Goal: Task Accomplishment & Management: Manage account settings

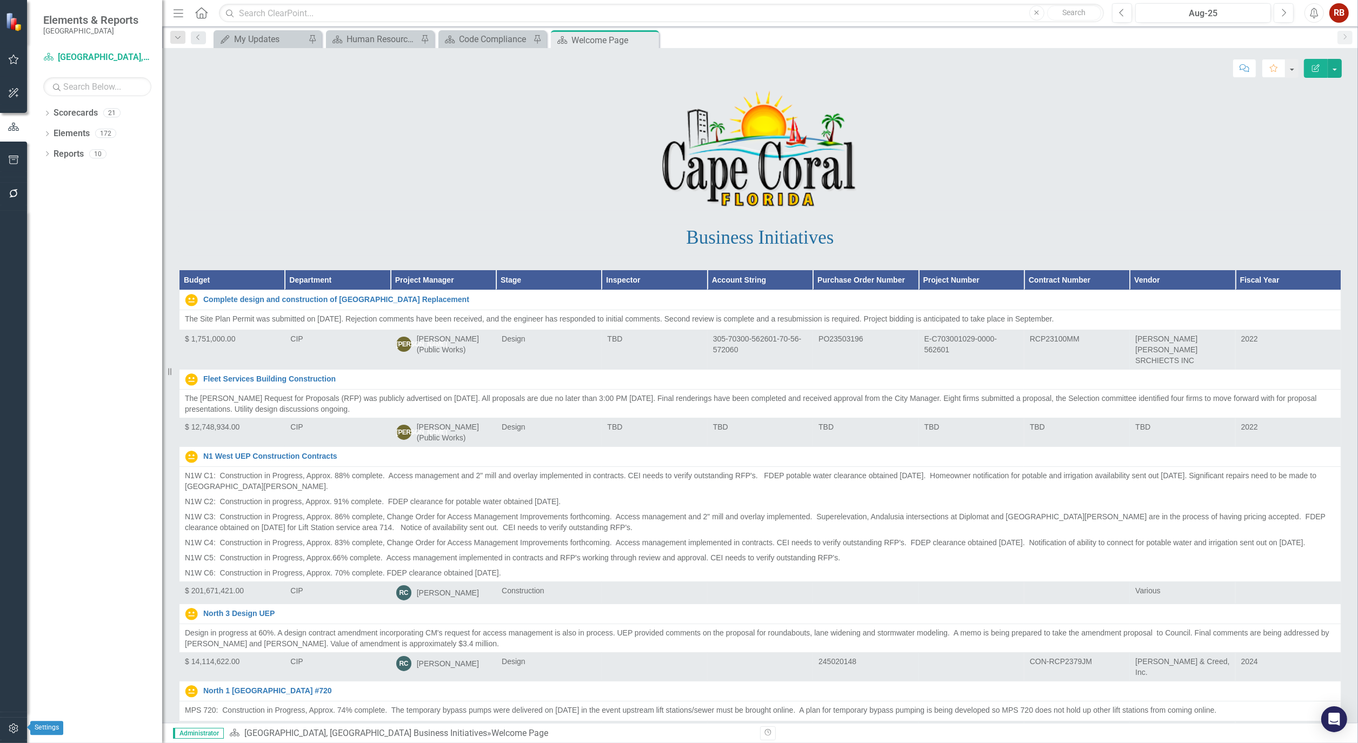
click at [10, 728] on icon "button" at bounding box center [13, 728] width 11 height 9
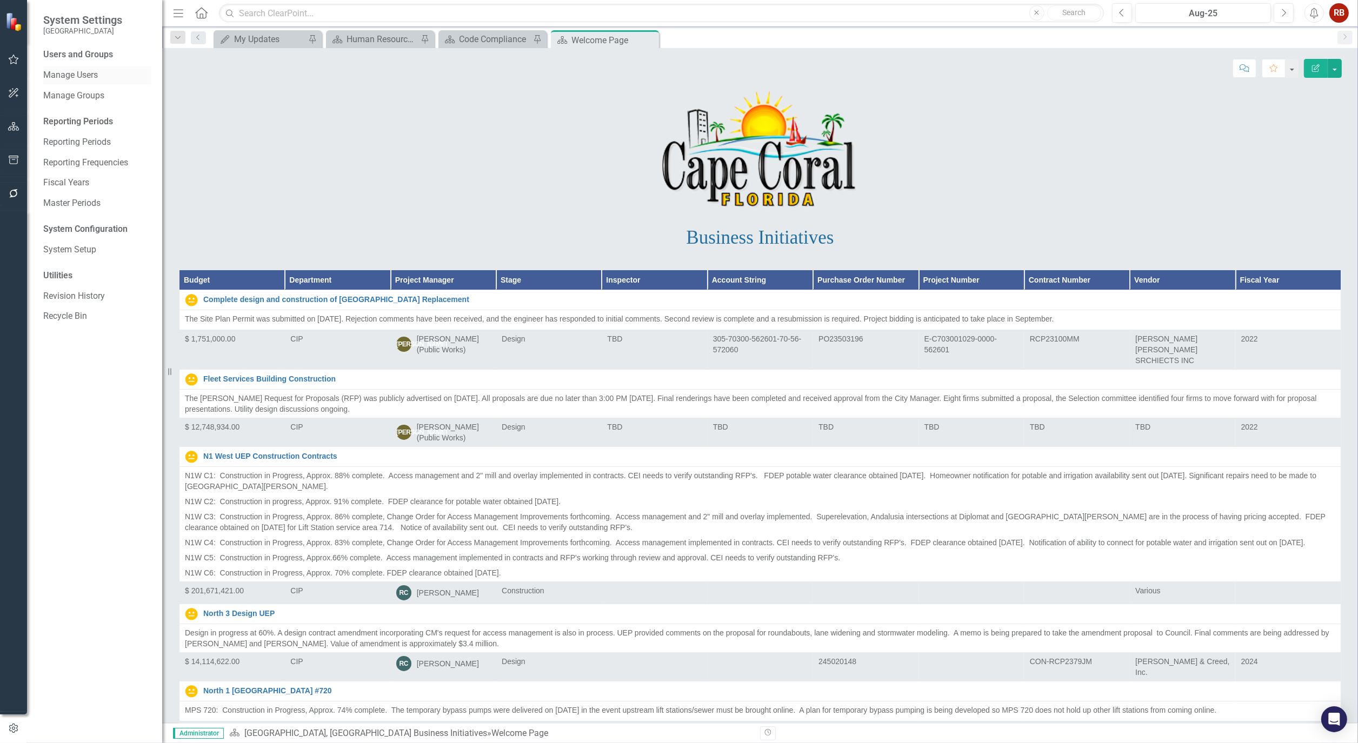
click at [82, 73] on link "Manage Users" at bounding box center [97, 75] width 108 height 12
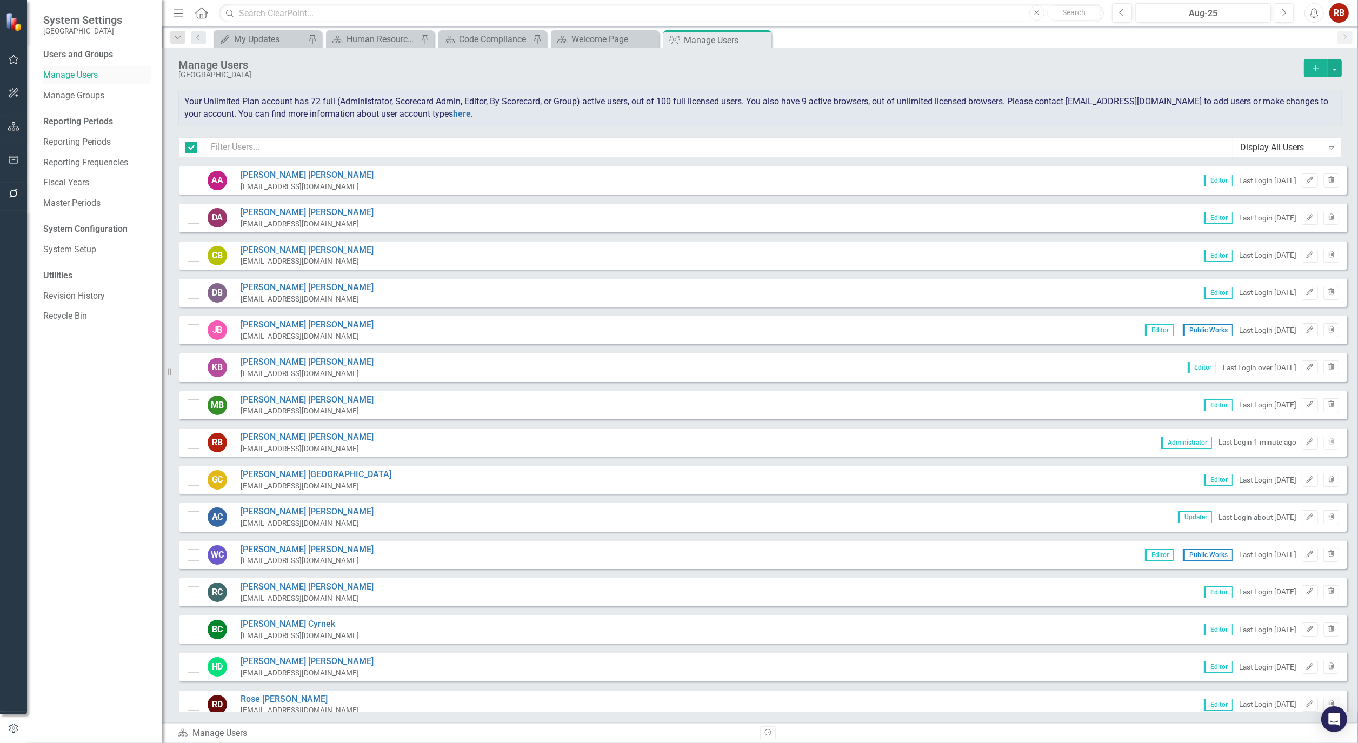
checkbox input "false"
click at [265, 150] on input "text" at bounding box center [718, 147] width 1029 height 20
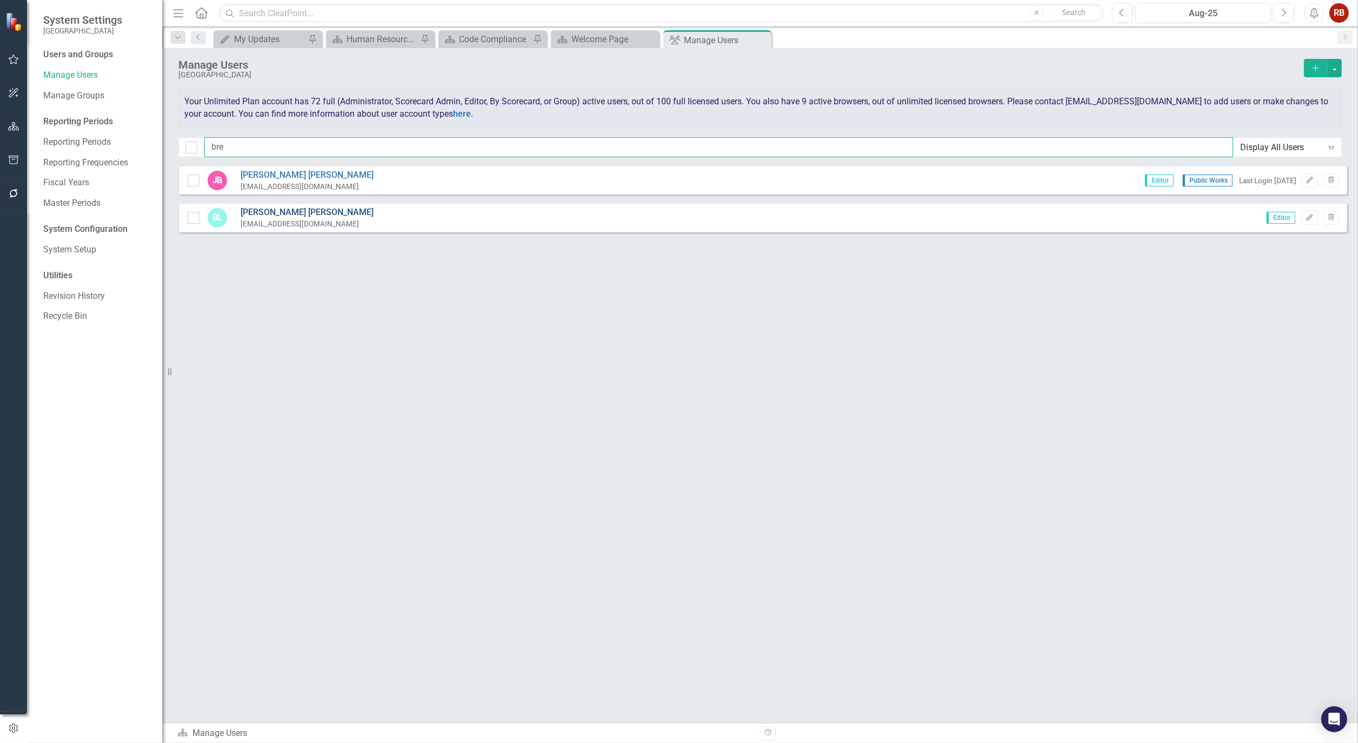
type input "bre"
click at [284, 213] on link "[PERSON_NAME]" at bounding box center [307, 212] width 133 height 12
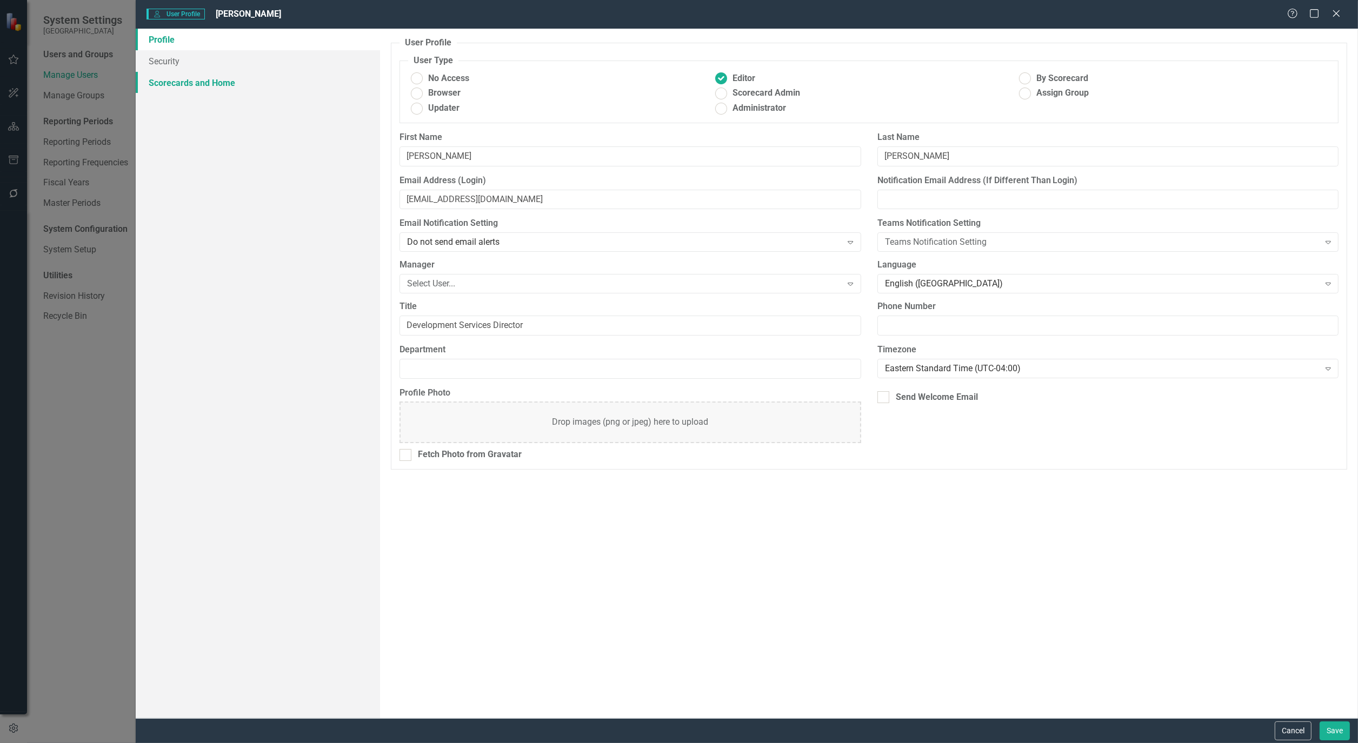
click at [213, 83] on link "Scorecards and Home" at bounding box center [258, 83] width 244 height 22
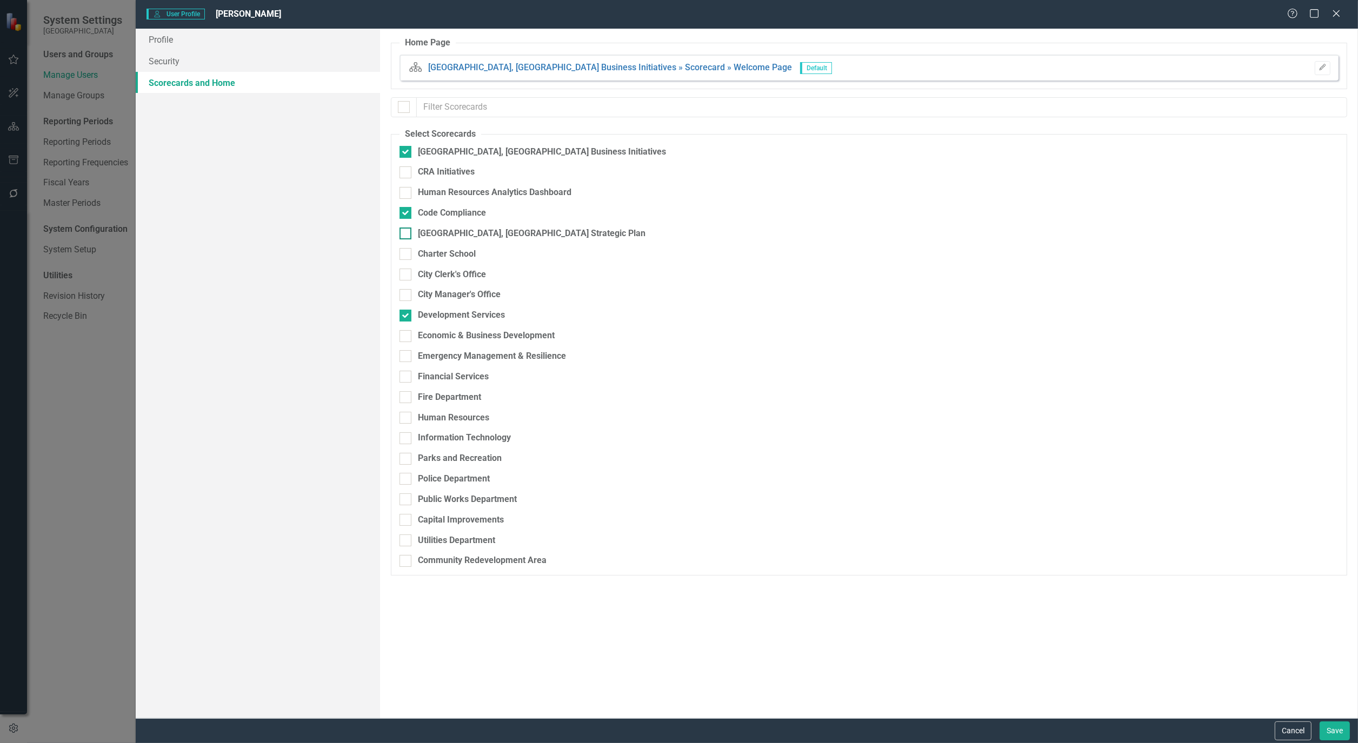
click at [486, 236] on div "[GEOGRAPHIC_DATA], [GEOGRAPHIC_DATA] Strategic Plan" at bounding box center [532, 234] width 228 height 12
click at [406, 235] on input "[GEOGRAPHIC_DATA], [GEOGRAPHIC_DATA] Strategic Plan" at bounding box center [402, 231] width 7 height 7
checkbox input "true"
click at [1344, 731] on button "Save" at bounding box center [1334, 731] width 30 height 19
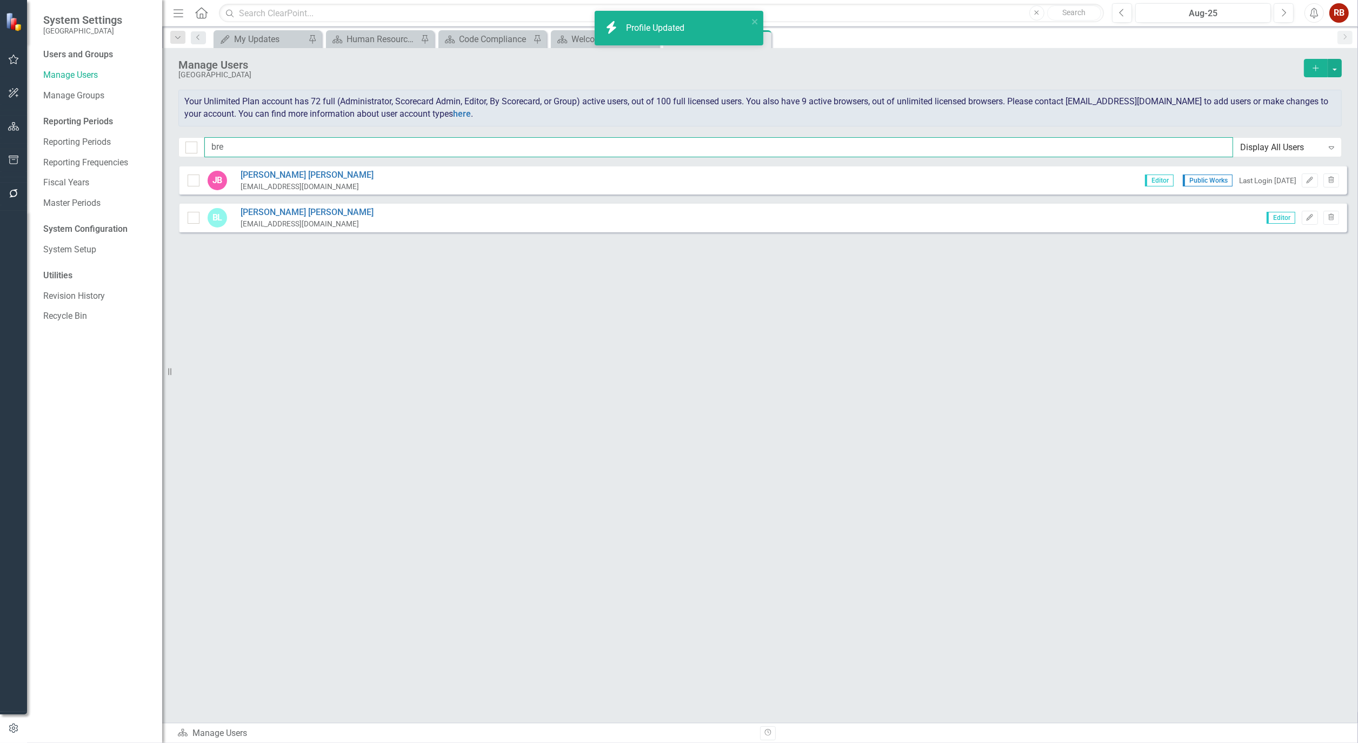
click at [261, 138] on input "bre" at bounding box center [718, 147] width 1029 height 20
type input "b"
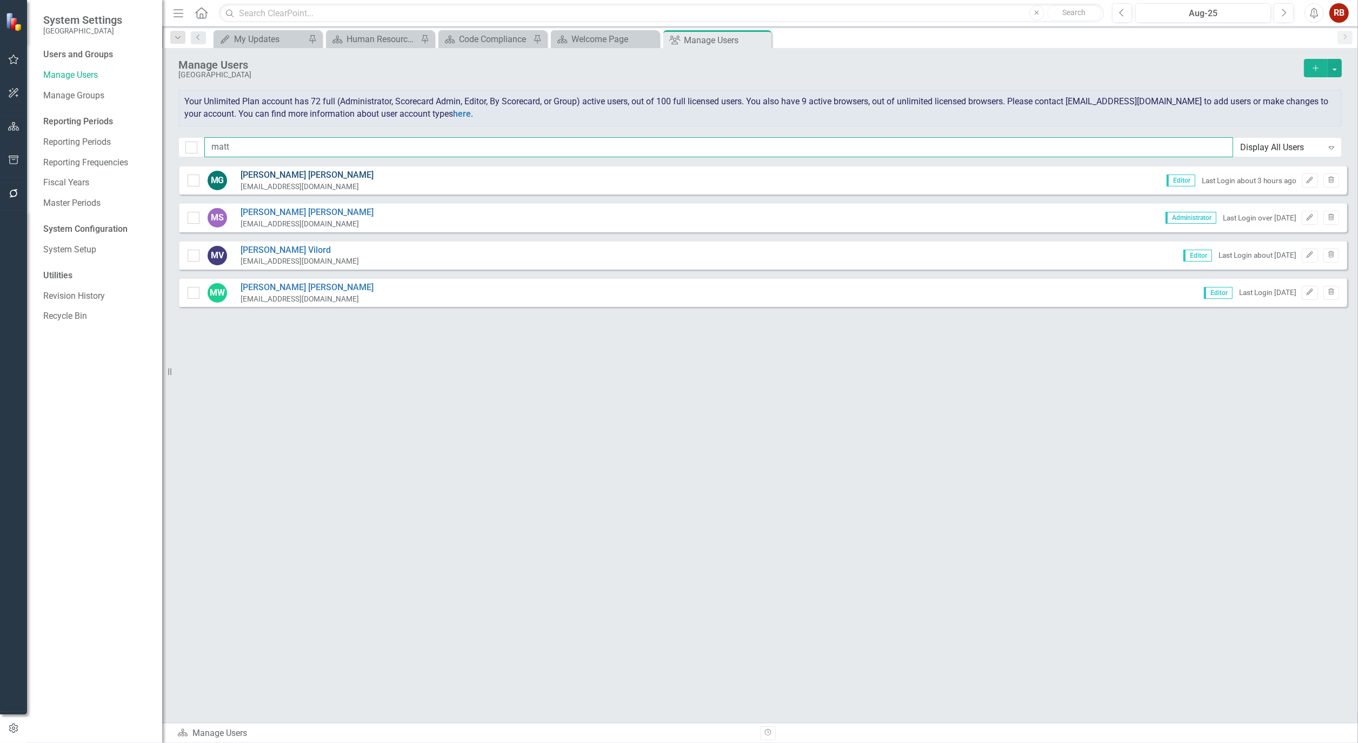
type input "matt"
click at [258, 177] on link "[PERSON_NAME]" at bounding box center [307, 175] width 133 height 12
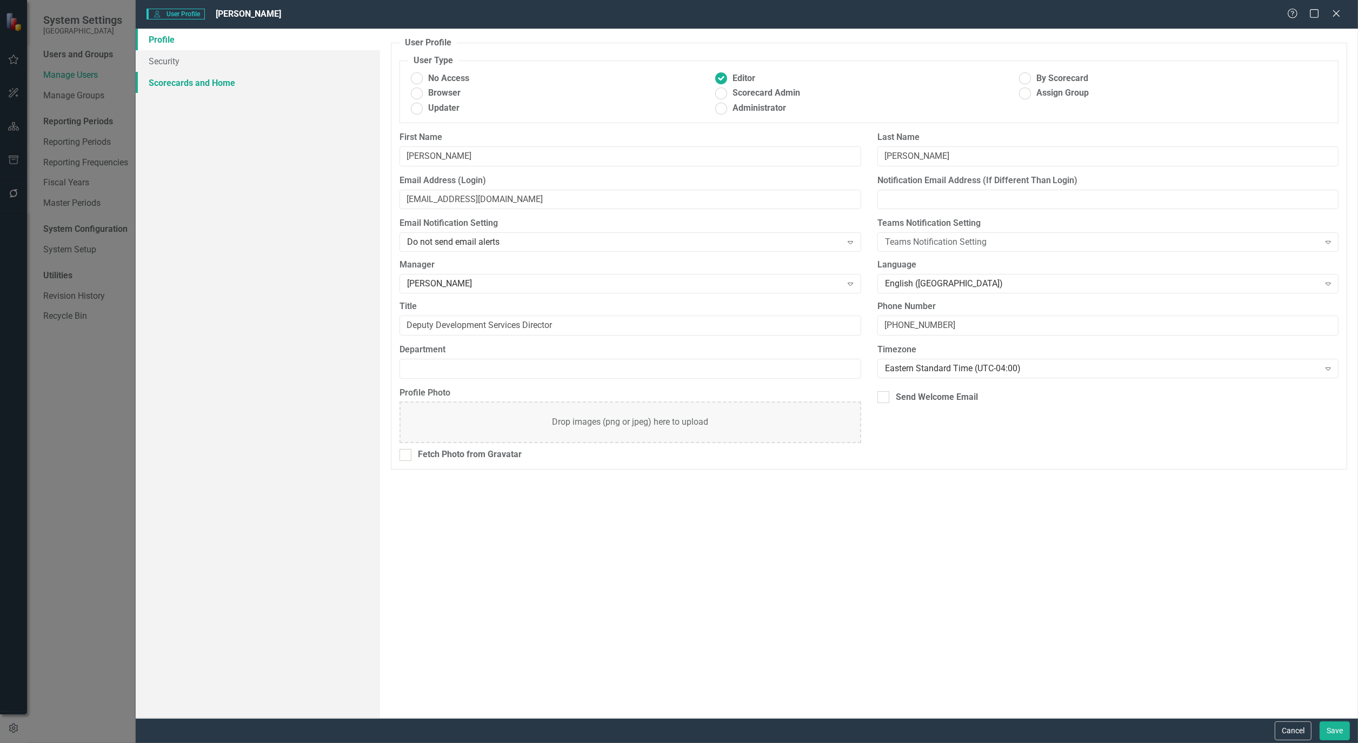
click at [215, 78] on link "Scorecards and Home" at bounding box center [258, 83] width 244 height 22
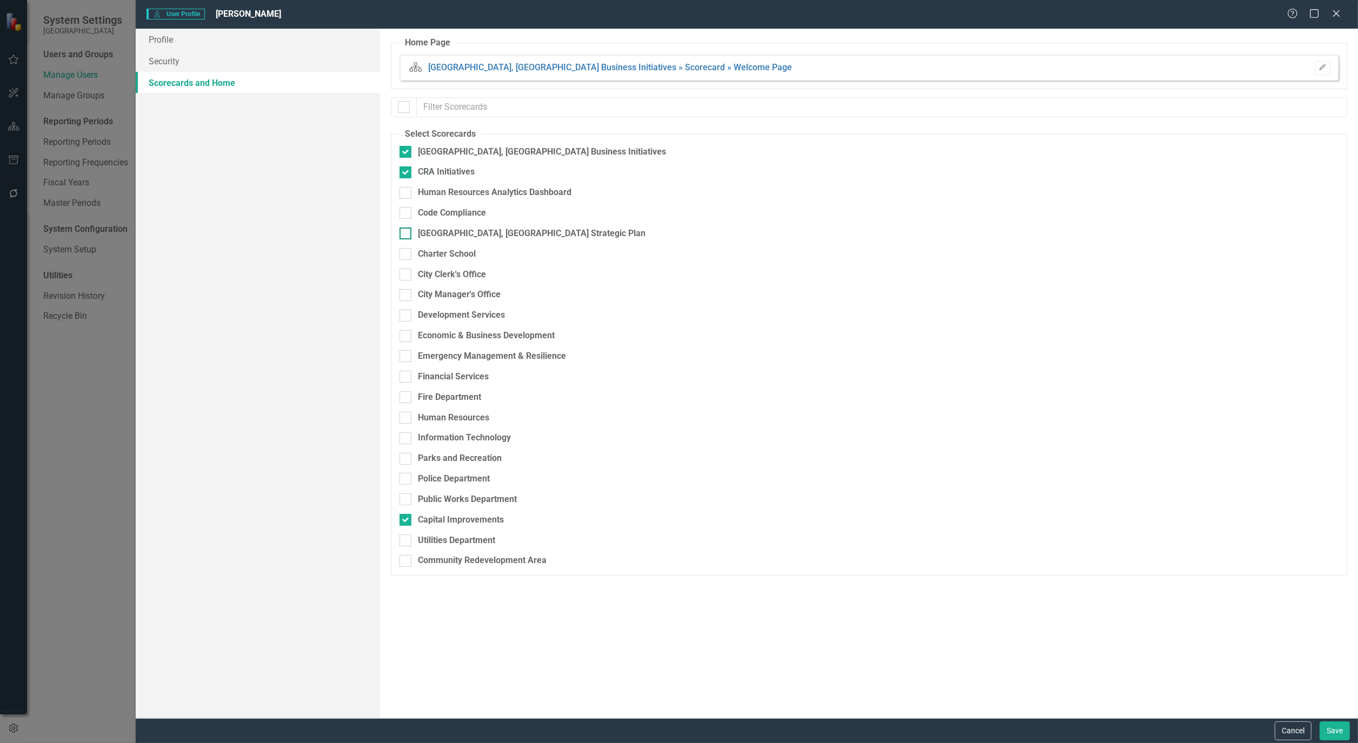
click at [400, 239] on div at bounding box center [405, 234] width 12 height 12
click at [400, 235] on input "[GEOGRAPHIC_DATA], [GEOGRAPHIC_DATA] Strategic Plan" at bounding box center [402, 231] width 7 height 7
checkbox input "true"
click at [401, 319] on div at bounding box center [405, 316] width 12 height 12
click at [401, 317] on input "Development Services" at bounding box center [402, 313] width 7 height 7
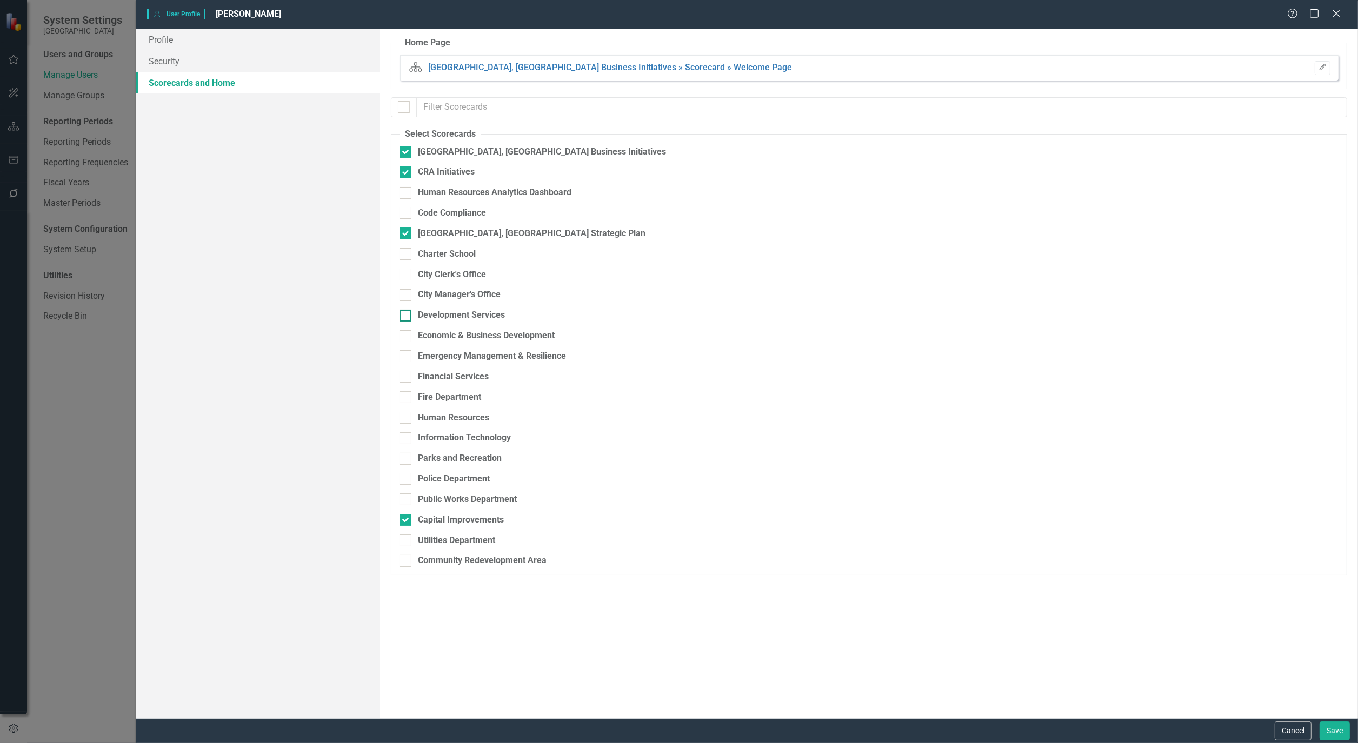
checkbox input "true"
click at [1339, 725] on button "Save" at bounding box center [1334, 731] width 30 height 19
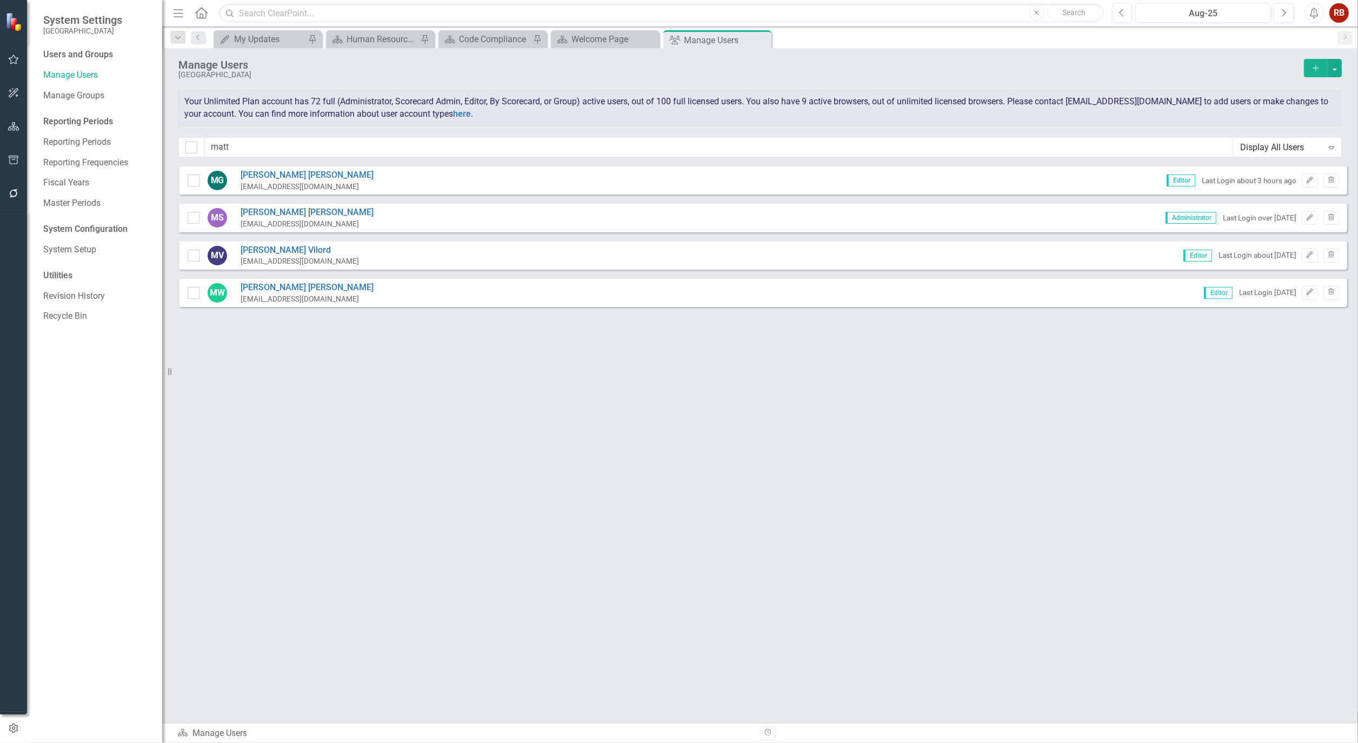
click at [802, 571] on div "Sorry, no results found. MG [PERSON_NAME] [EMAIL_ADDRESS][DOMAIN_NAME] Editor L…" at bounding box center [760, 438] width 1196 height 547
click at [763, 39] on icon "Close" at bounding box center [761, 40] width 11 height 9
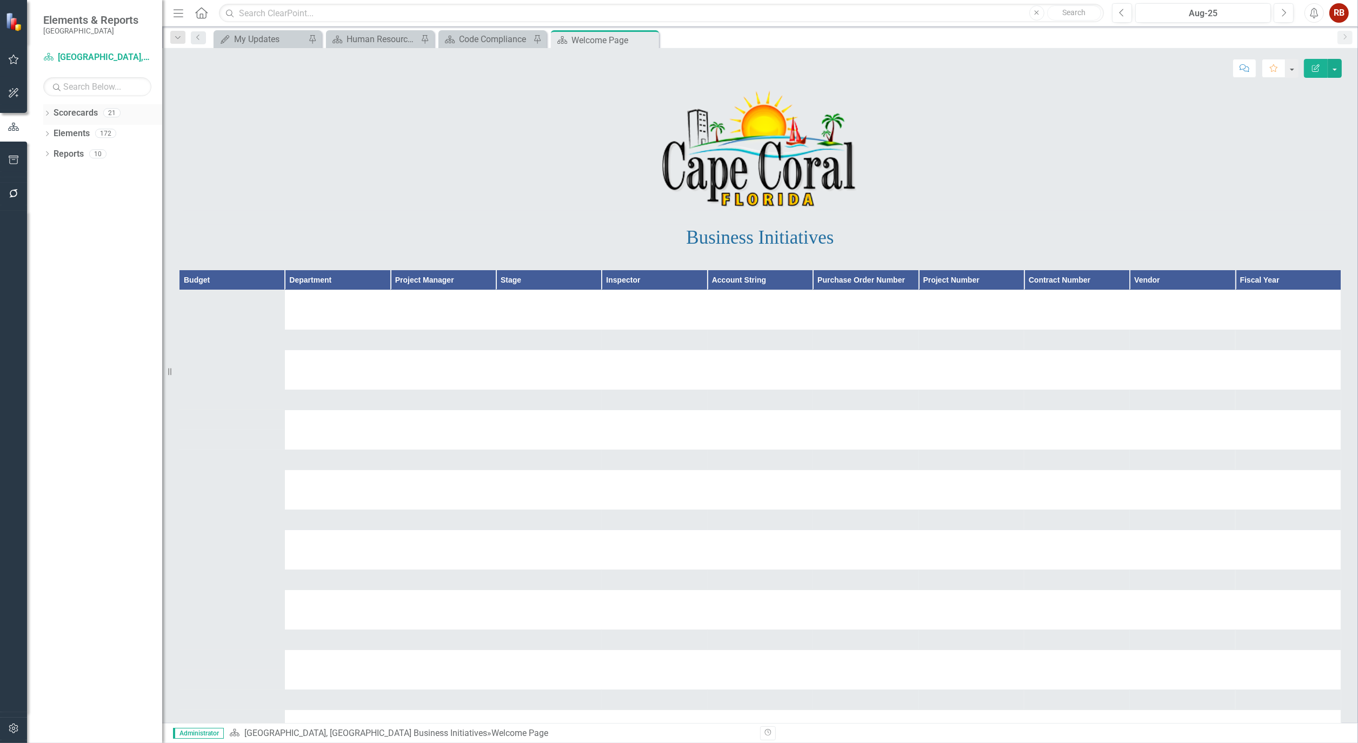
click at [46, 115] on icon "Dropdown" at bounding box center [47, 114] width 8 height 6
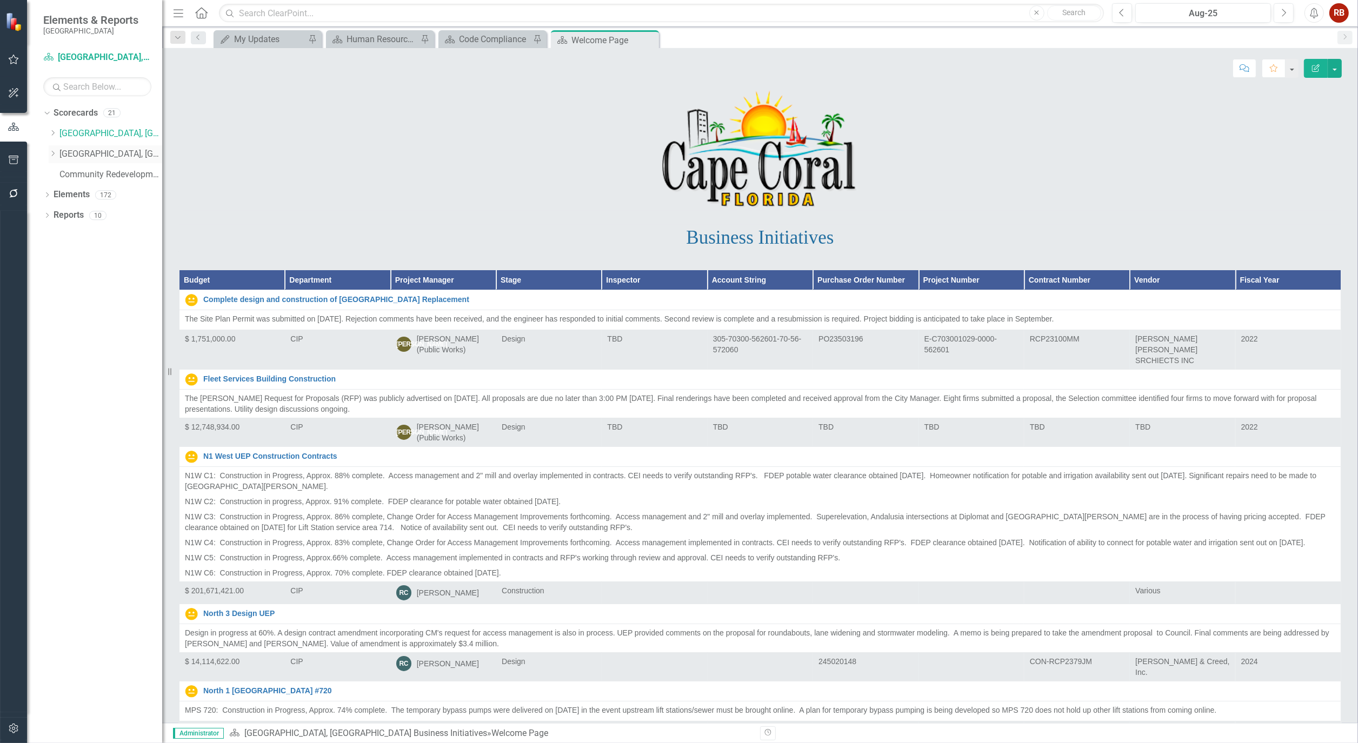
click at [89, 151] on link "[GEOGRAPHIC_DATA], [GEOGRAPHIC_DATA] Strategic Plan" at bounding box center [110, 154] width 103 height 12
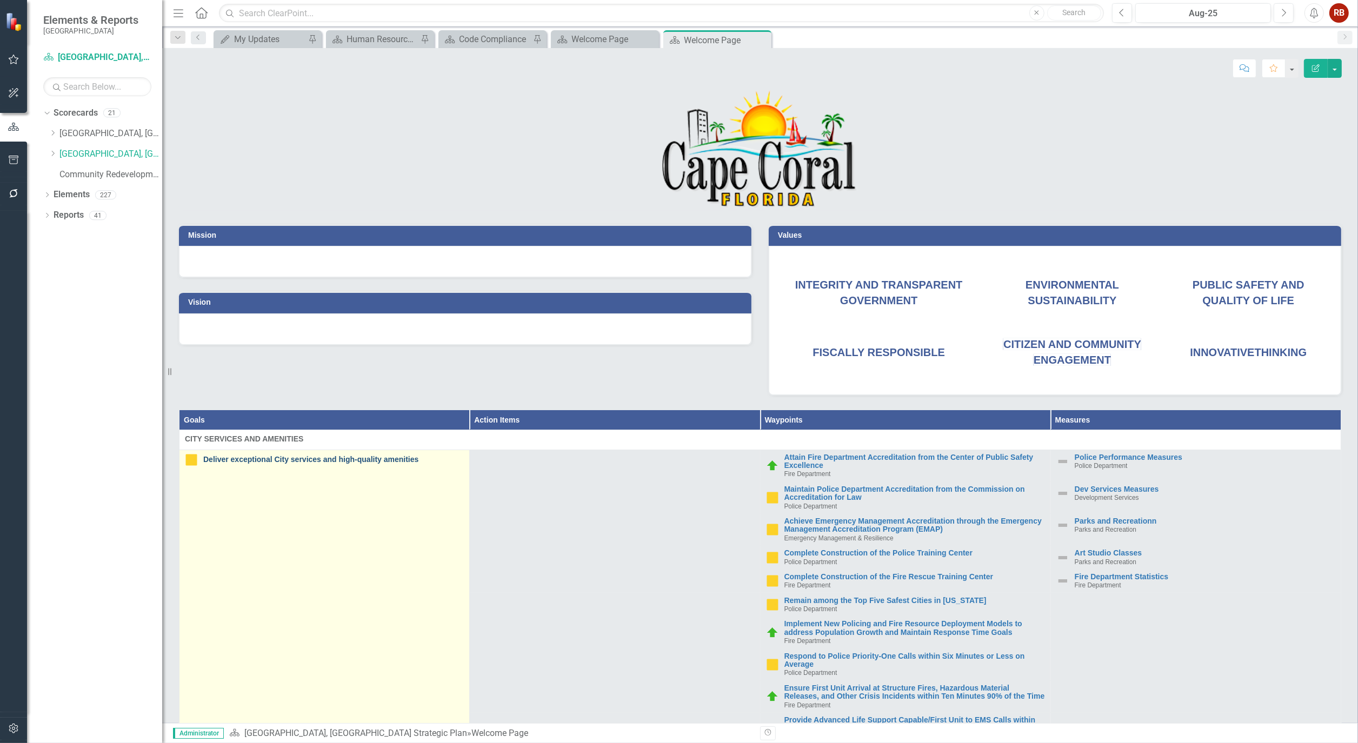
click at [368, 457] on link "Deliver exceptional City services and high-quality amenities" at bounding box center [333, 460] width 261 height 8
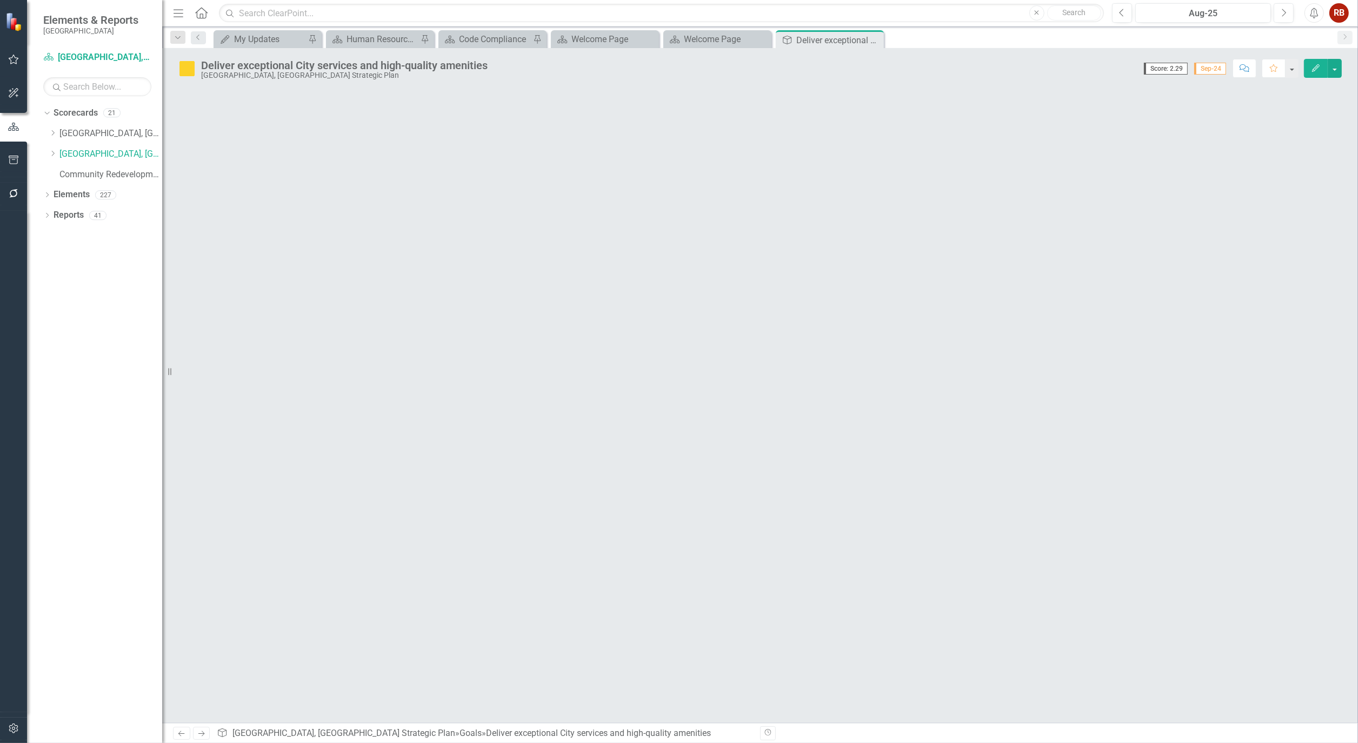
click at [1315, 66] on icon "Edit" at bounding box center [1316, 68] width 10 height 8
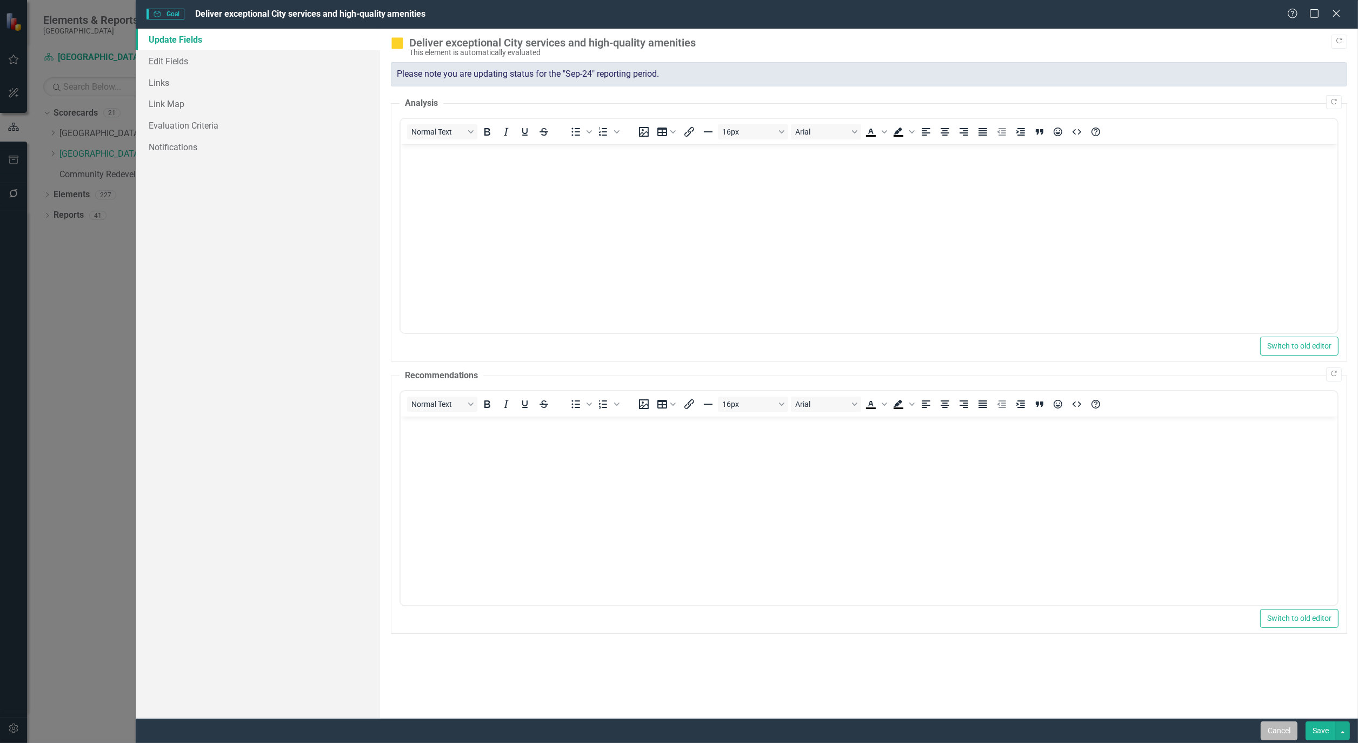
click at [1273, 731] on button "Cancel" at bounding box center [1278, 731] width 37 height 19
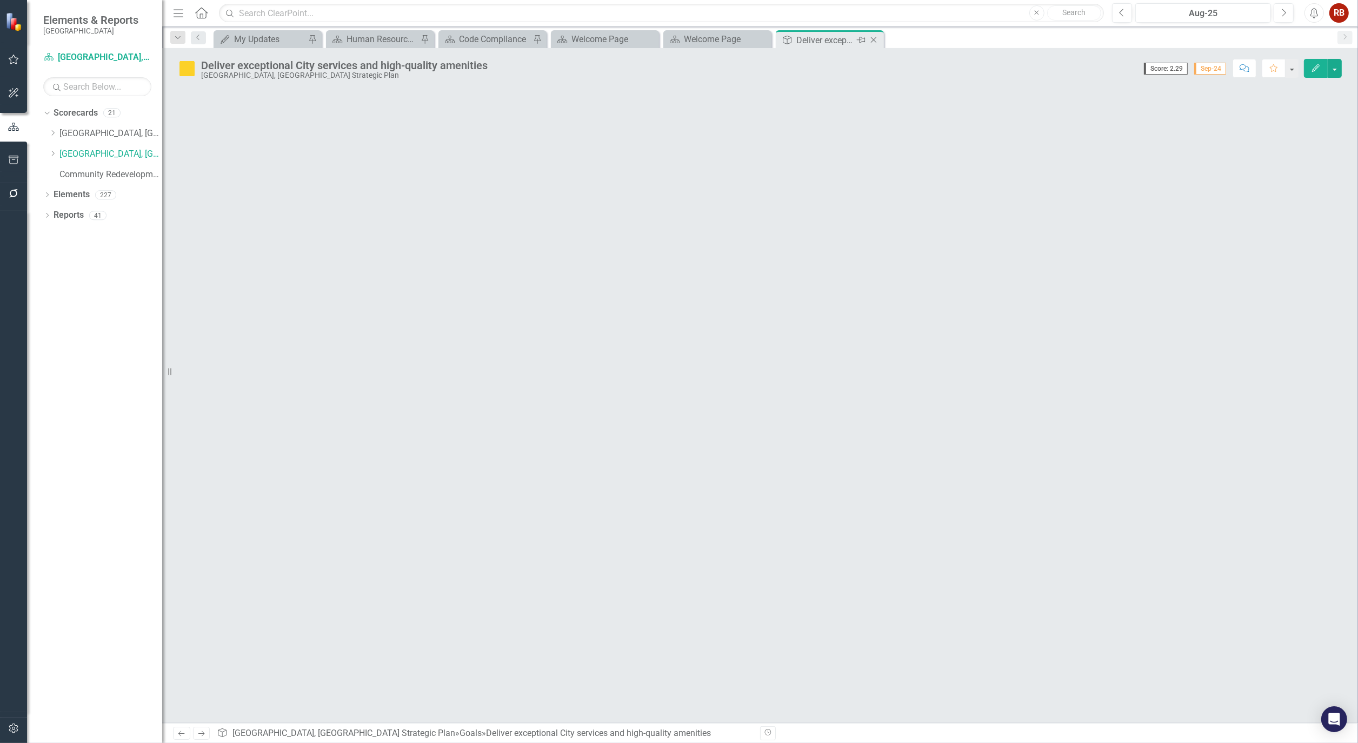
click at [878, 39] on icon "Close" at bounding box center [873, 40] width 11 height 9
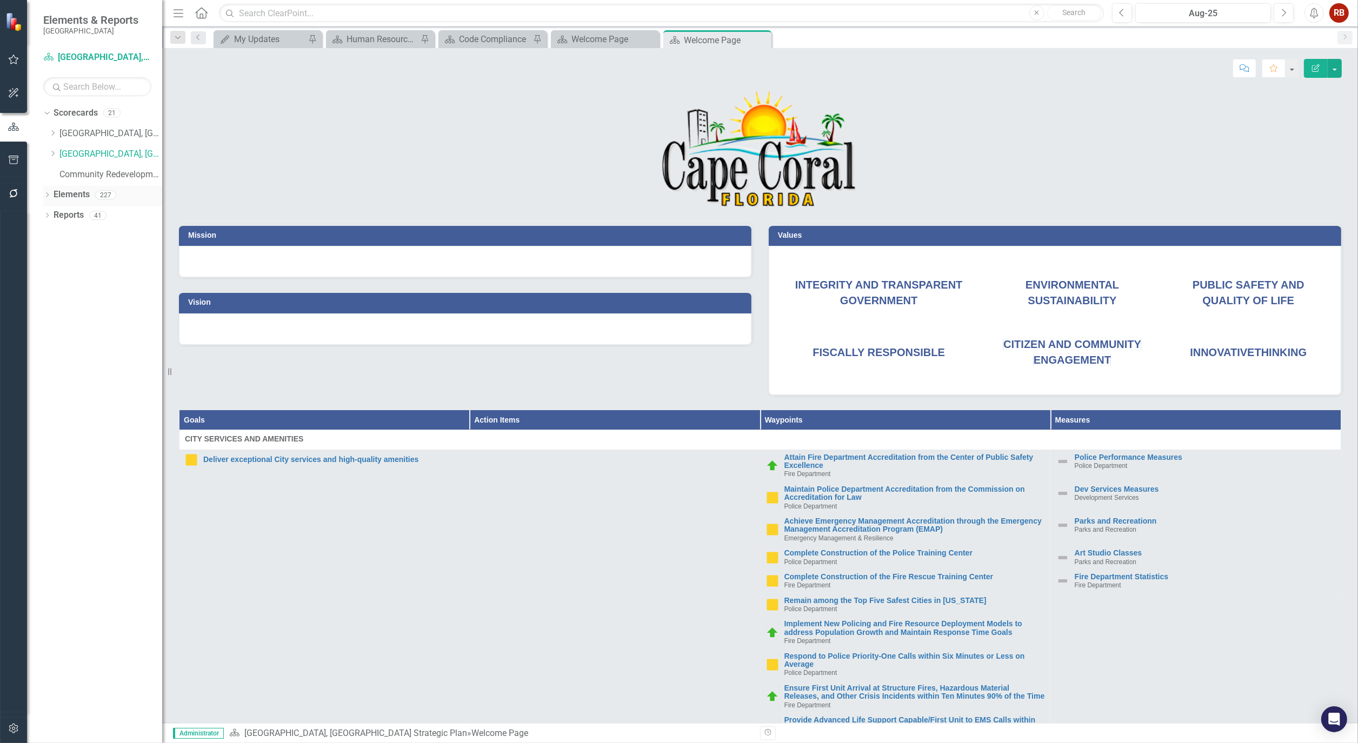
click at [47, 193] on icon "Dropdown" at bounding box center [47, 196] width 8 height 6
click at [54, 231] on div "Dropdown Waypoint Waypoints 193" at bounding box center [105, 237] width 113 height 21
click at [88, 231] on link "Waypoint Waypoints" at bounding box center [86, 236] width 55 height 12
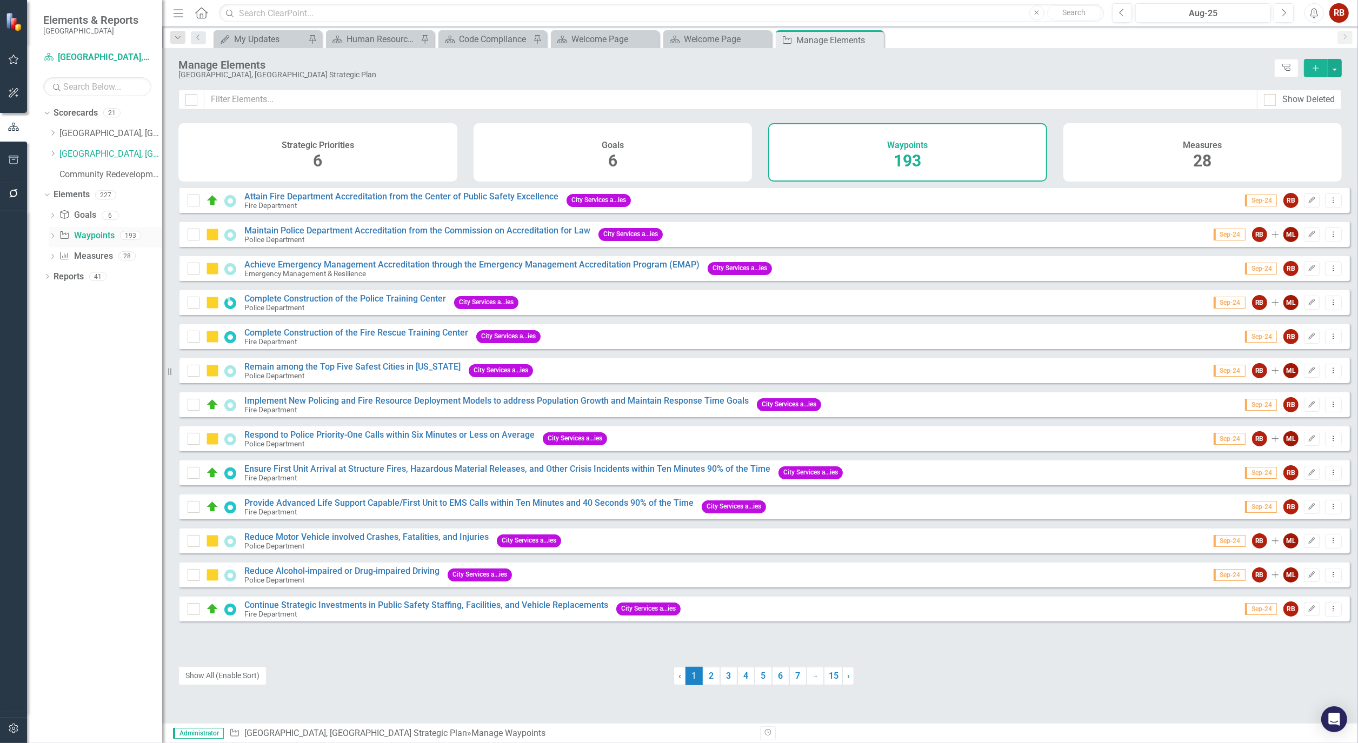
click at [50, 236] on icon "Dropdown" at bounding box center [53, 237] width 8 height 6
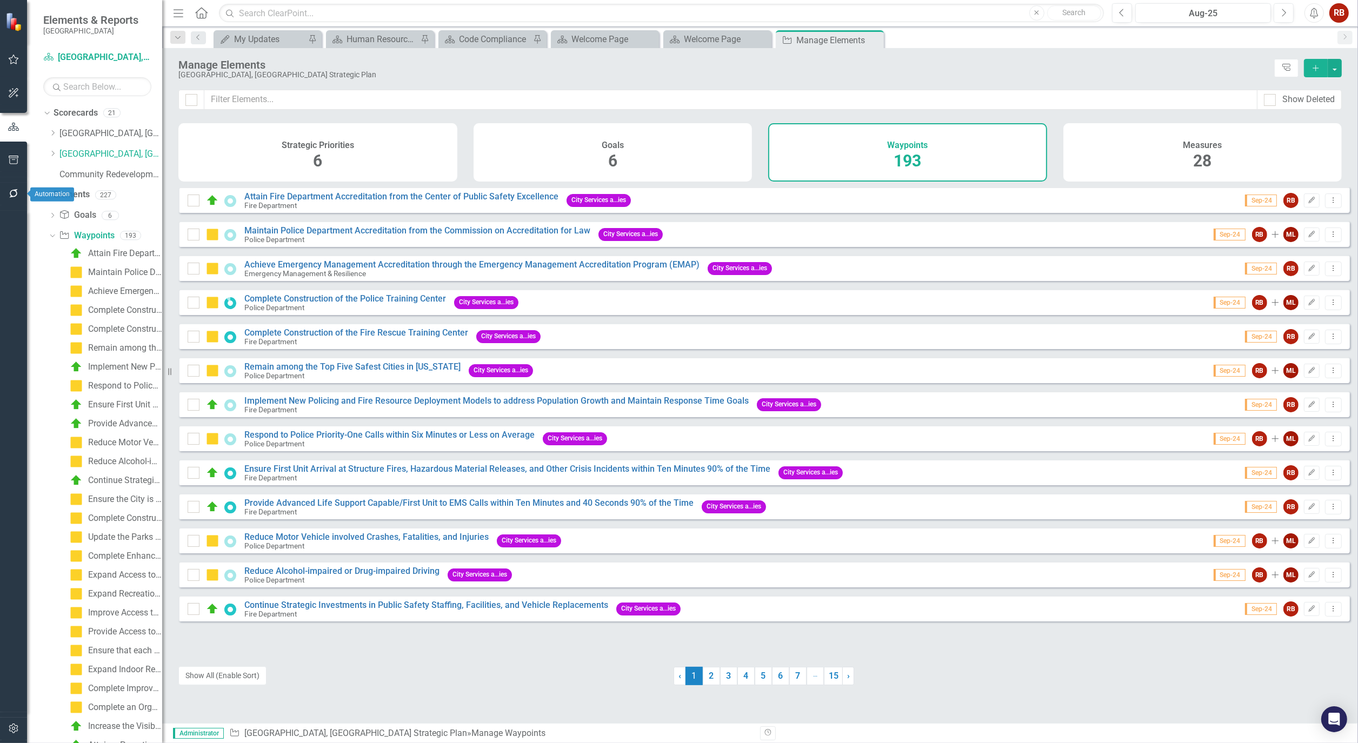
click at [13, 154] on button "button" at bounding box center [14, 160] width 24 height 23
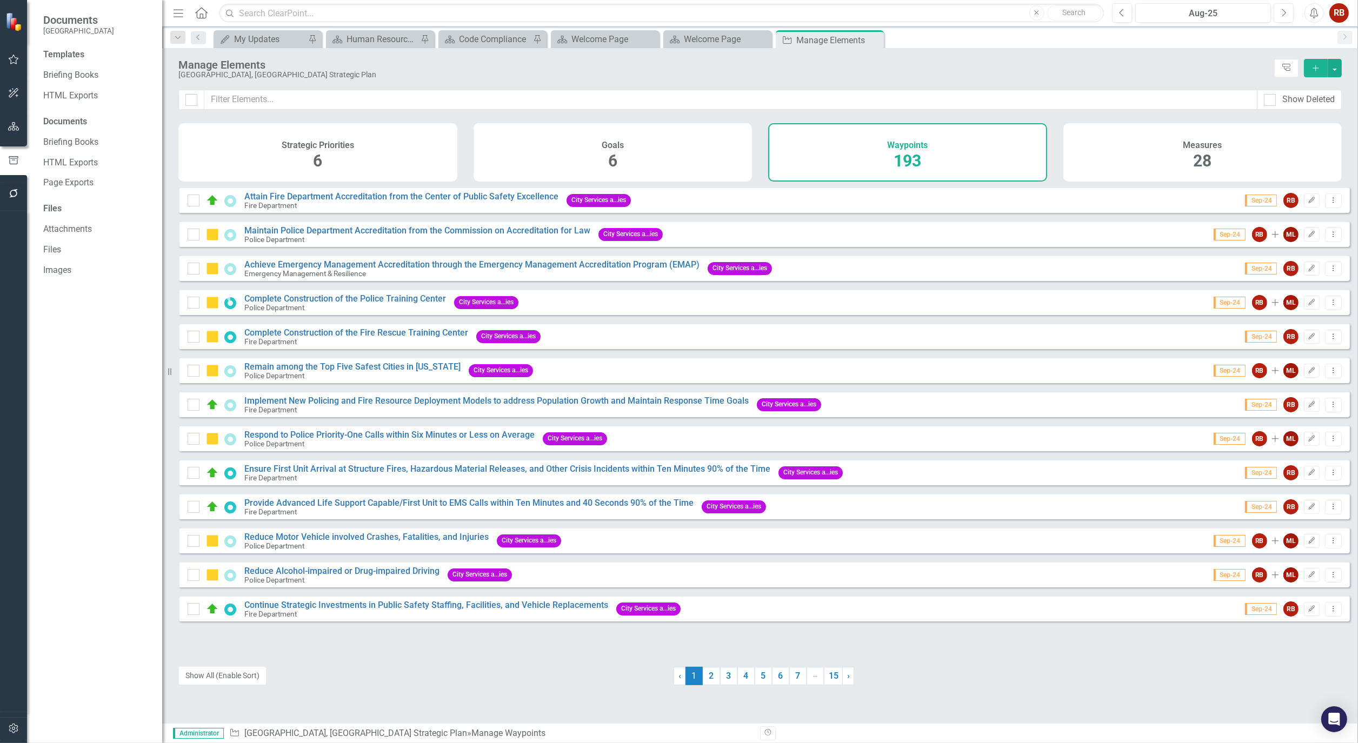
click at [9, 122] on icon "button" at bounding box center [13, 126] width 11 height 9
click at [12, 95] on icon "button" at bounding box center [14, 93] width 10 height 10
click at [16, 67] on button "button" at bounding box center [14, 60] width 24 height 23
click at [14, 154] on button "button" at bounding box center [14, 160] width 24 height 23
click at [12, 185] on button "button" at bounding box center [14, 194] width 24 height 23
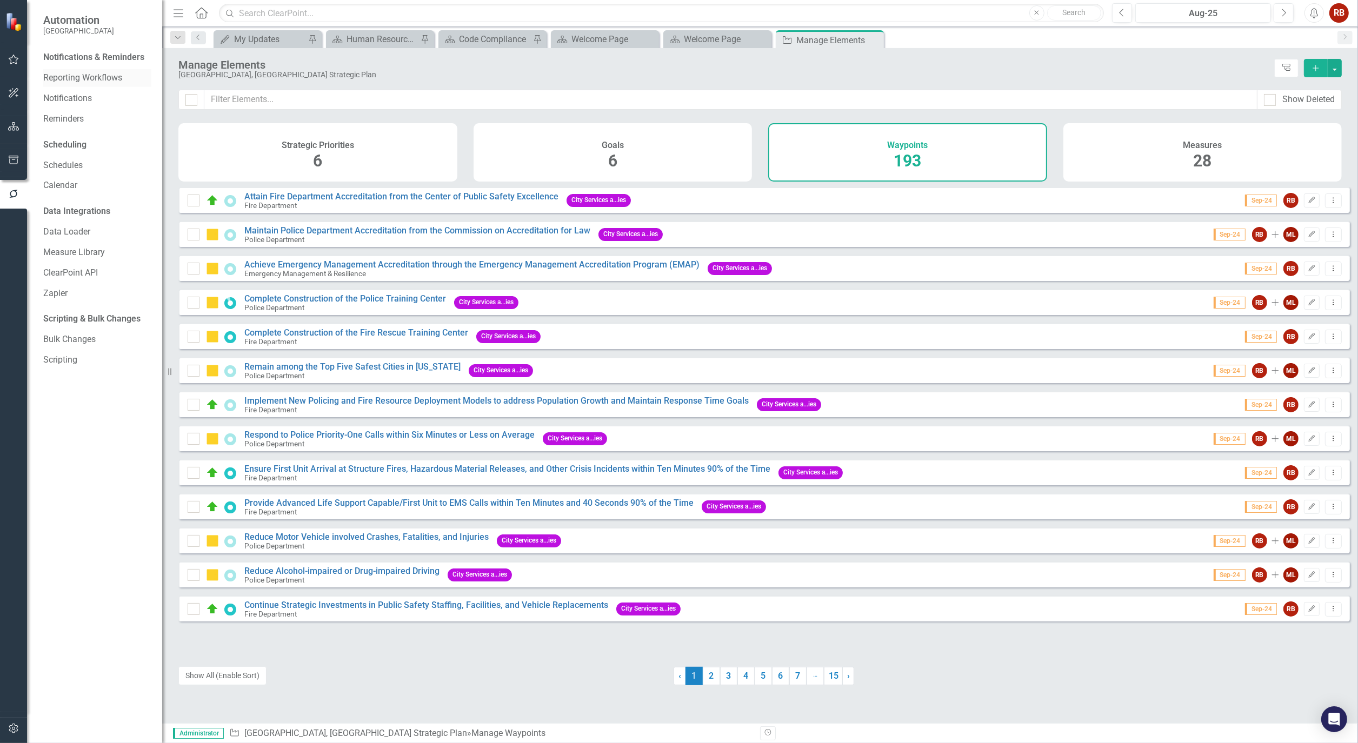
click at [95, 76] on link "Reporting Workflows" at bounding box center [97, 78] width 108 height 12
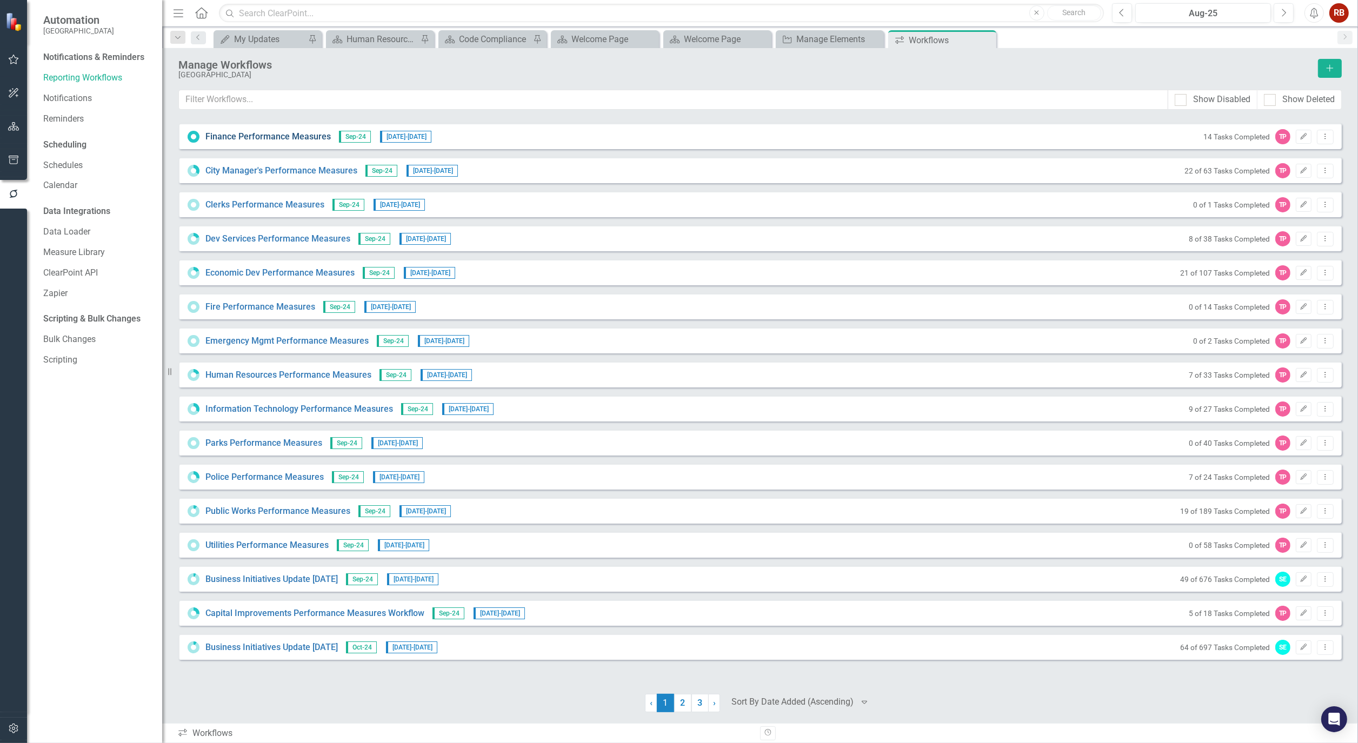
click at [249, 141] on link "Finance Performance Measures" at bounding box center [267, 137] width 125 height 12
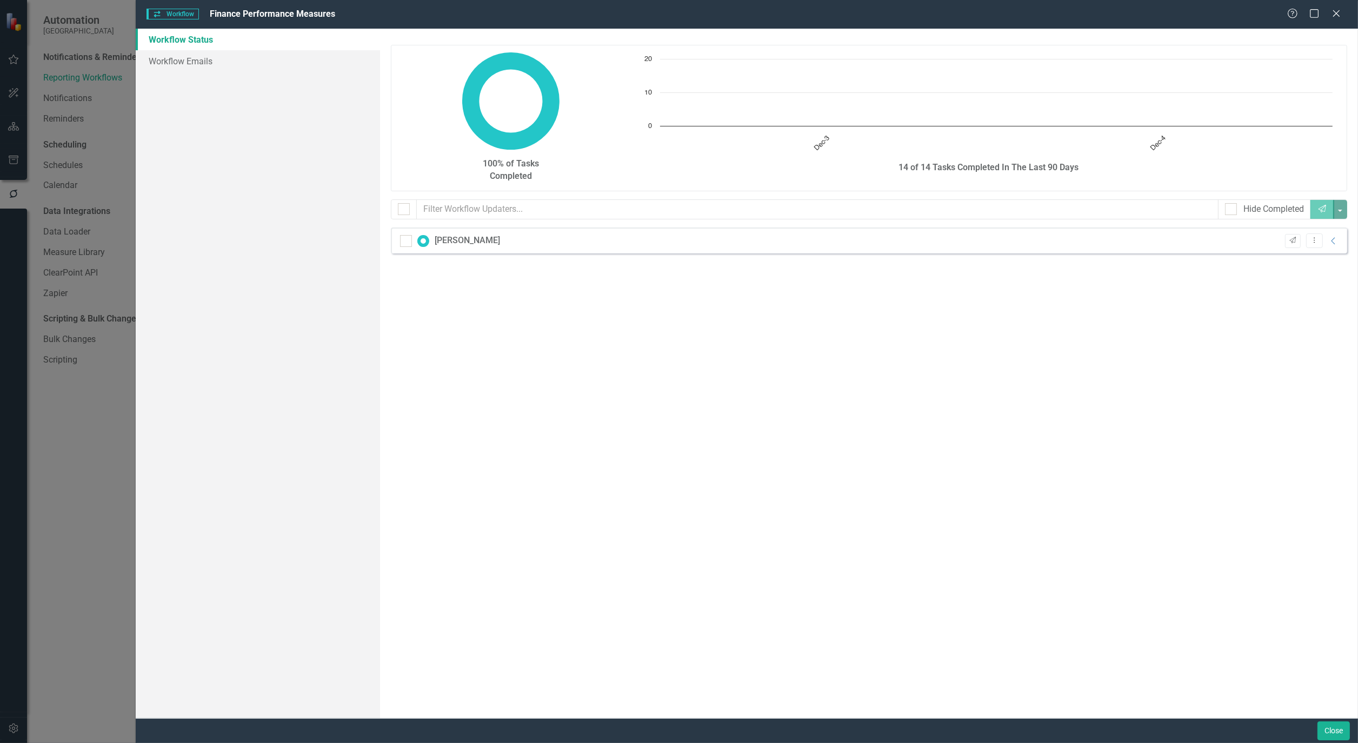
checkbox input "false"
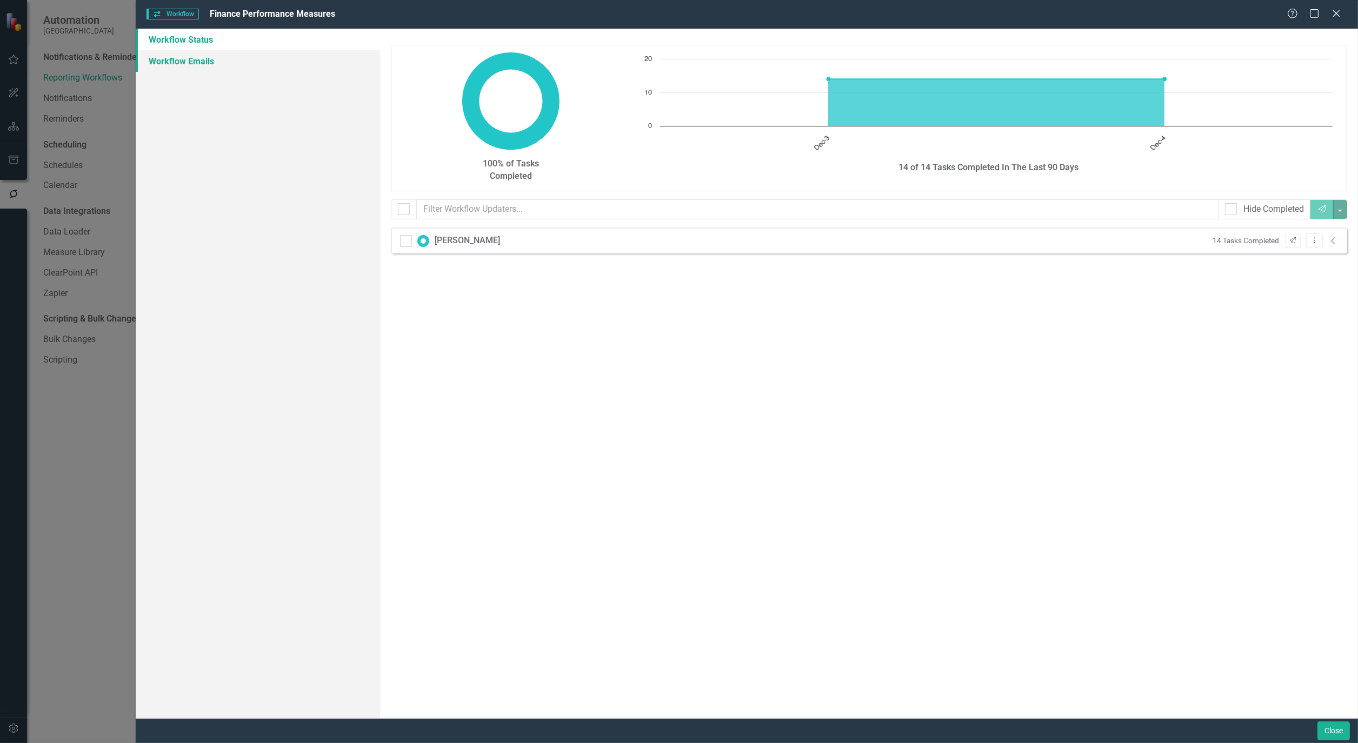
click at [192, 62] on link "Workflow Emails" at bounding box center [258, 61] width 244 height 22
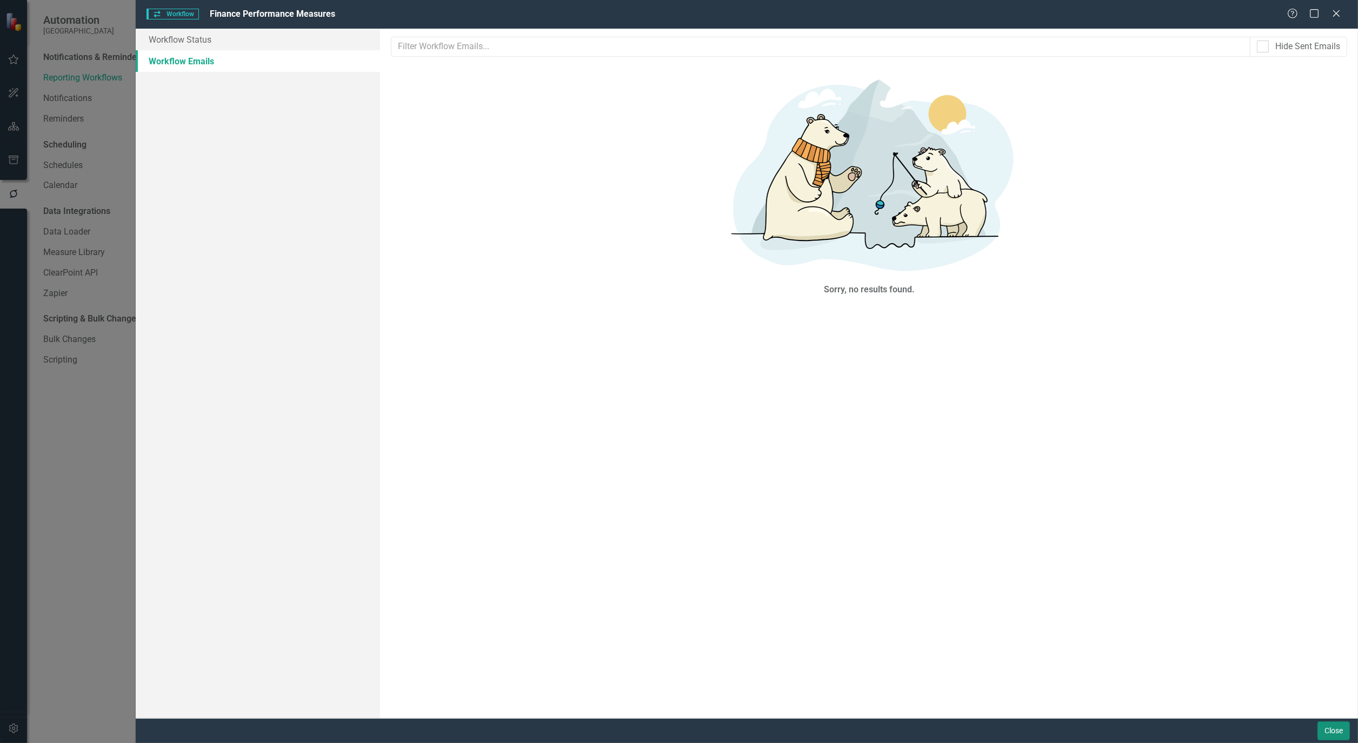
click at [1335, 730] on button "Close" at bounding box center [1333, 731] width 32 height 19
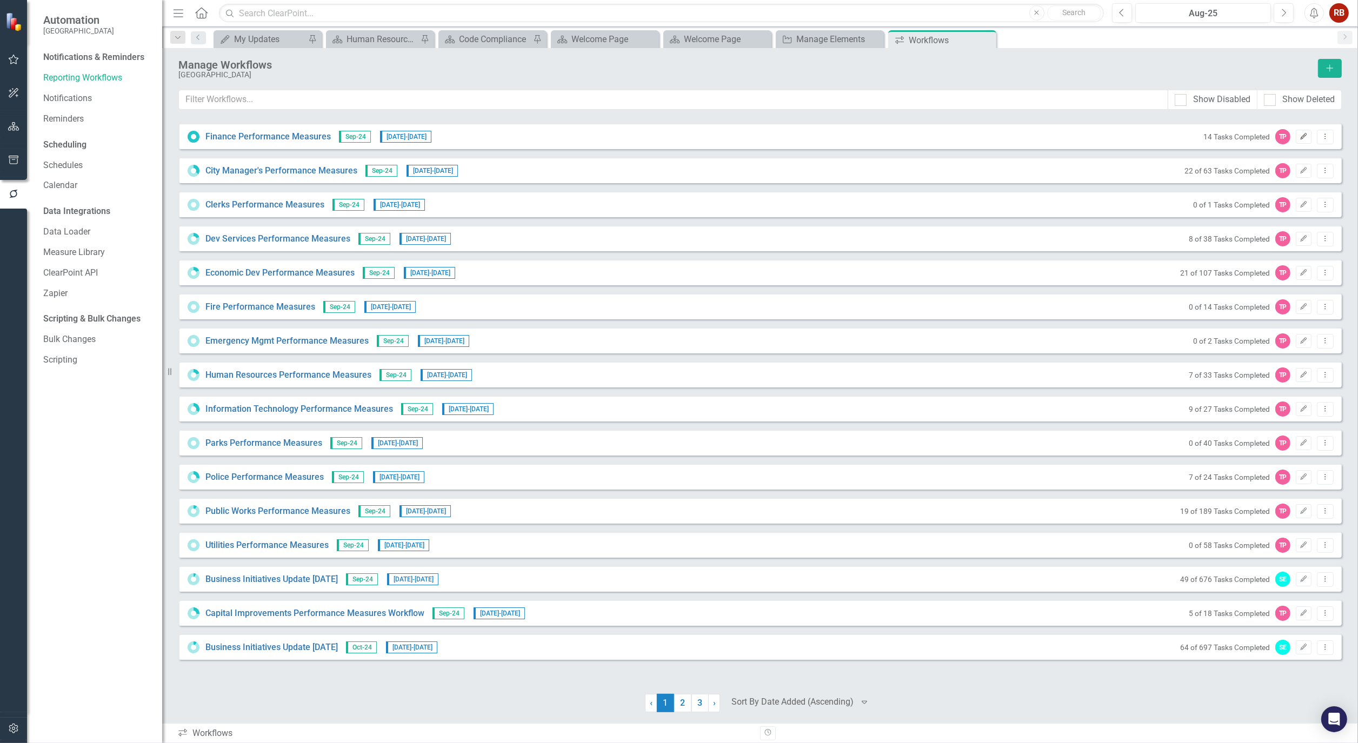
click at [1301, 136] on icon "button" at bounding box center [1303, 136] width 6 height 6
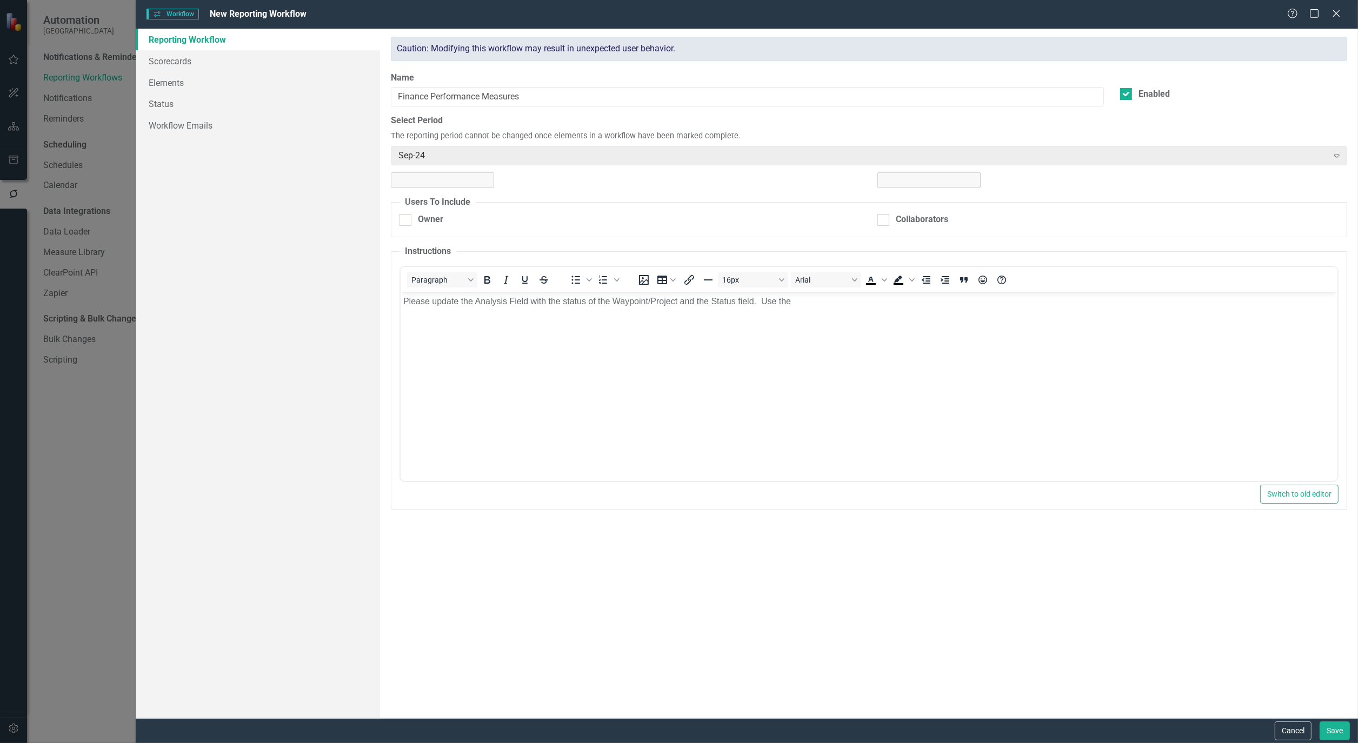
checkbox input "true"
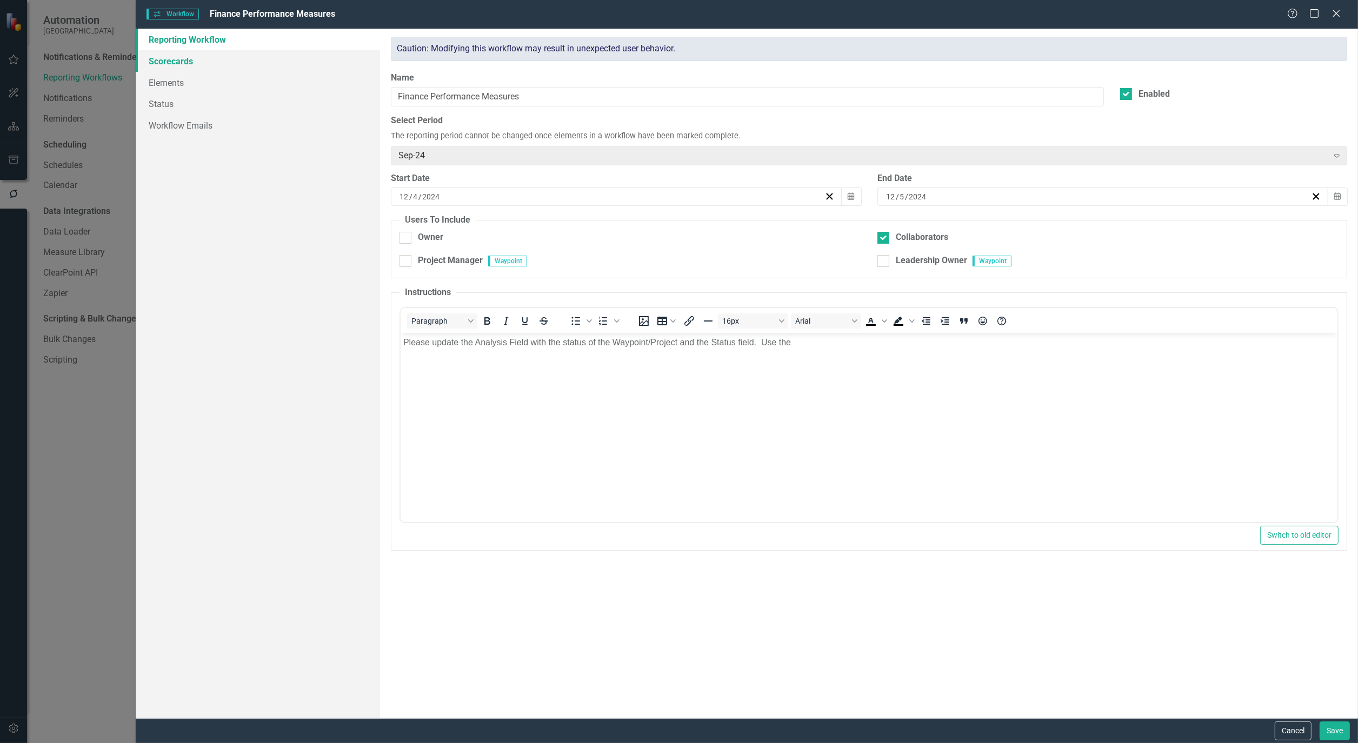
click at [161, 58] on link "Scorecards" at bounding box center [258, 61] width 244 height 22
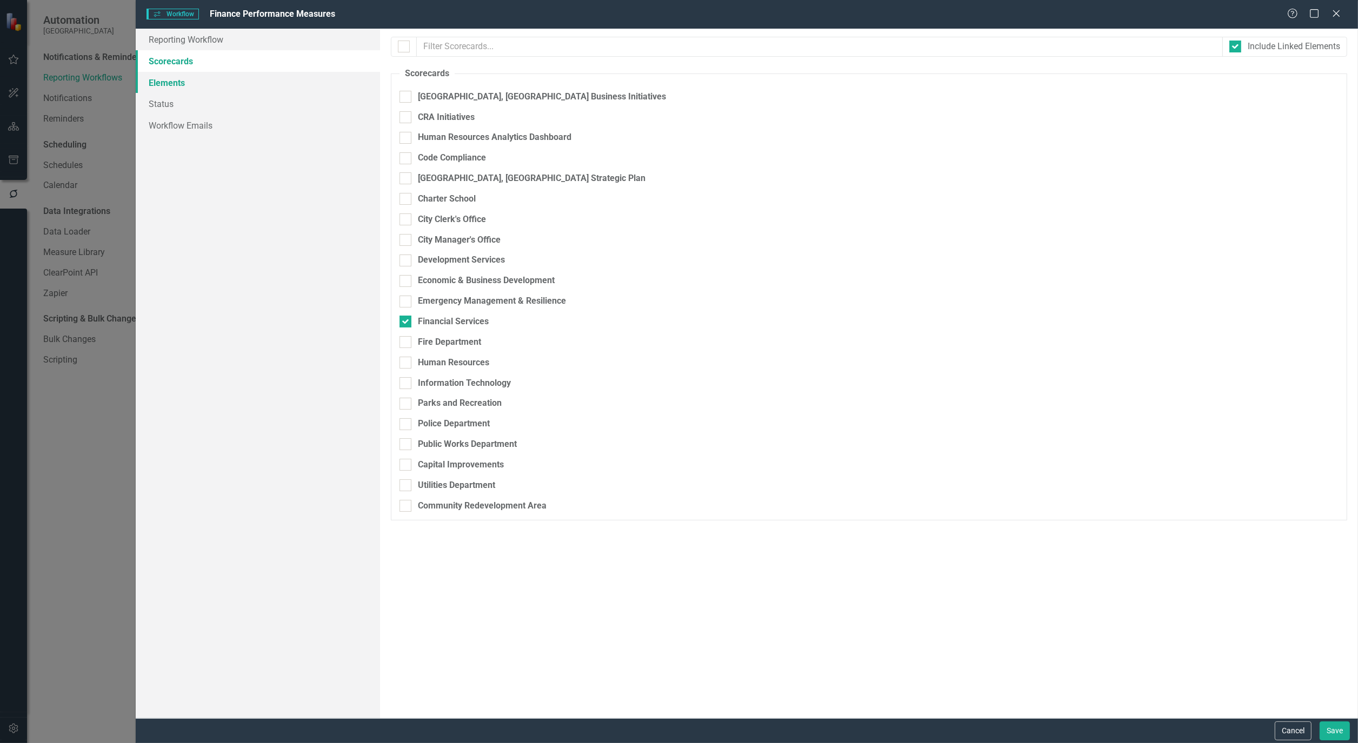
click at [166, 77] on link "Elements" at bounding box center [258, 83] width 244 height 22
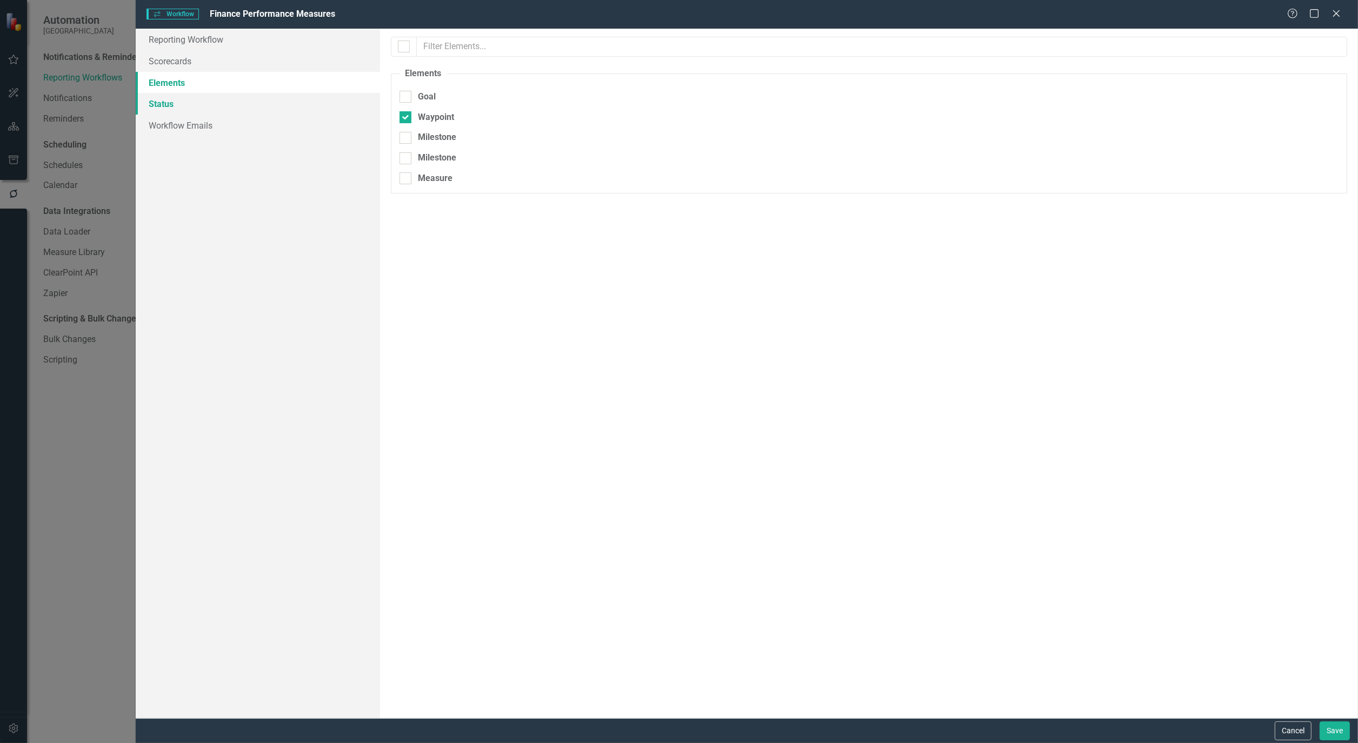
click at [176, 103] on link "Status" at bounding box center [258, 104] width 244 height 22
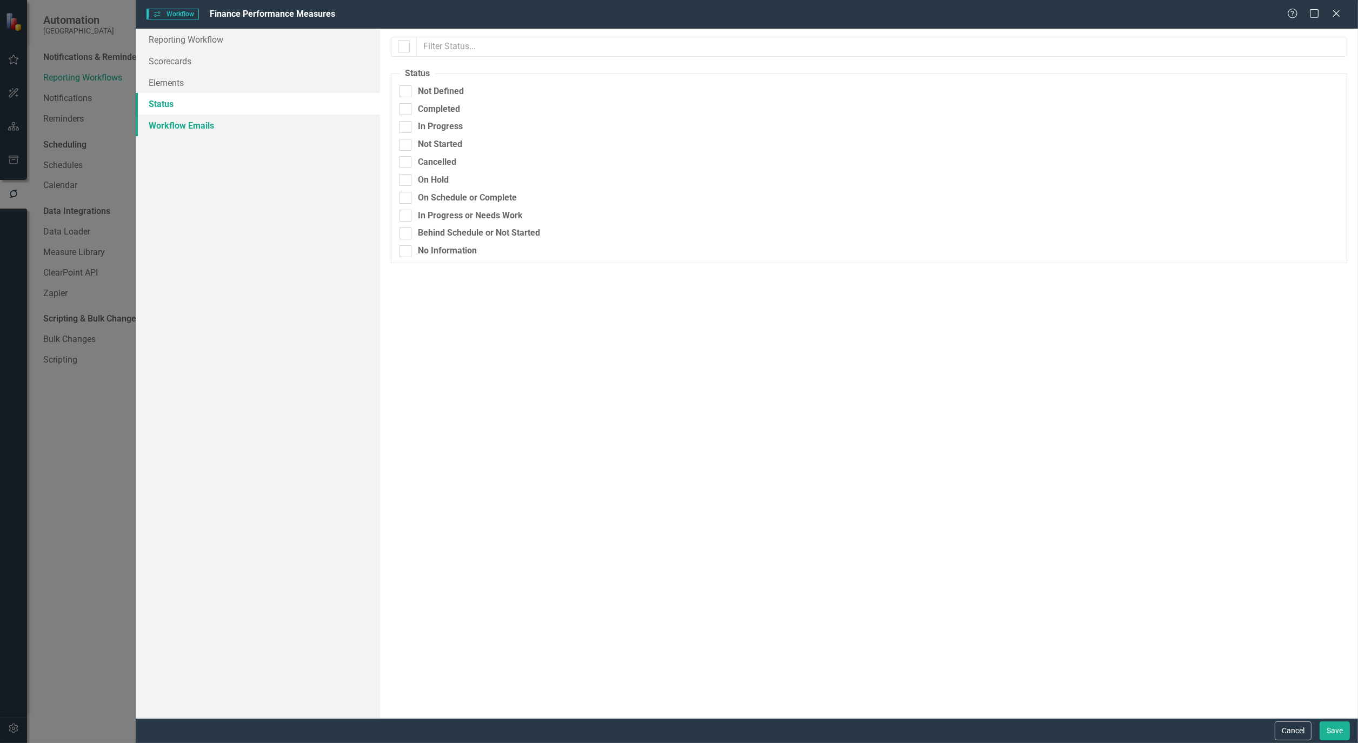
click at [181, 127] on link "Workflow Emails" at bounding box center [258, 126] width 244 height 22
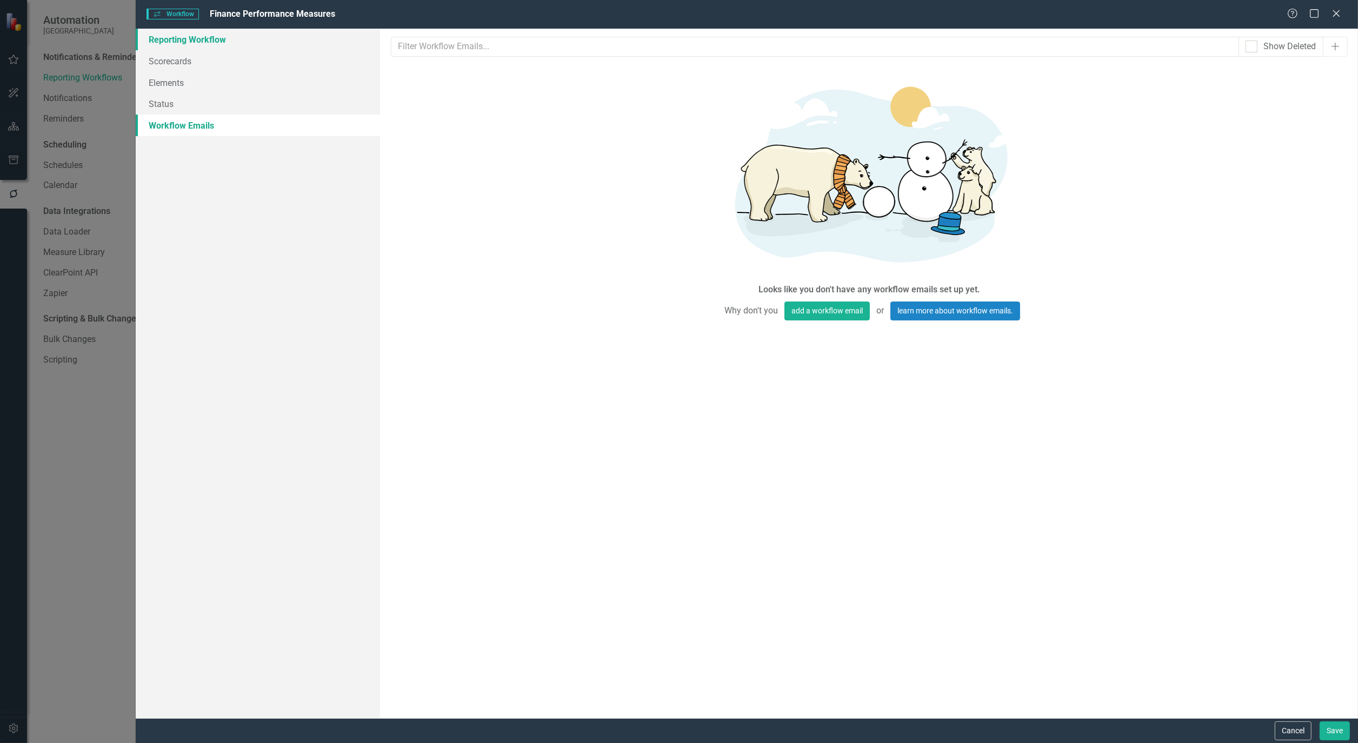
click at [188, 34] on link "Reporting Workflow" at bounding box center [258, 40] width 244 height 22
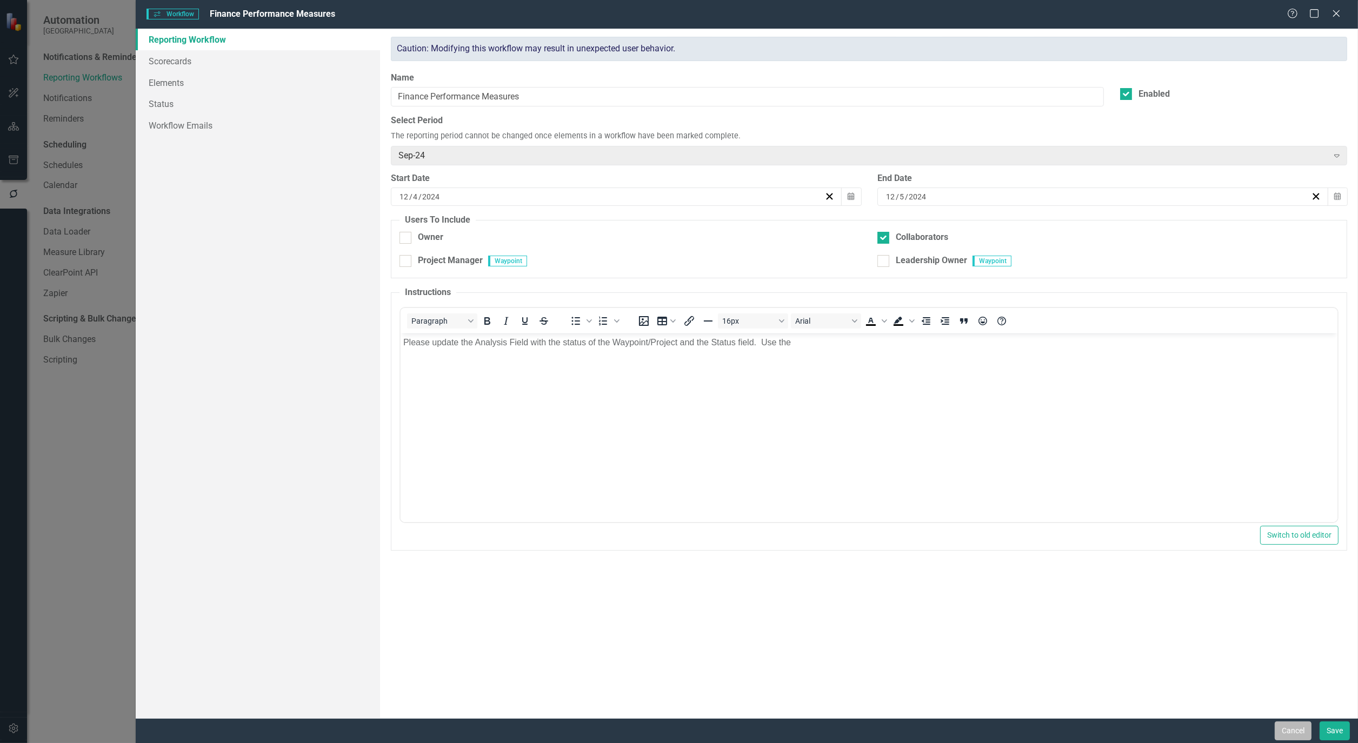
click at [1294, 727] on button "Cancel" at bounding box center [1292, 731] width 37 height 19
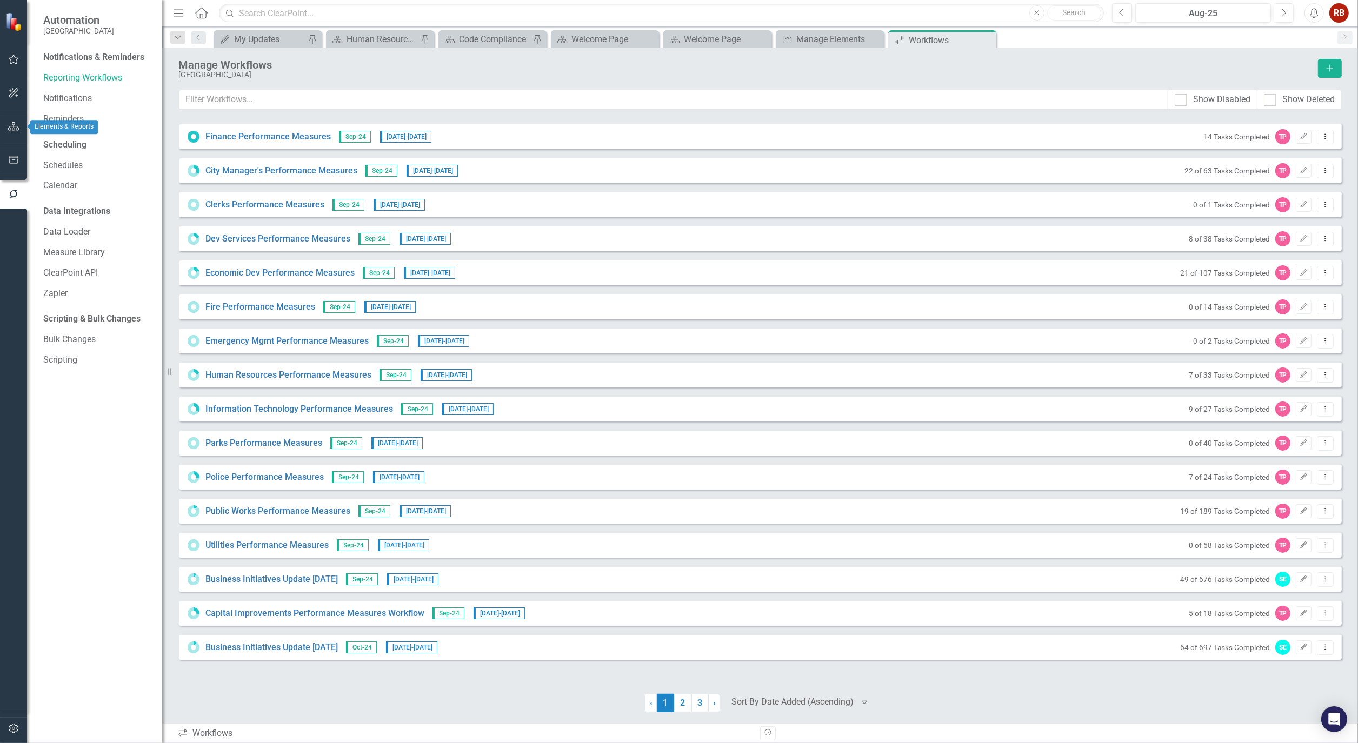
click at [14, 122] on icon "button" at bounding box center [13, 126] width 11 height 9
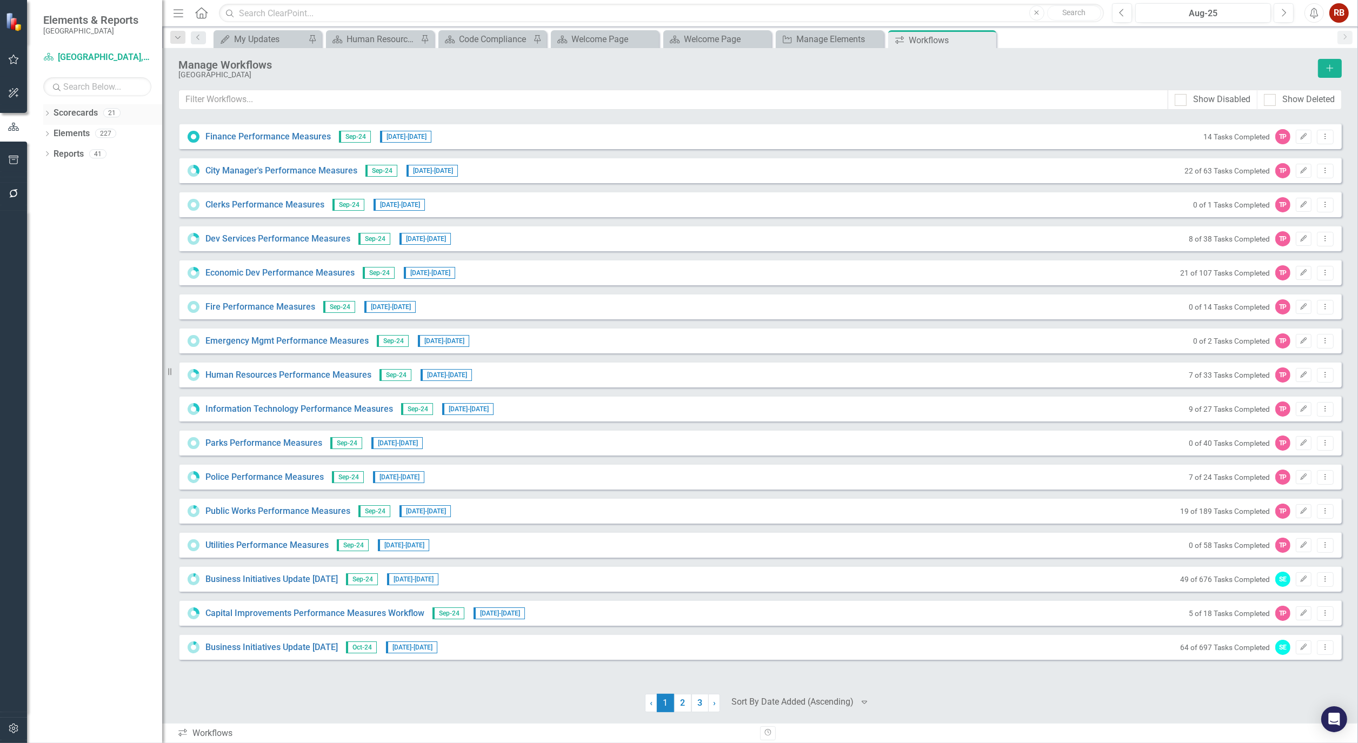
click at [44, 111] on icon "Dropdown" at bounding box center [47, 114] width 8 height 6
click at [52, 153] on icon "Dropdown" at bounding box center [53, 153] width 8 height 6
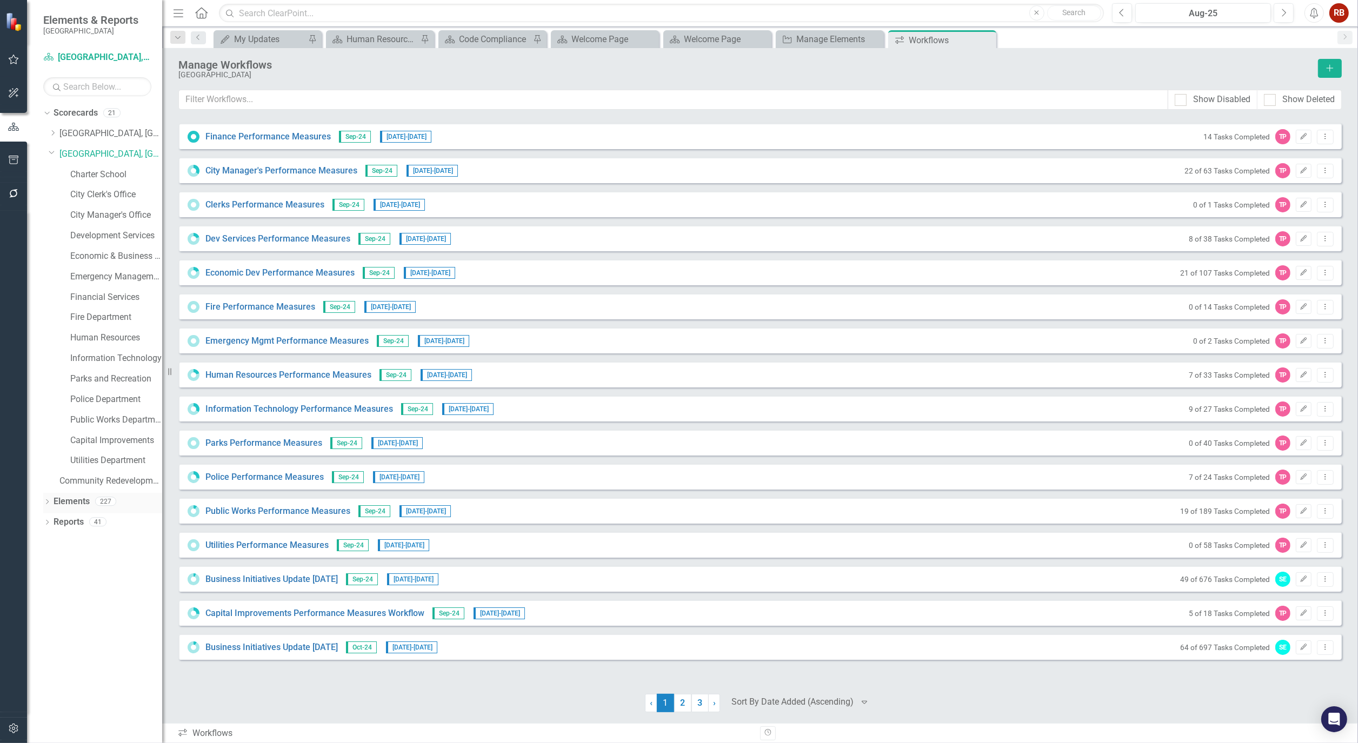
click at [51, 500] on div "Dropdown Elements 227" at bounding box center [102, 503] width 119 height 21
click at [46, 499] on div "Dropdown" at bounding box center [47, 502] width 8 height 9
click at [51, 541] on icon "Dropdown" at bounding box center [53, 543] width 8 height 6
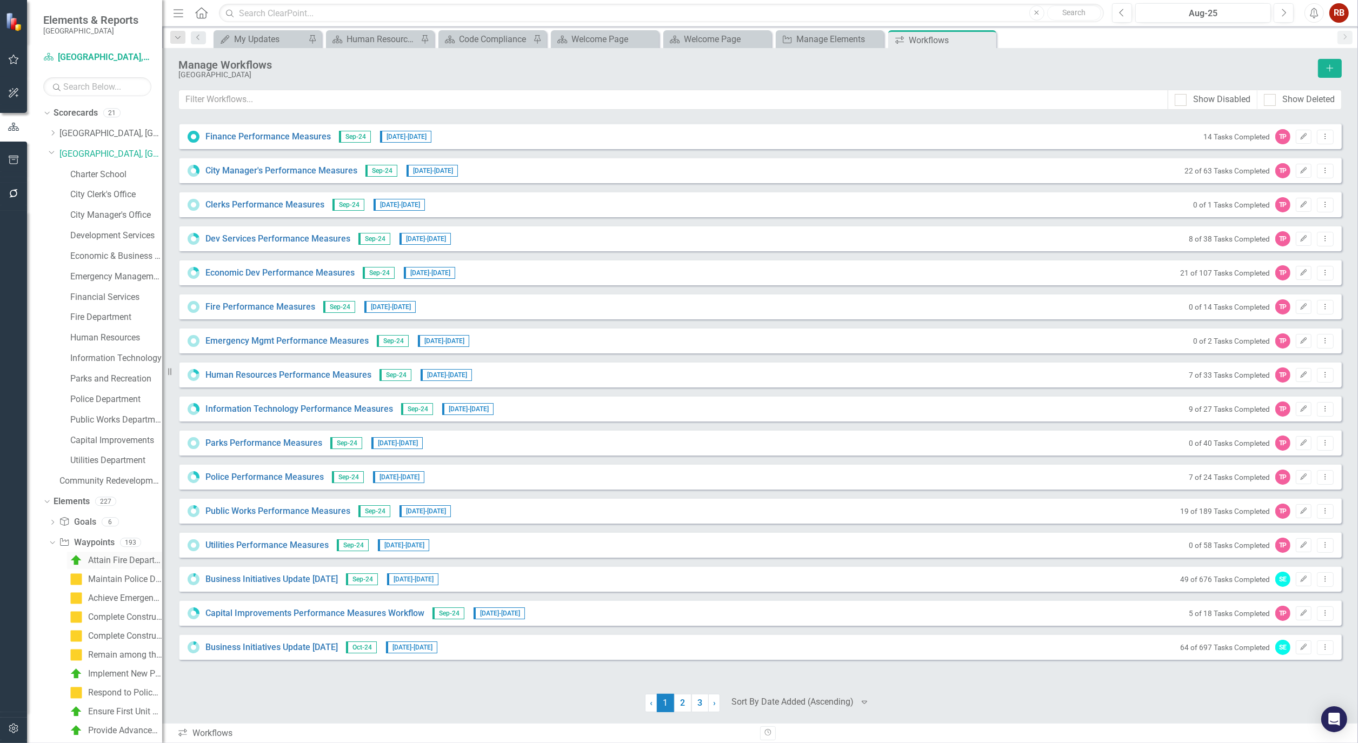
click at [113, 560] on div "Attain Fire Department Accreditation from the Center of Public Safety Excellence" at bounding box center [125, 561] width 74 height 10
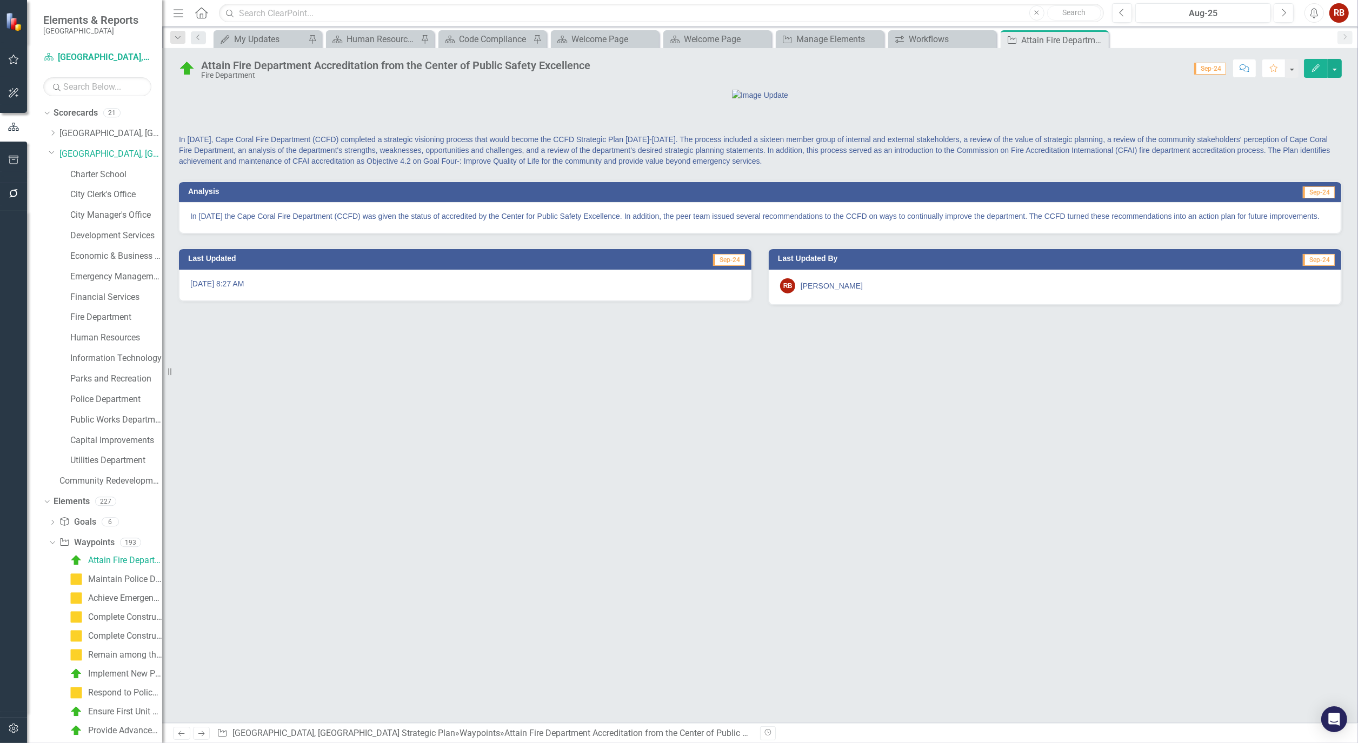
click at [1312, 74] on button "Edit" at bounding box center [1316, 68] width 24 height 19
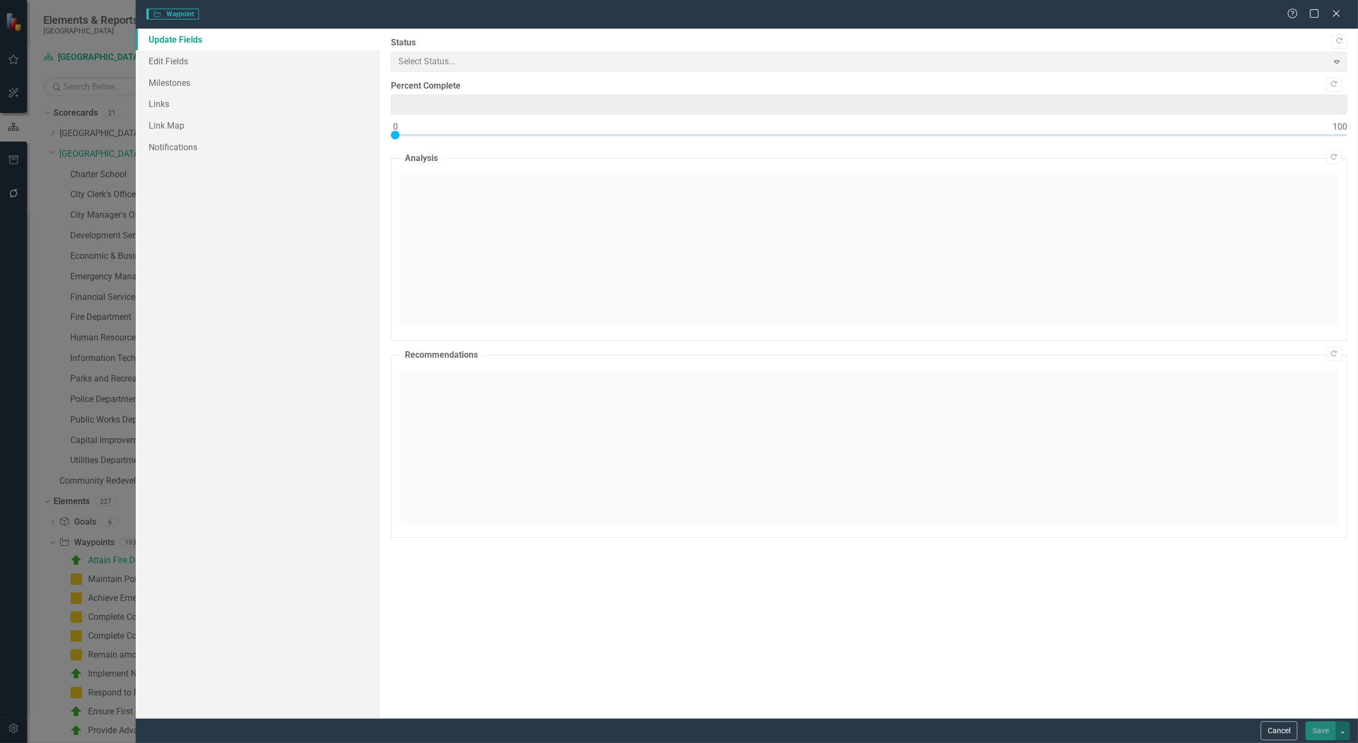
type input "0"
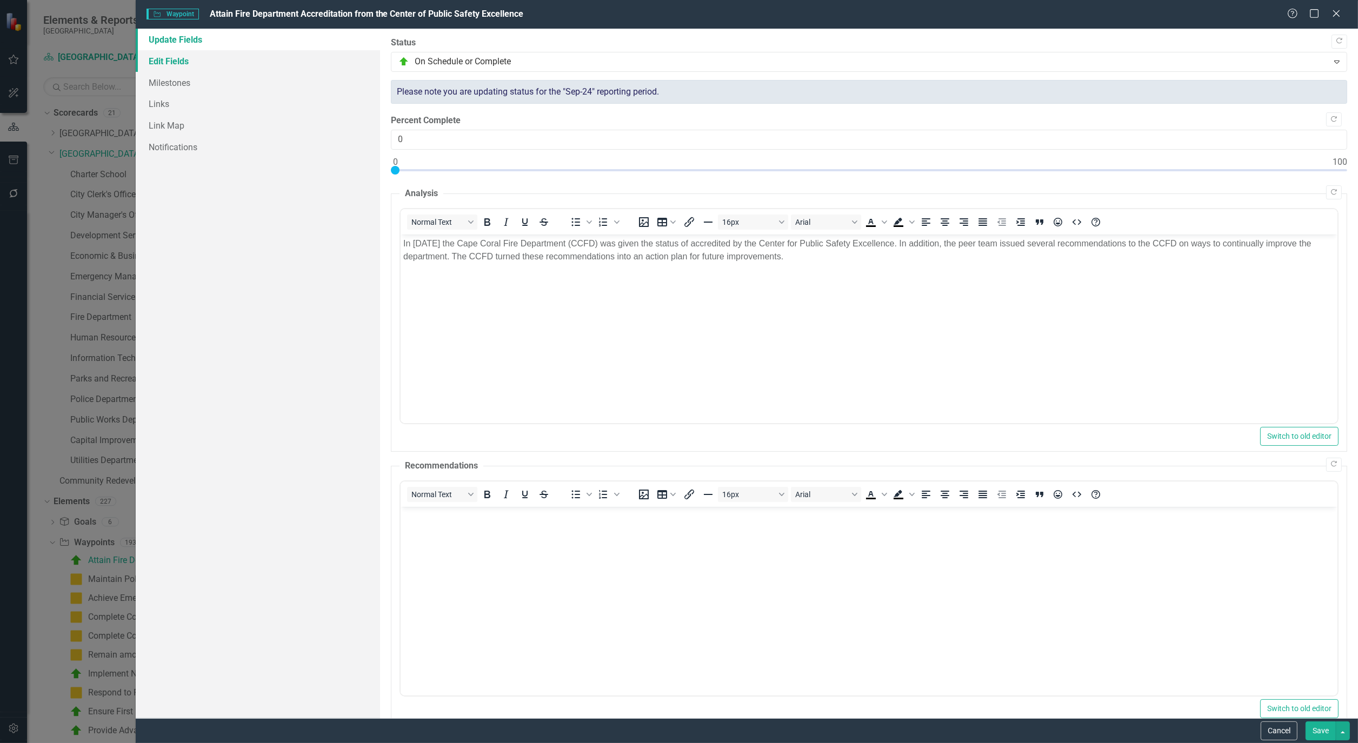
click at [177, 62] on link "Edit Fields" at bounding box center [258, 61] width 244 height 22
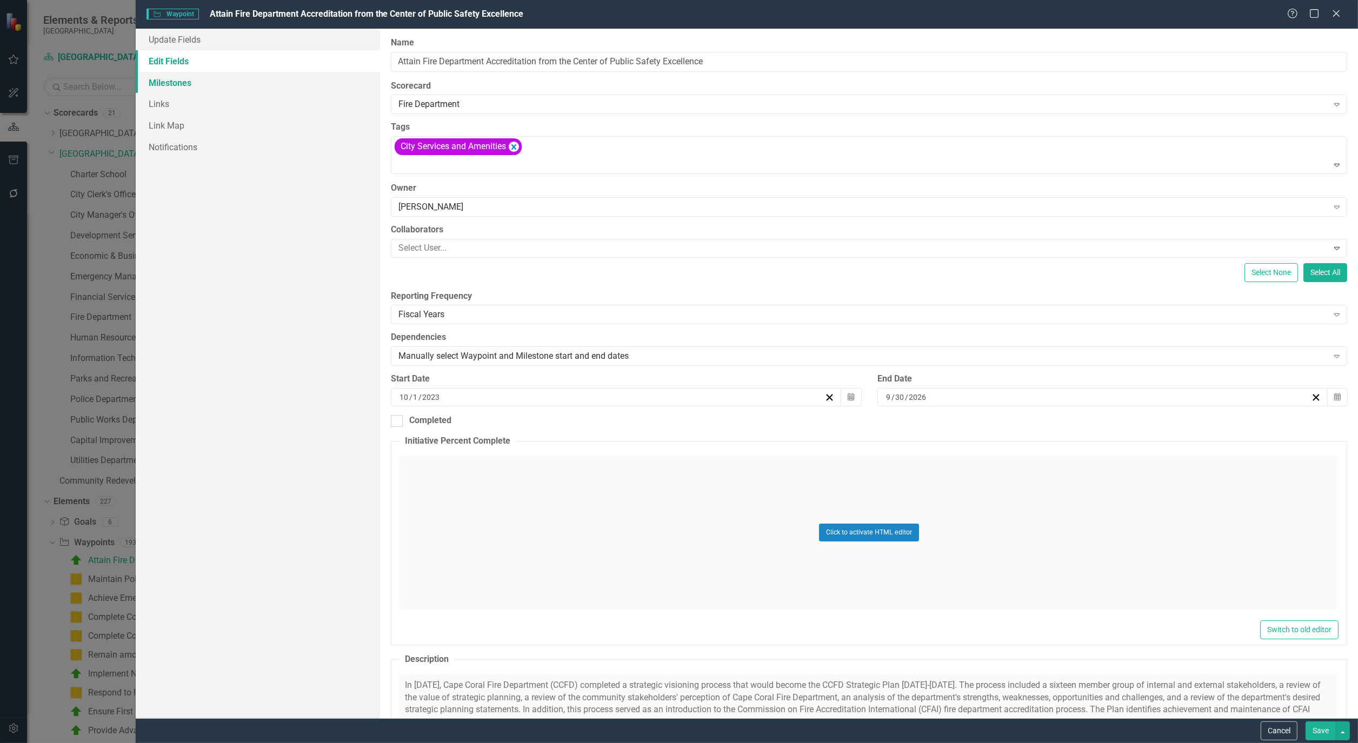
click at [176, 85] on link "Milestones" at bounding box center [258, 83] width 244 height 22
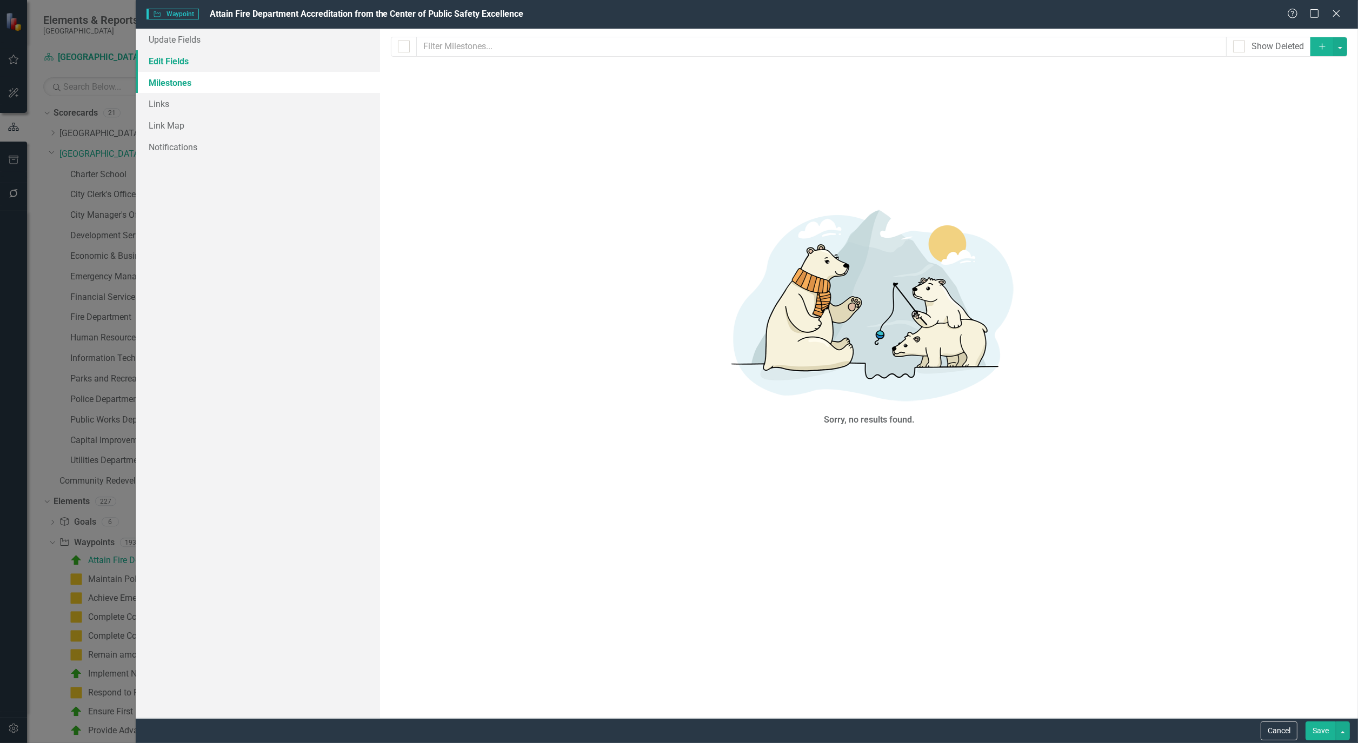
click at [175, 62] on link "Edit Fields" at bounding box center [258, 61] width 244 height 22
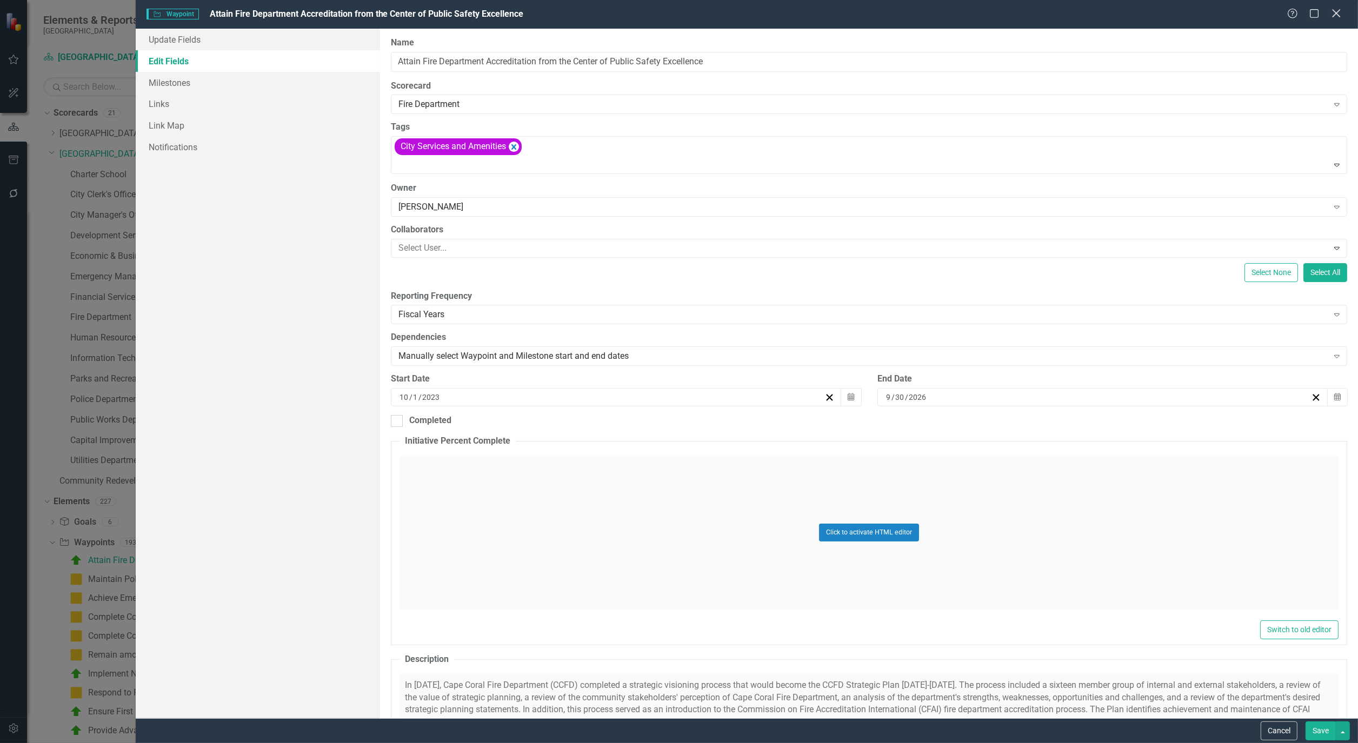
click at [1338, 14] on icon "Close" at bounding box center [1336, 13] width 14 height 10
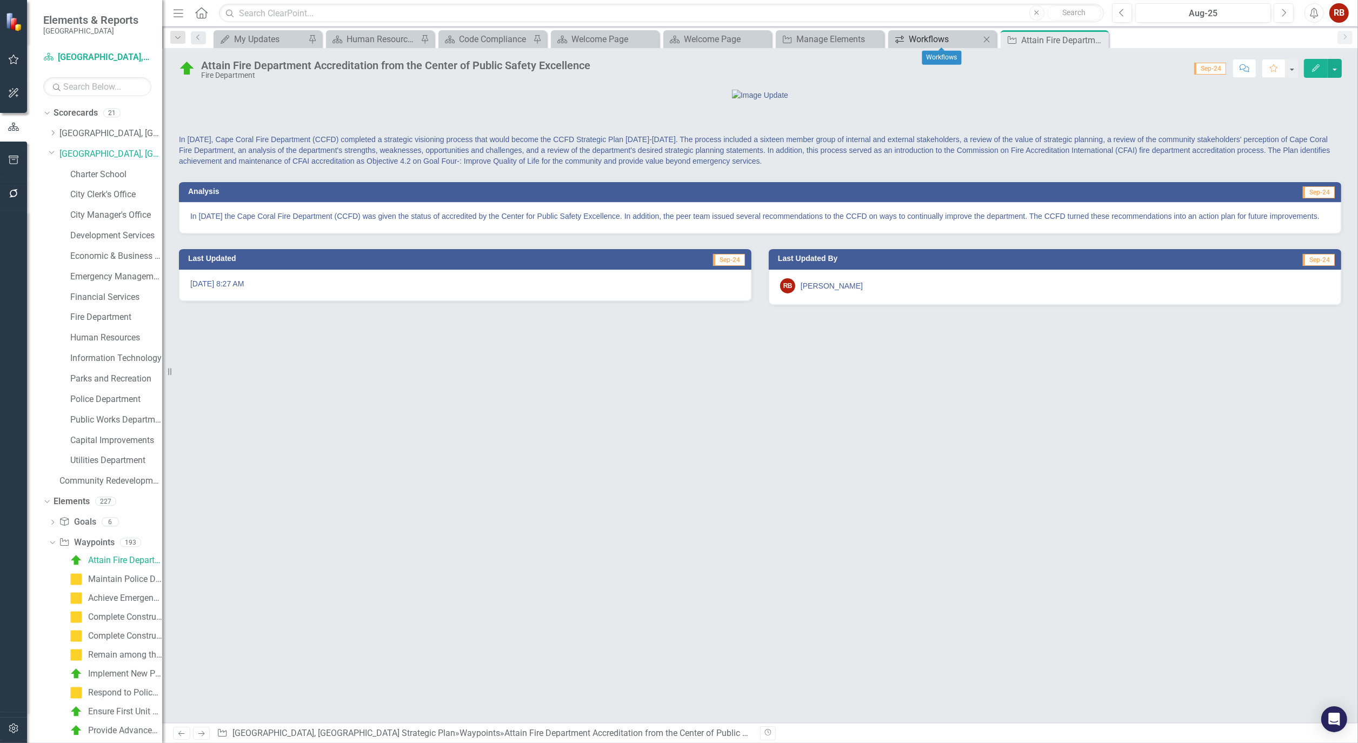
click at [955, 38] on div "Workflows" at bounding box center [944, 39] width 71 height 14
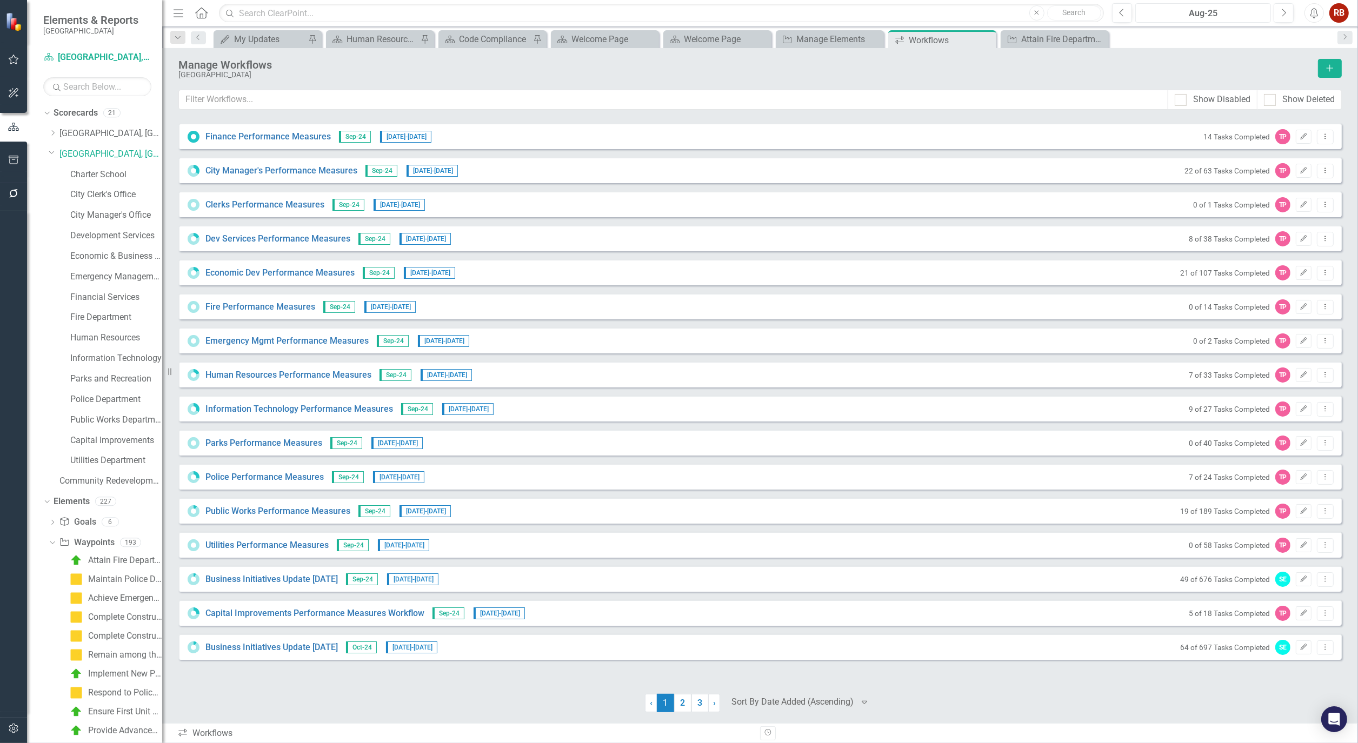
click at [1168, 10] on div "Aug-25" at bounding box center [1203, 13] width 128 height 13
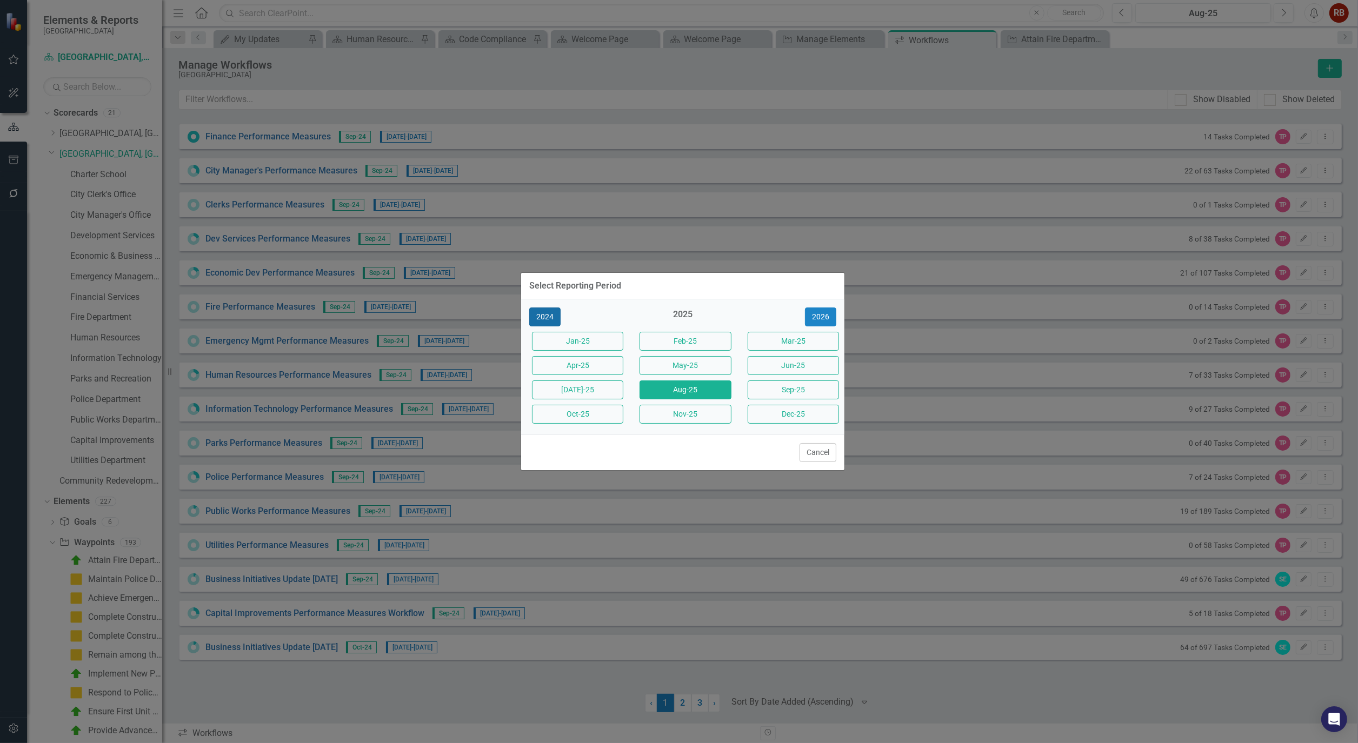
click at [544, 318] on button "2024" at bounding box center [544, 317] width 31 height 19
click at [790, 390] on button "Sep-24" at bounding box center [792, 389] width 91 height 19
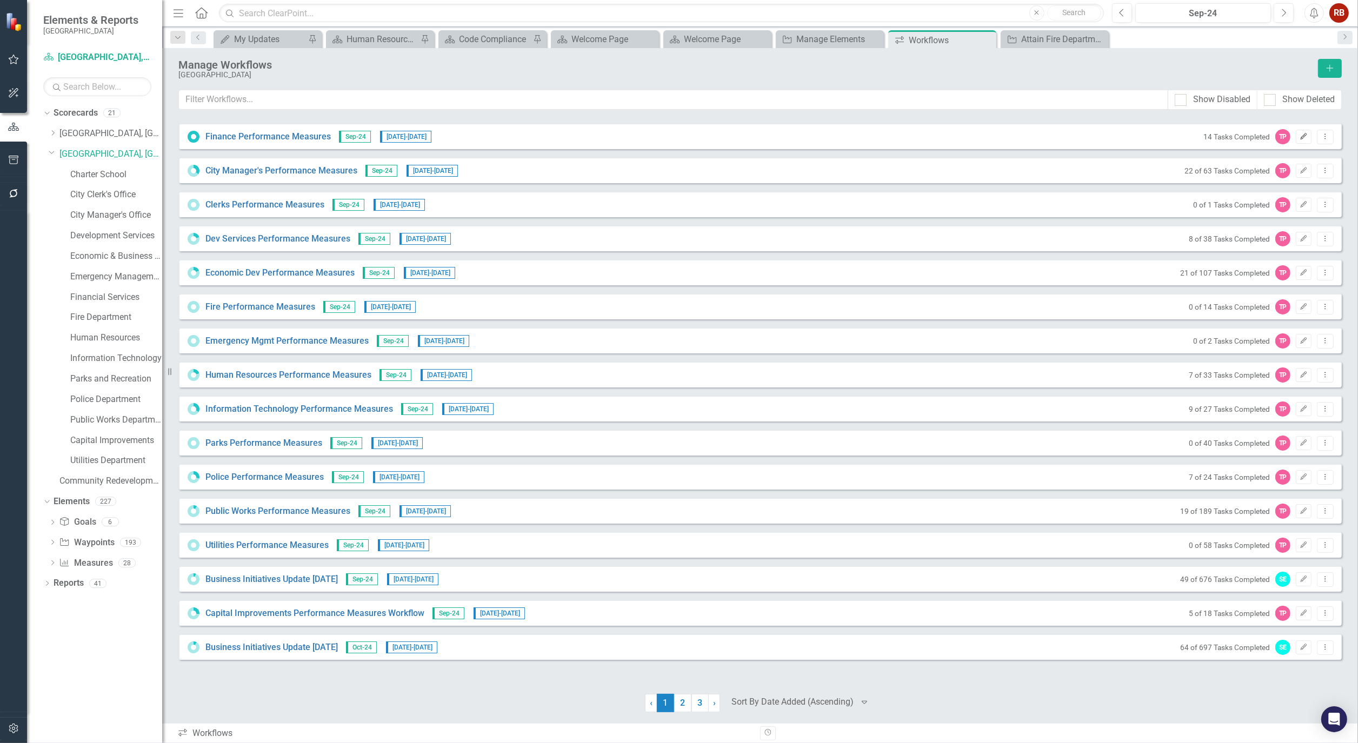
click at [1308, 138] on button "Edit" at bounding box center [1303, 137] width 16 height 14
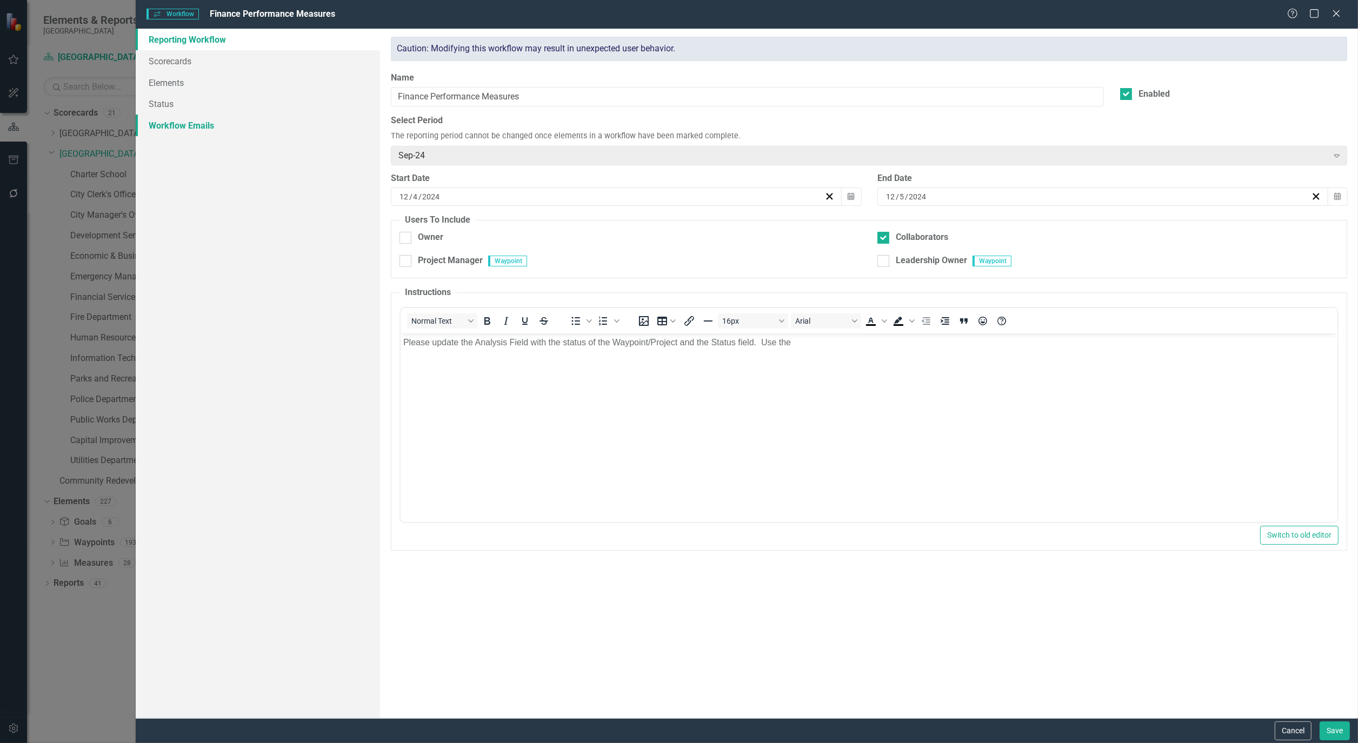
click at [162, 129] on link "Workflow Emails" at bounding box center [258, 126] width 244 height 22
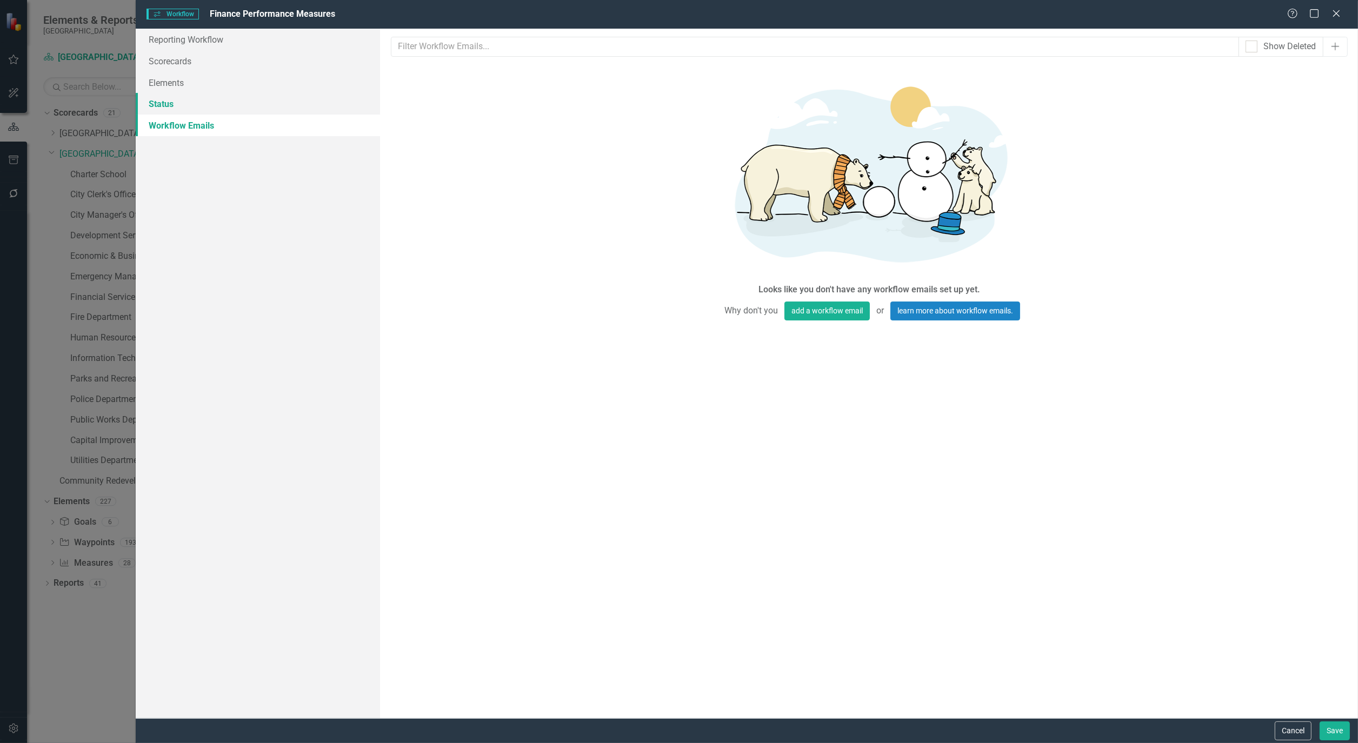
click at [160, 98] on link "Status" at bounding box center [258, 104] width 244 height 22
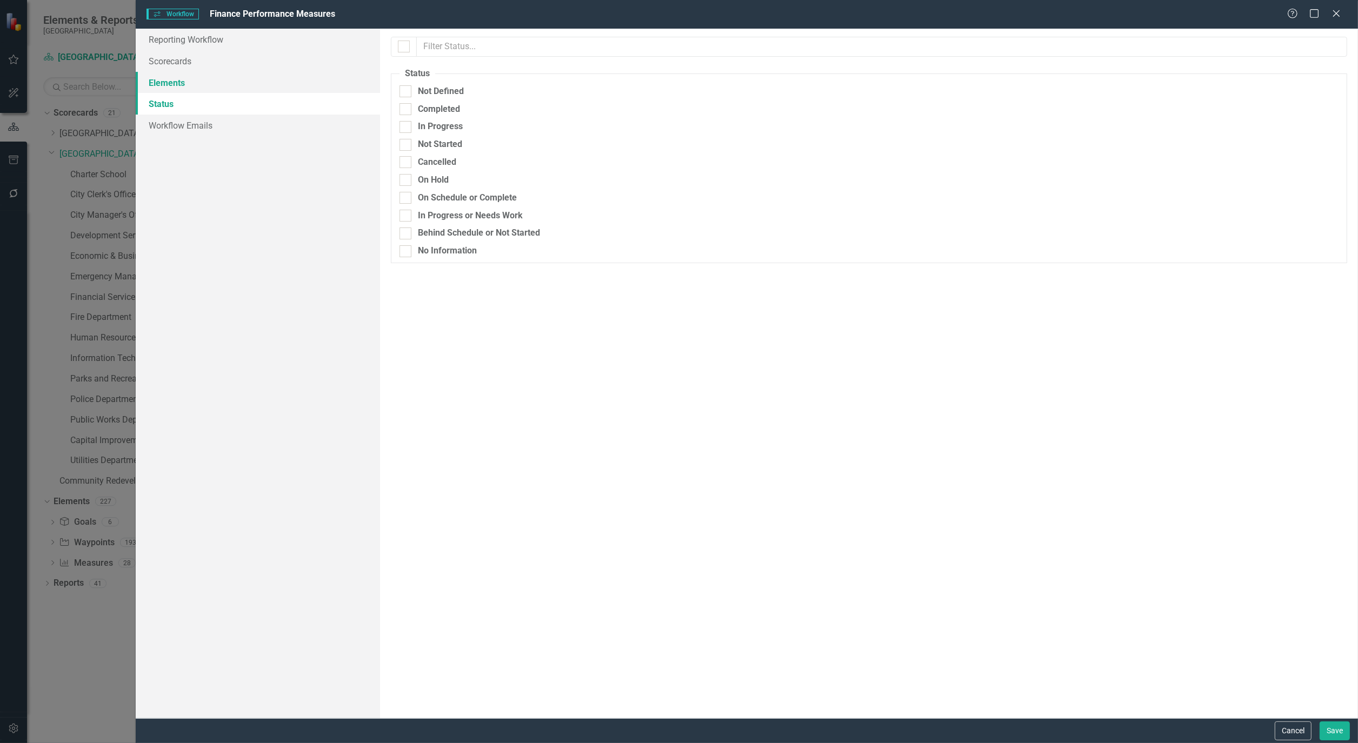
click at [162, 82] on link "Elements" at bounding box center [258, 83] width 244 height 22
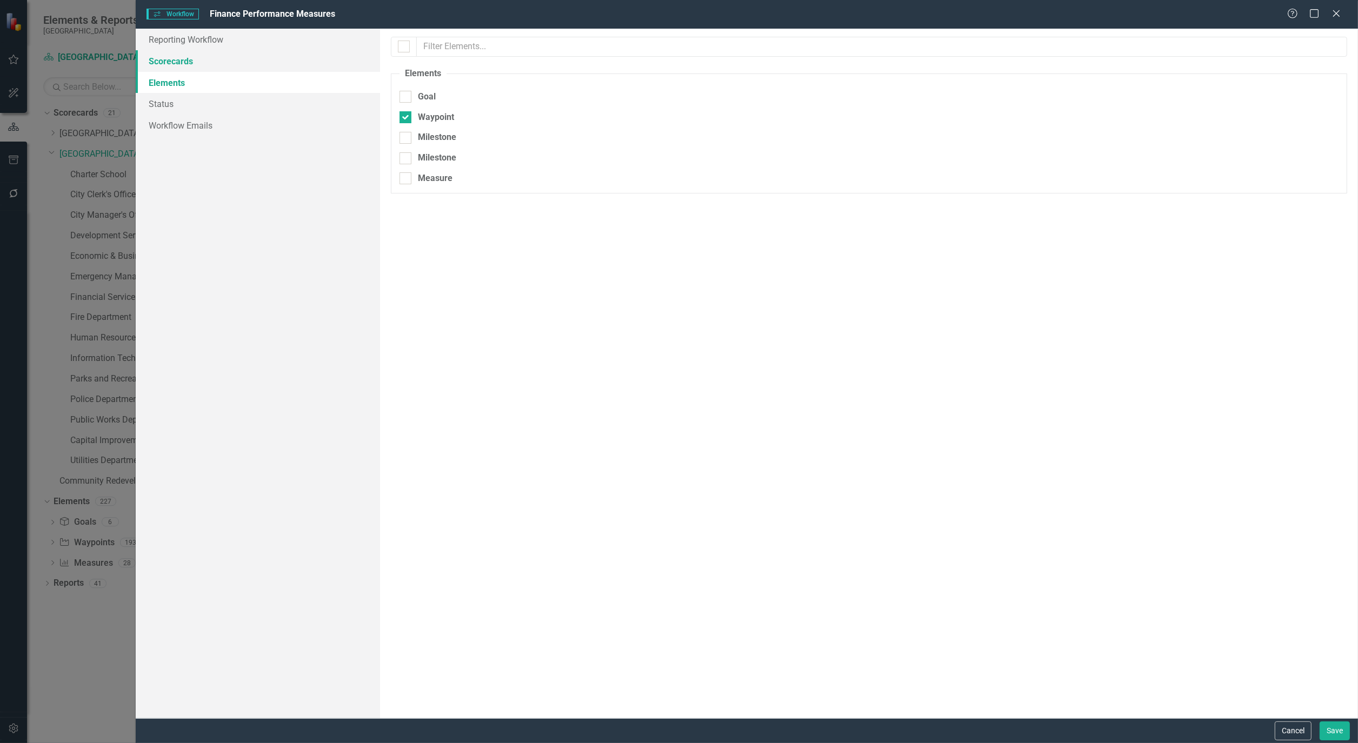
click at [165, 59] on link "Scorecards" at bounding box center [258, 61] width 244 height 22
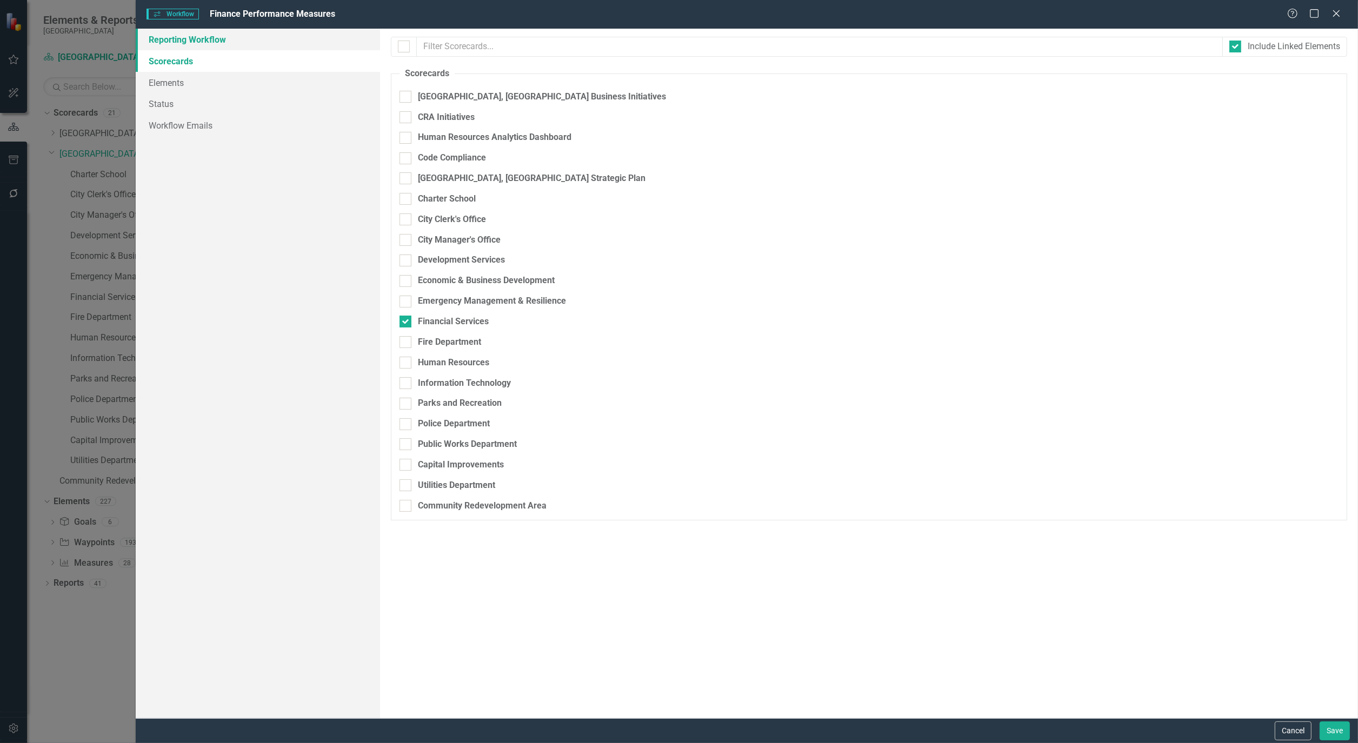
click at [181, 38] on link "Reporting Workflow" at bounding box center [258, 40] width 244 height 22
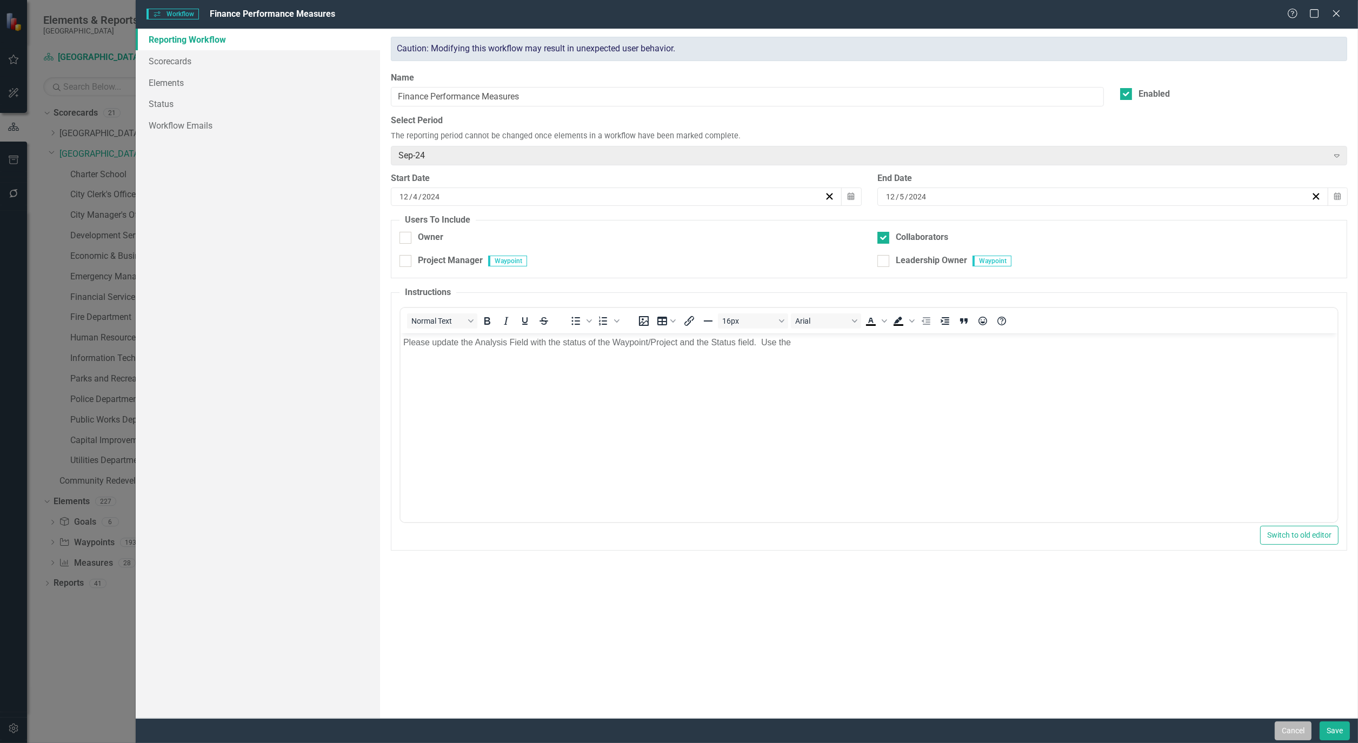
click at [1284, 729] on button "Cancel" at bounding box center [1292, 731] width 37 height 19
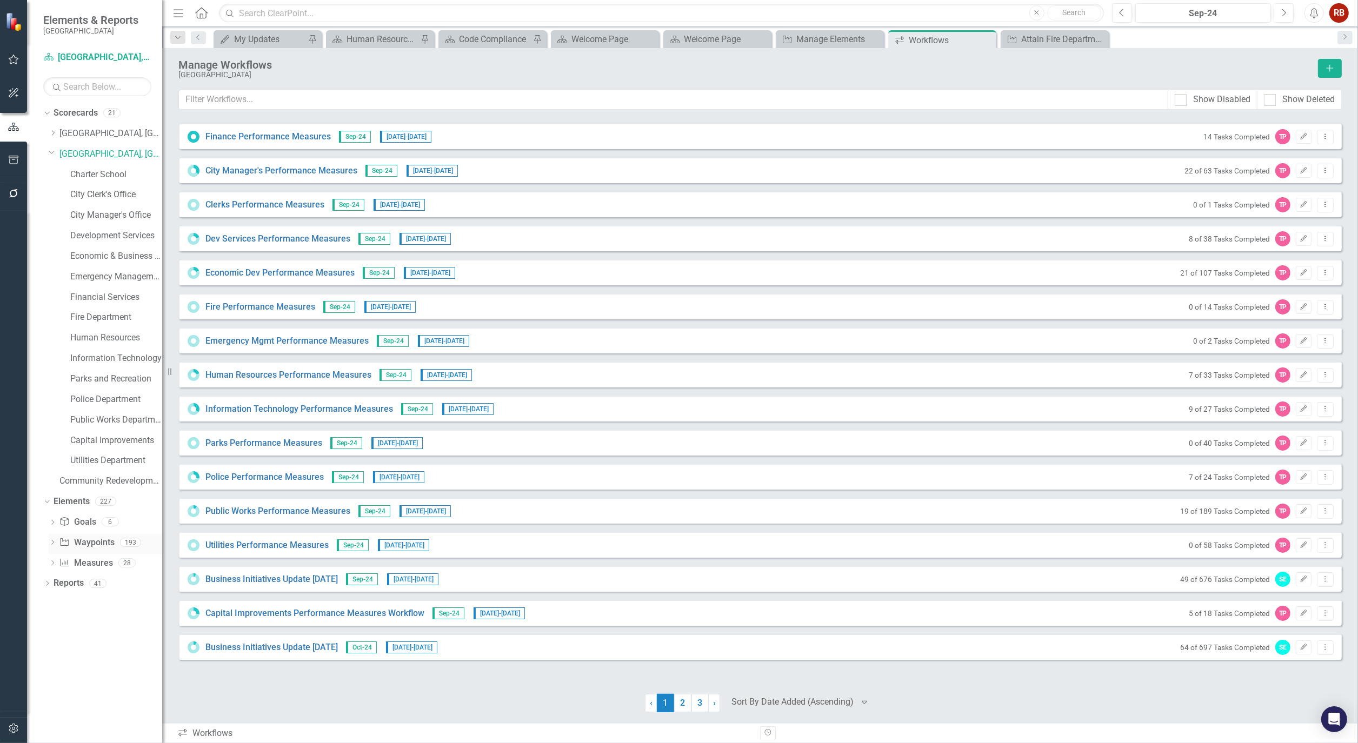
click at [92, 539] on link "Waypoint Waypoints" at bounding box center [86, 543] width 55 height 12
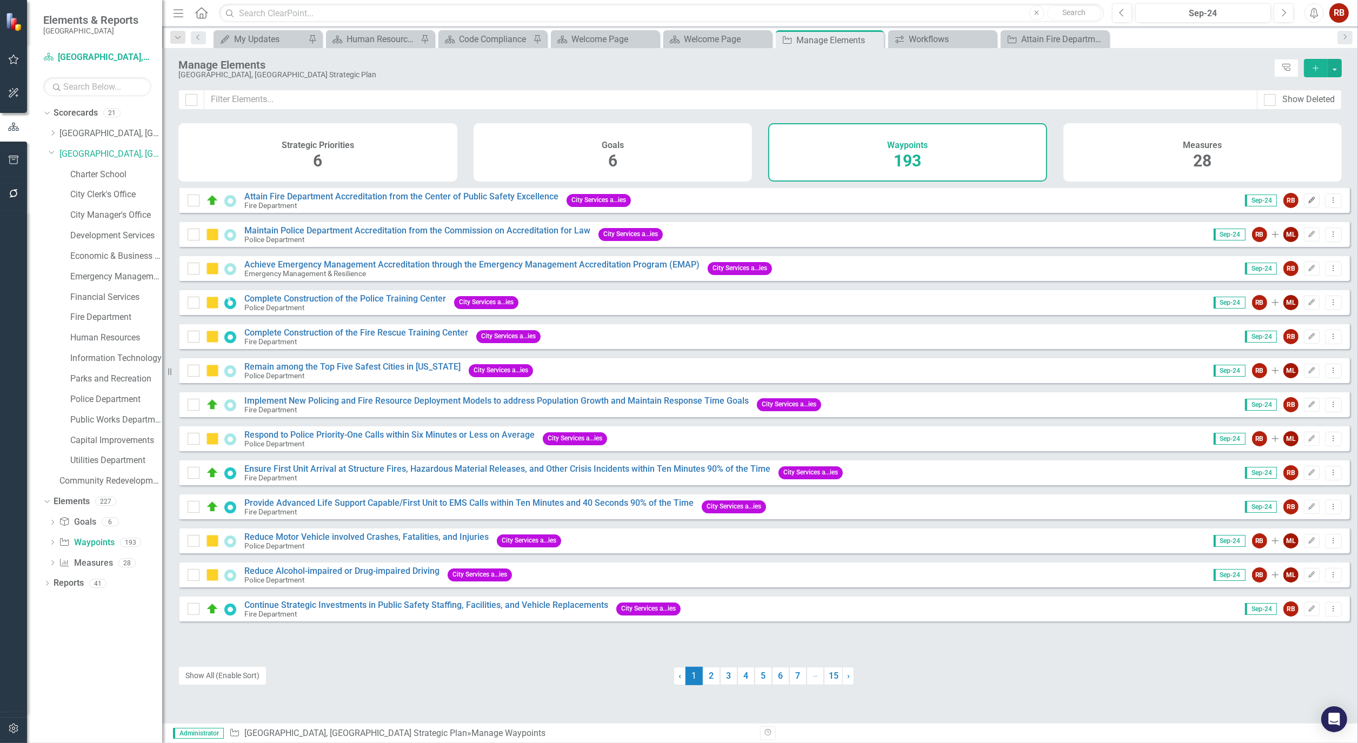
click at [1307, 204] on icon "Edit" at bounding box center [1311, 200] width 8 height 6
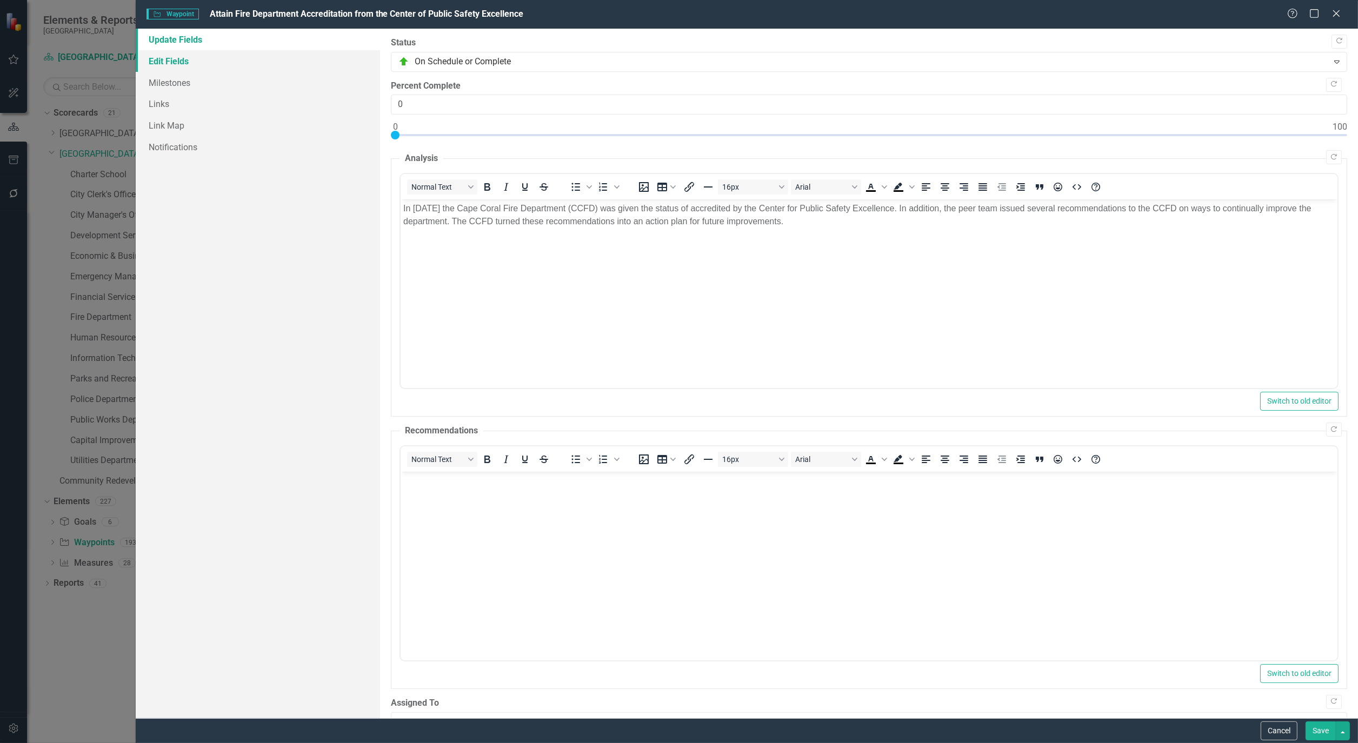
click at [179, 60] on link "Edit Fields" at bounding box center [258, 61] width 244 height 22
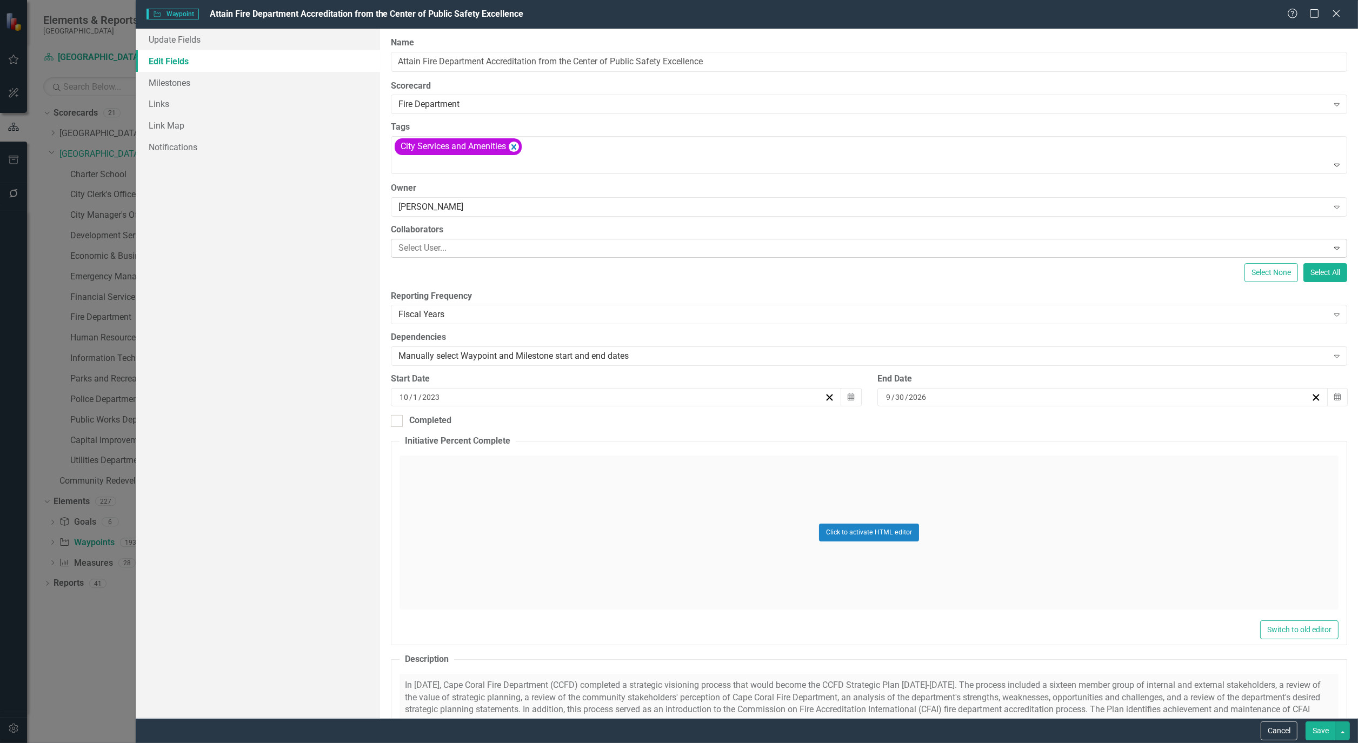
click at [1331, 246] on icon "Expand" at bounding box center [1336, 248] width 11 height 9
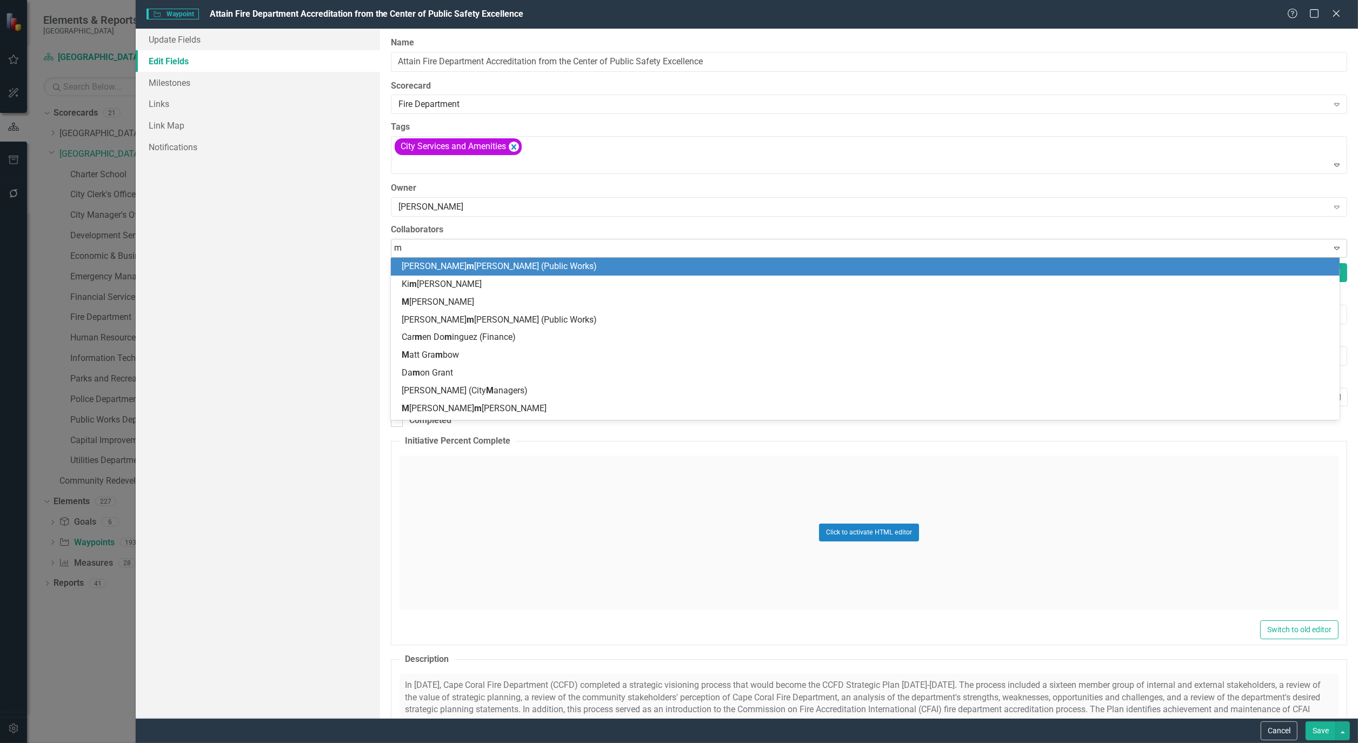
type input "mi"
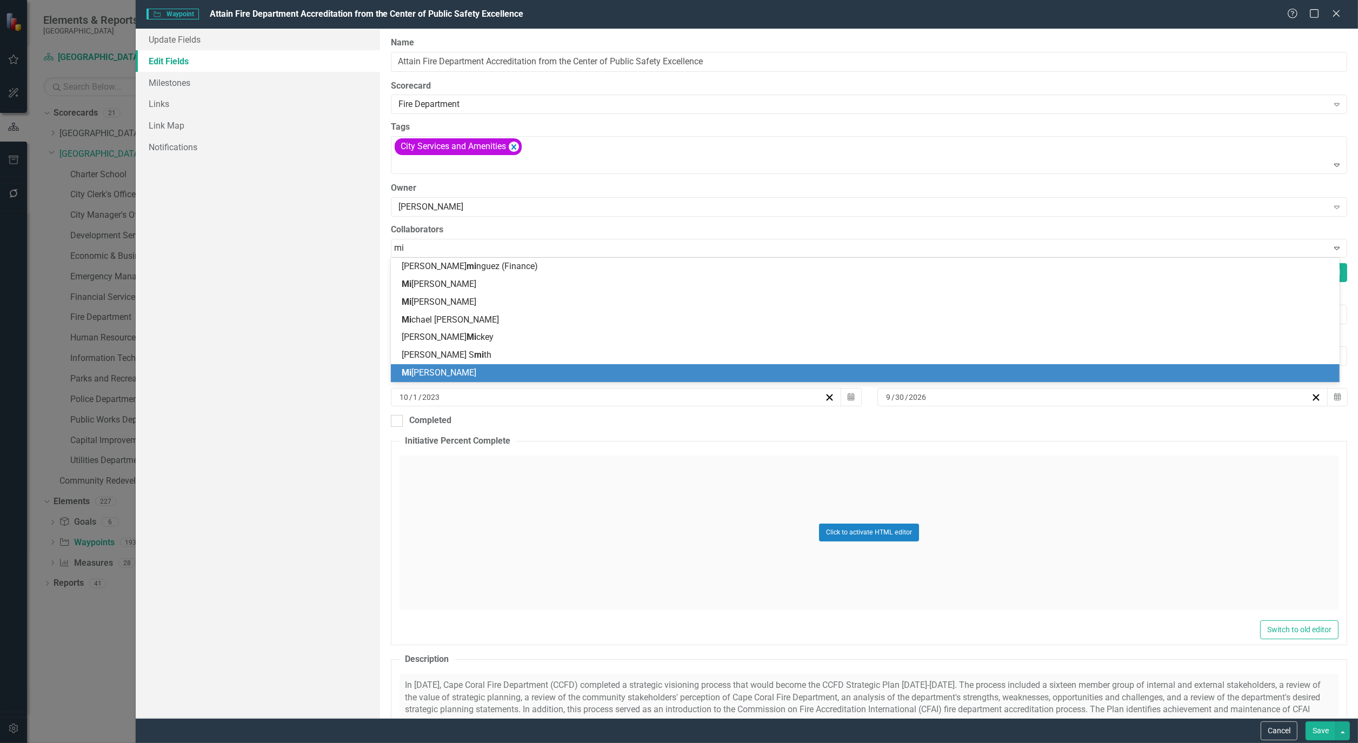
click at [420, 373] on span "Mi [PERSON_NAME]" at bounding box center [439, 373] width 75 height 10
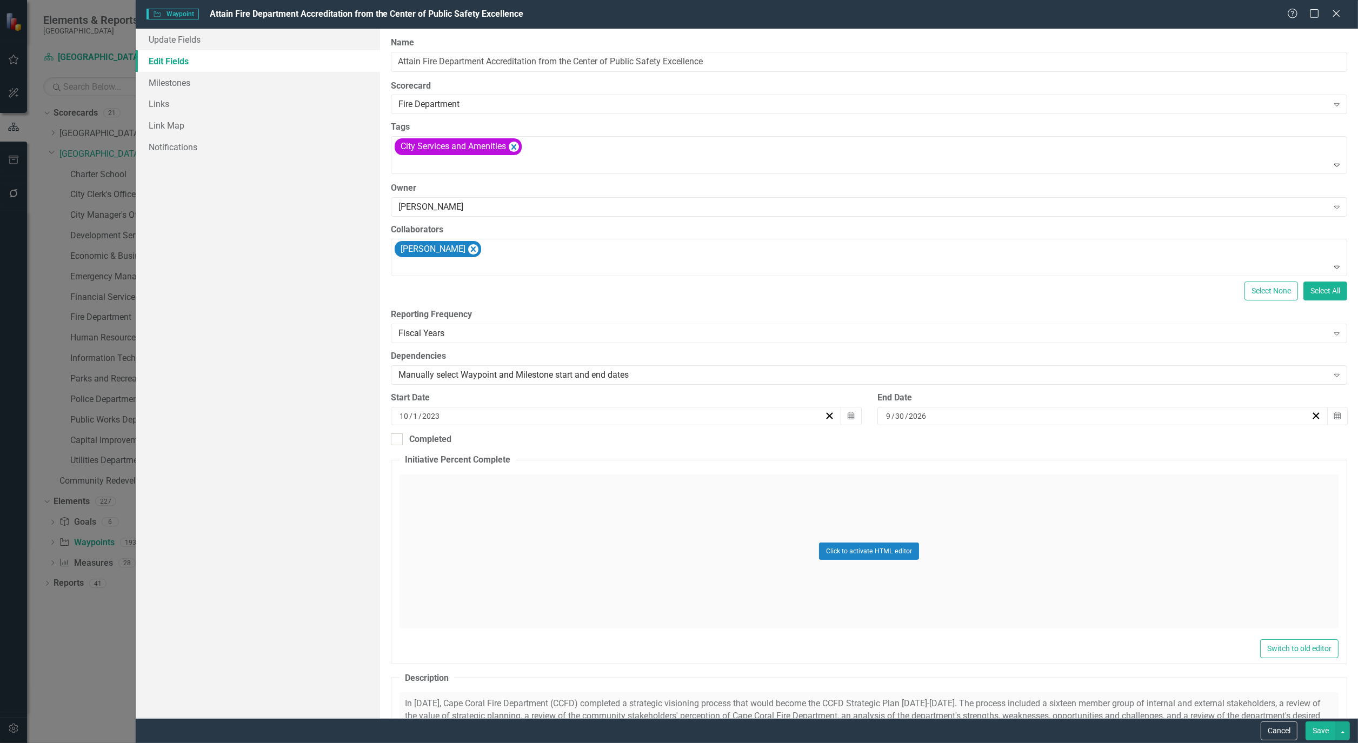
click at [1319, 730] on button "Save" at bounding box center [1320, 731] width 30 height 19
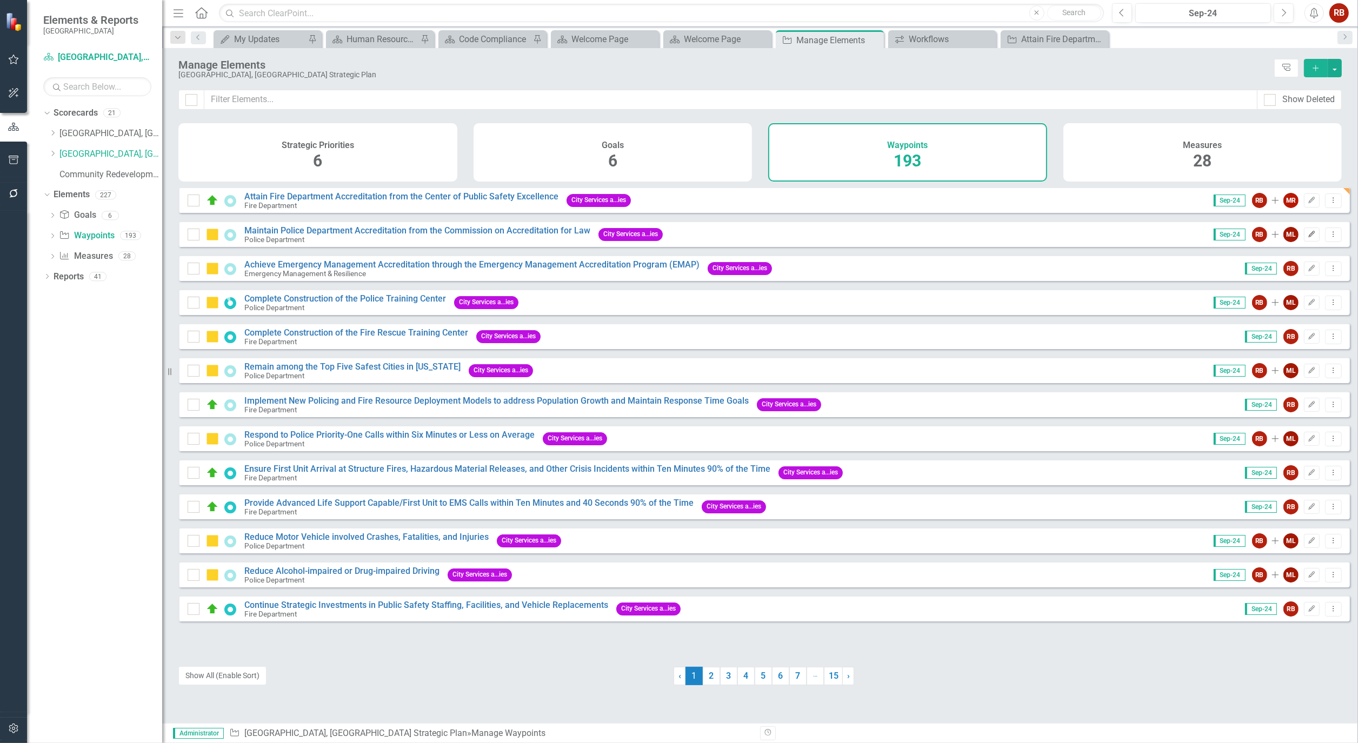
click at [1306, 242] on button "Edit" at bounding box center [1312, 235] width 16 height 14
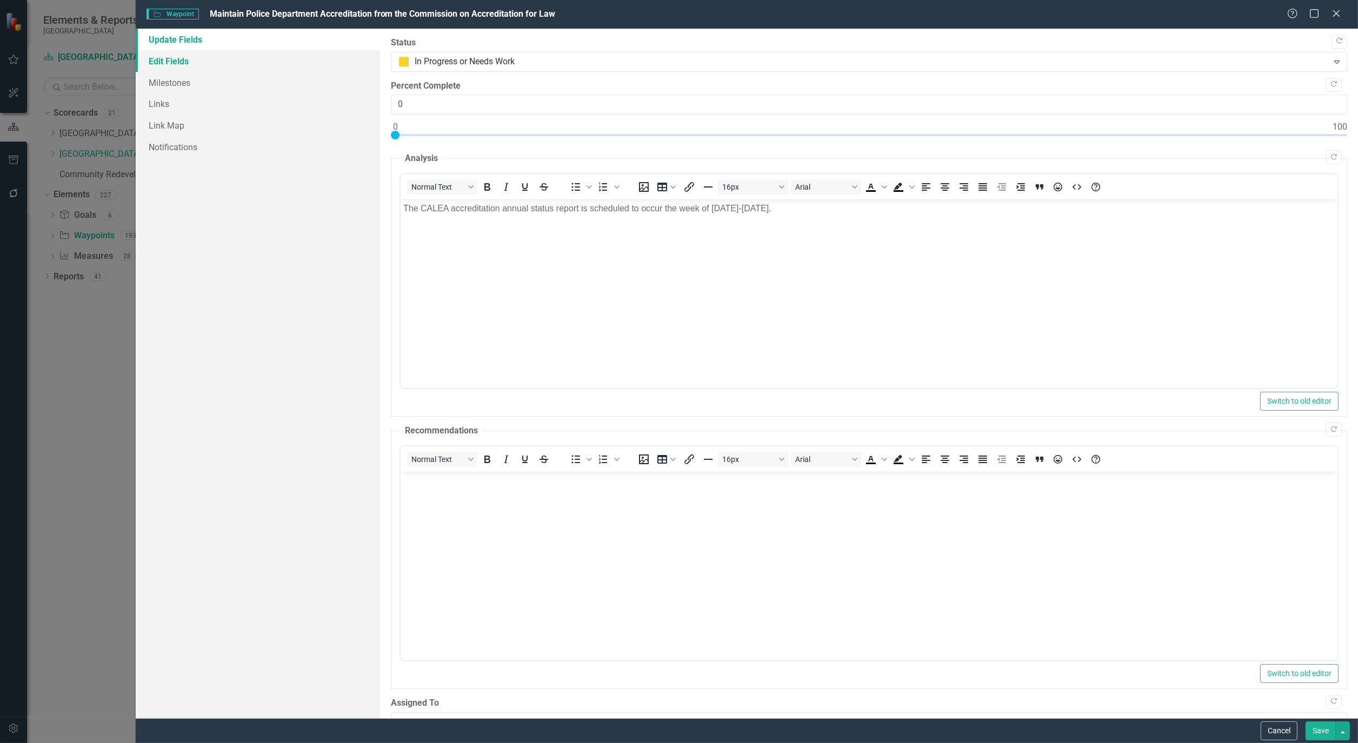
click at [157, 58] on link "Edit Fields" at bounding box center [258, 61] width 244 height 22
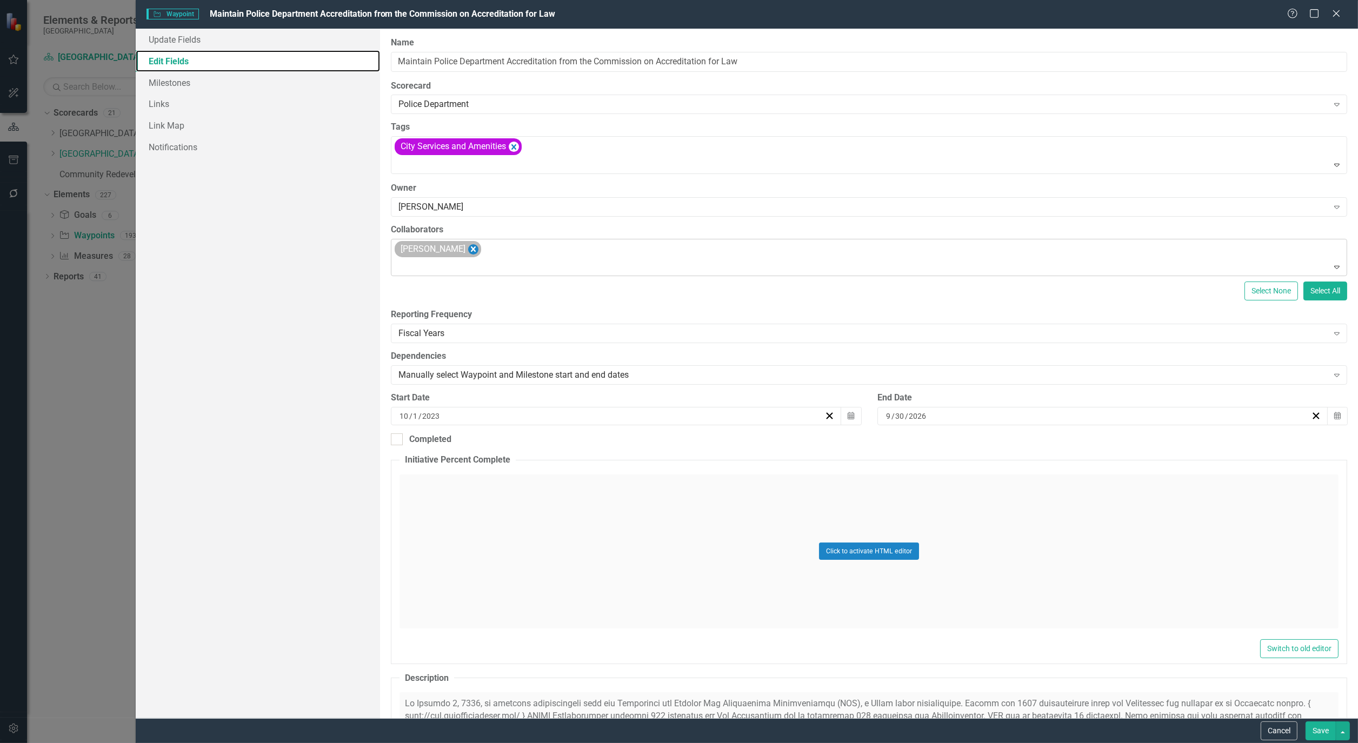
click at [472, 245] on icon "Remove Martha LaForest" at bounding box center [473, 250] width 10 height 14
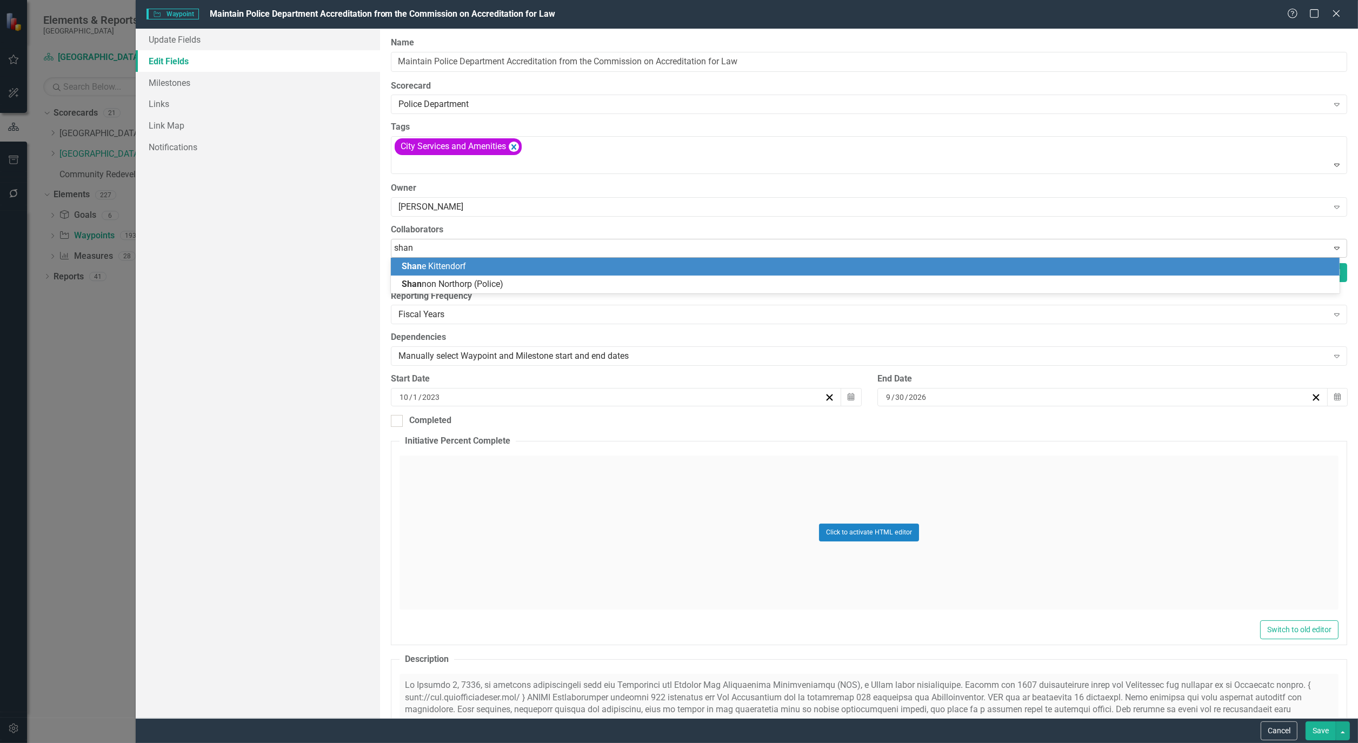
type input "shann"
click at [465, 272] on div "Shann on Northorp (Police)" at bounding box center [867, 267] width 931 height 12
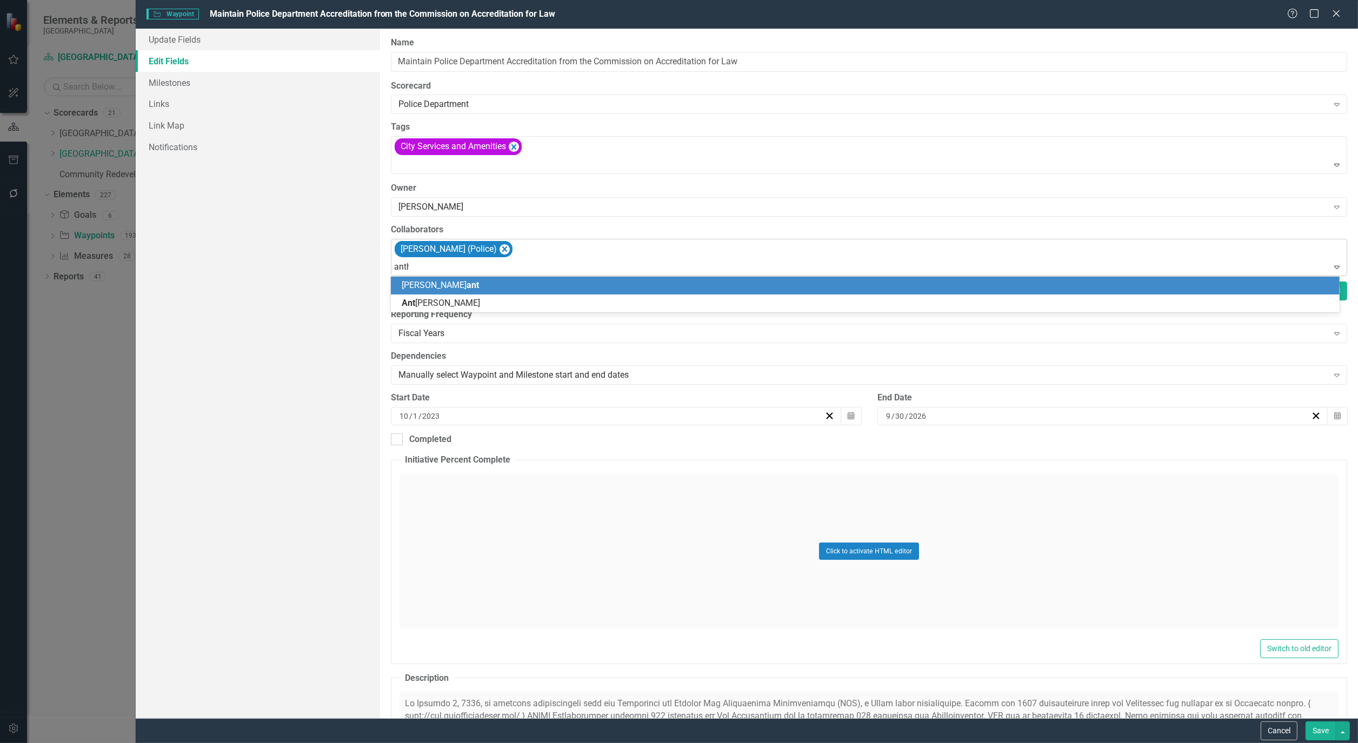
type input "antho"
click at [476, 283] on div "Antho ny [PERSON_NAME]" at bounding box center [867, 285] width 931 height 12
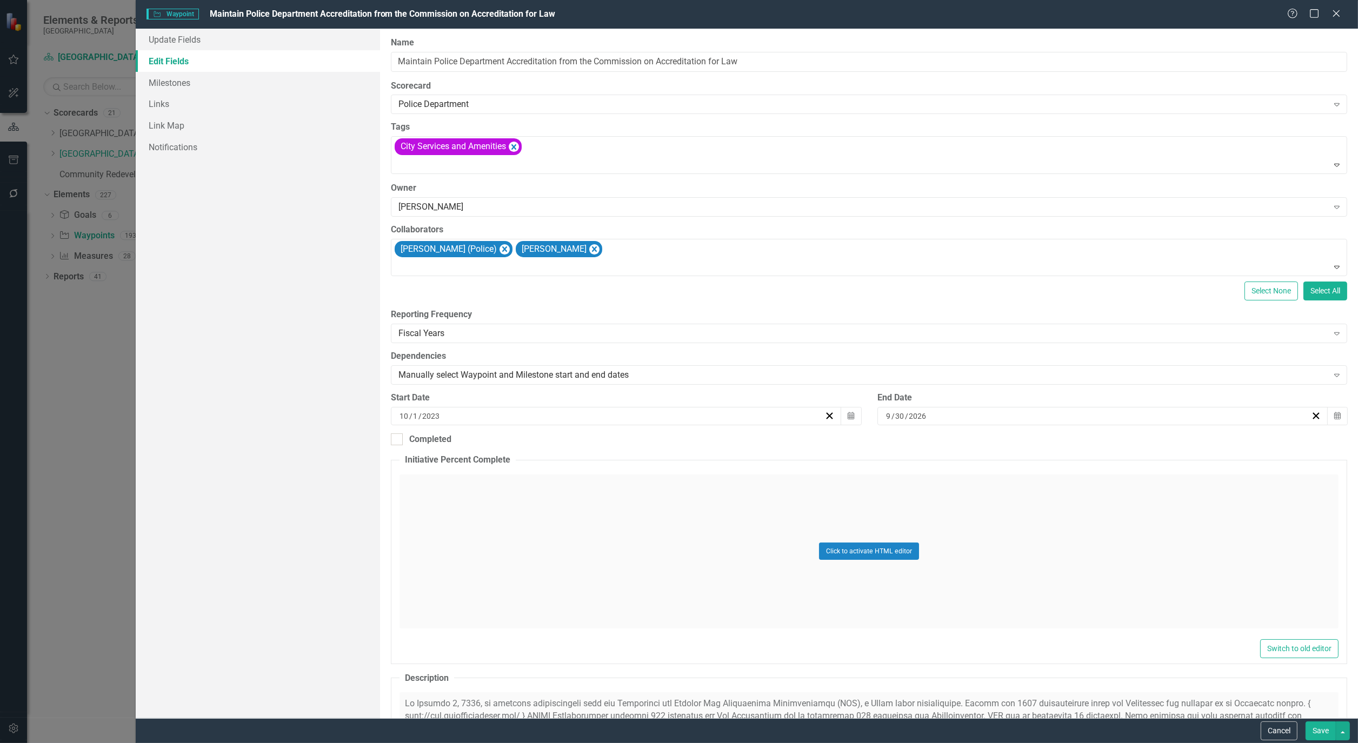
click at [1321, 739] on button "Save" at bounding box center [1320, 731] width 30 height 19
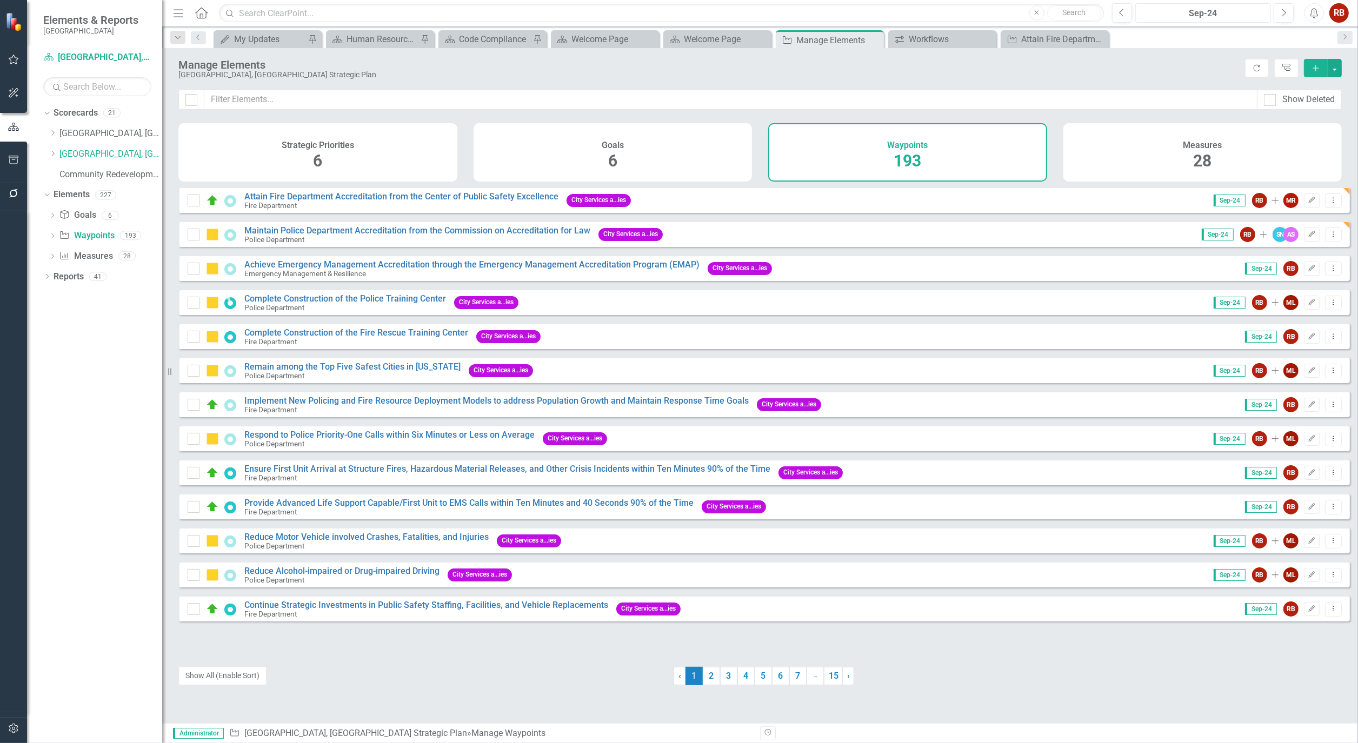
click at [1236, 5] on button "Sep-24" at bounding box center [1203, 12] width 136 height 19
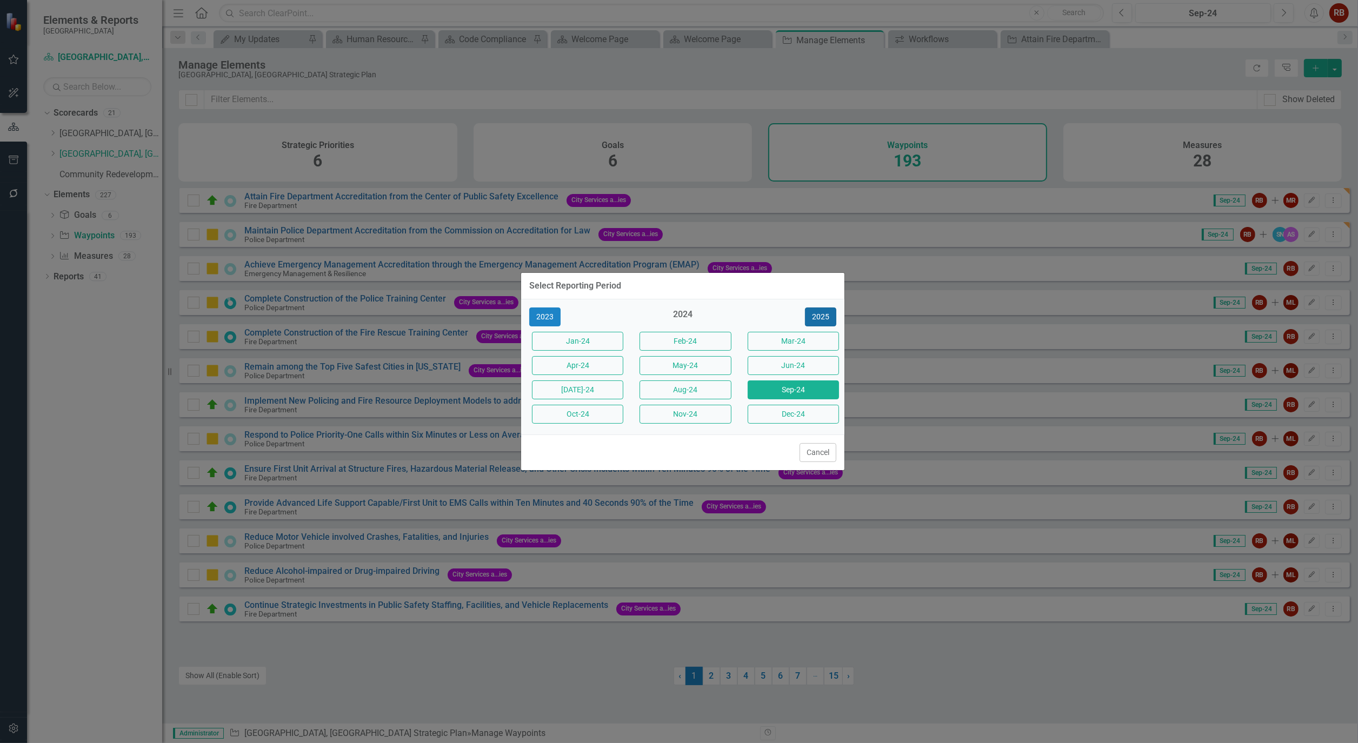
click at [825, 311] on button "2025" at bounding box center [820, 317] width 31 height 19
click at [797, 391] on button "Sep-25" at bounding box center [792, 389] width 91 height 19
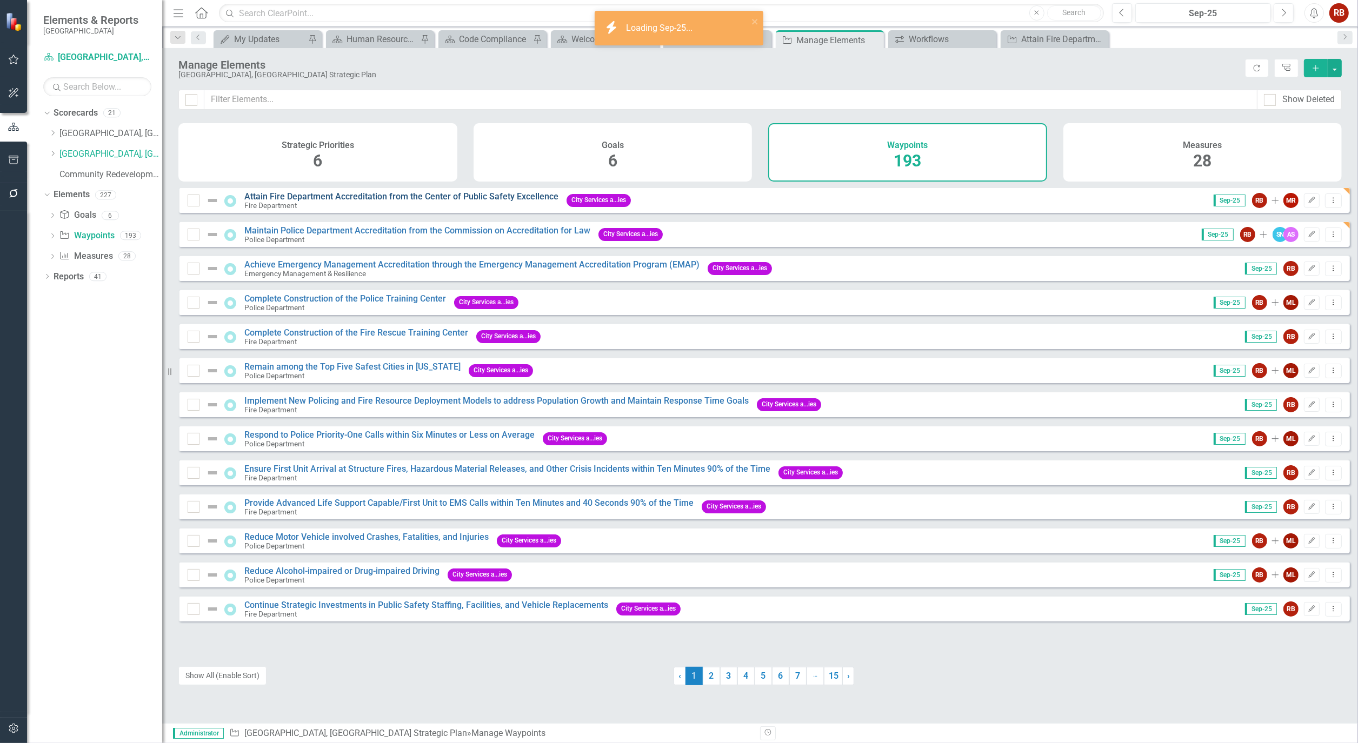
click at [399, 202] on link "Attain Fire Department Accreditation from the Center of Public Safety Excellence" at bounding box center [401, 196] width 314 height 10
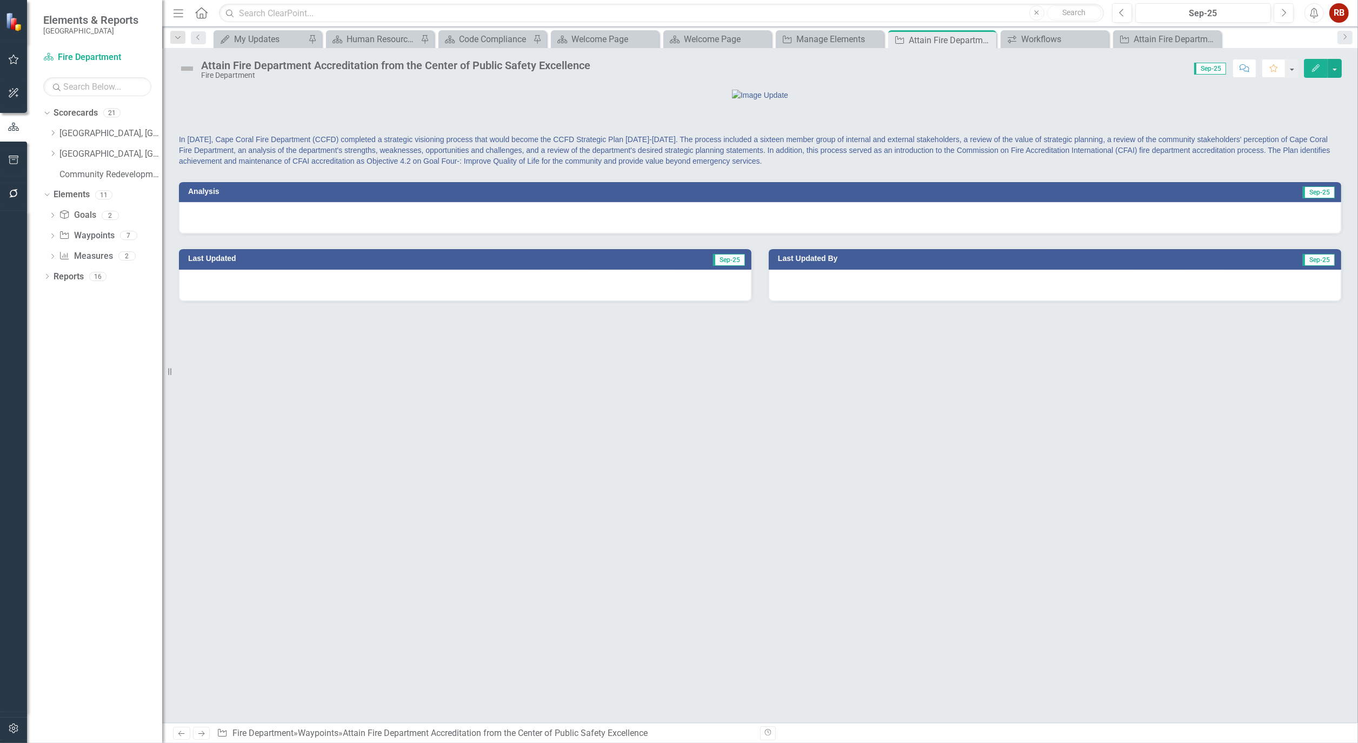
click at [1308, 67] on button "Edit" at bounding box center [1316, 68] width 24 height 19
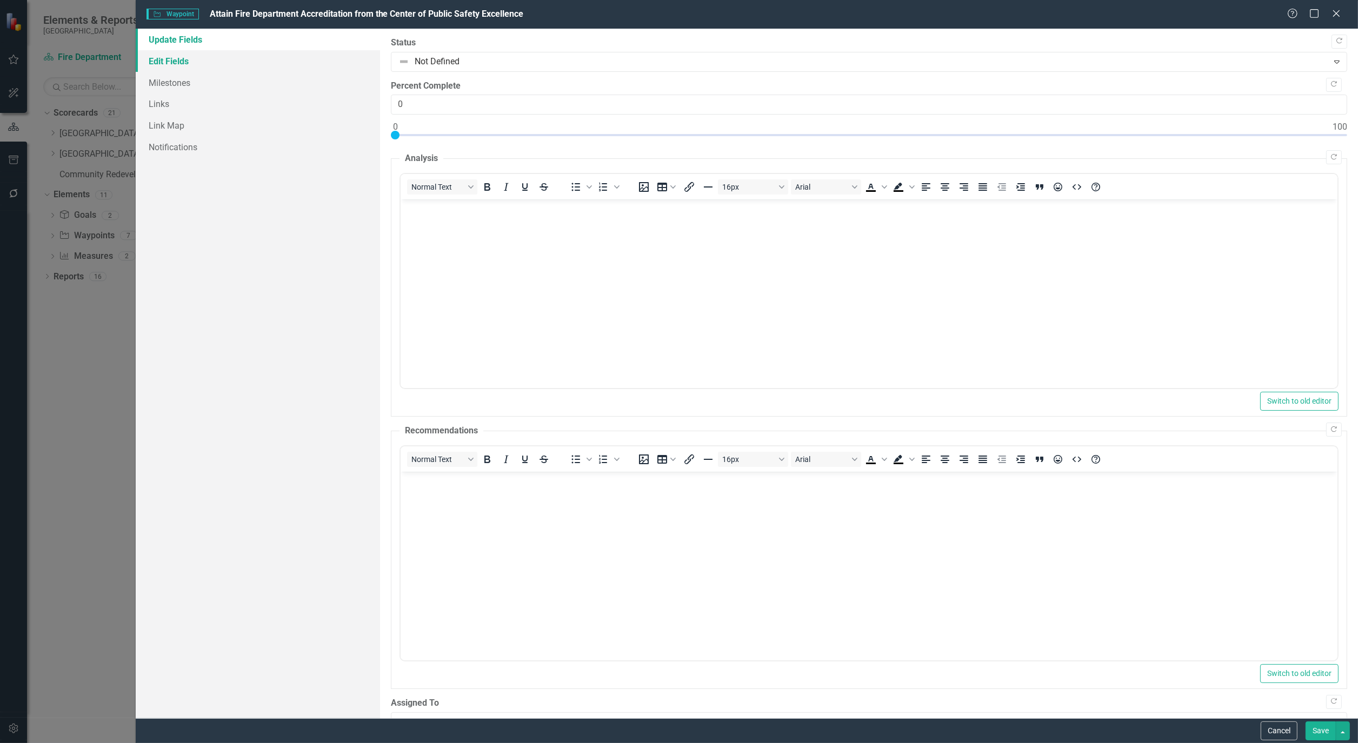
click at [185, 62] on link "Edit Fields" at bounding box center [258, 61] width 244 height 22
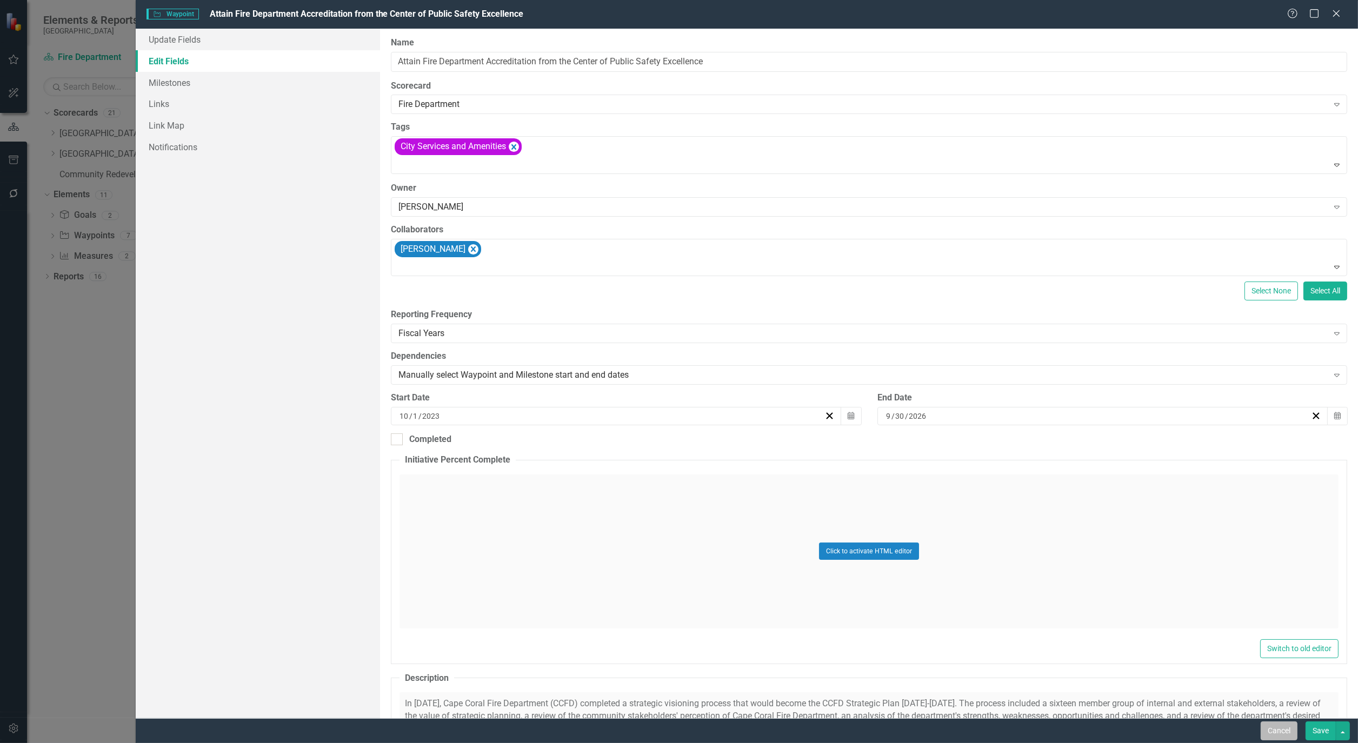
click at [1286, 731] on button "Cancel" at bounding box center [1278, 731] width 37 height 19
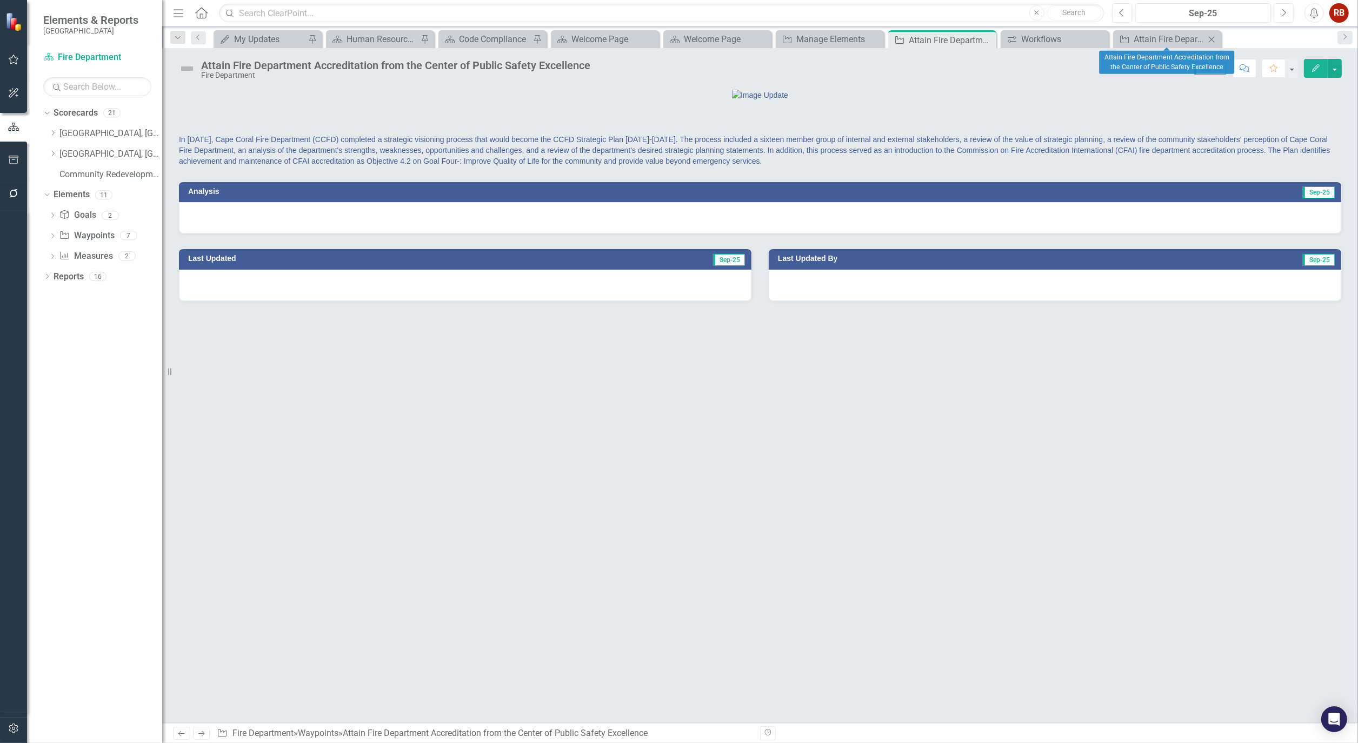
click at [1209, 39] on icon "Close" at bounding box center [1211, 39] width 11 height 9
click at [988, 39] on icon "Close" at bounding box center [985, 40] width 11 height 9
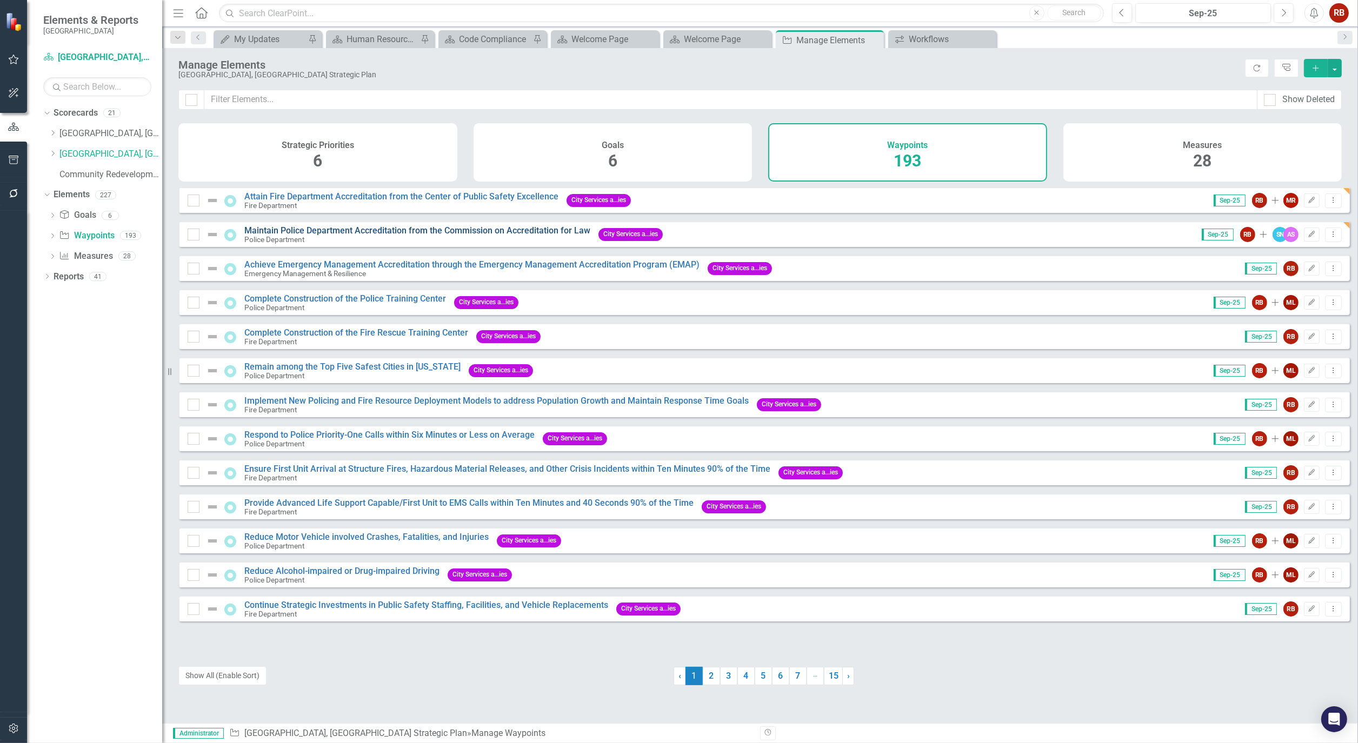
click at [361, 236] on link "Maintain Police Department Accreditation from the Commission on Accreditation f…" at bounding box center [417, 230] width 346 height 10
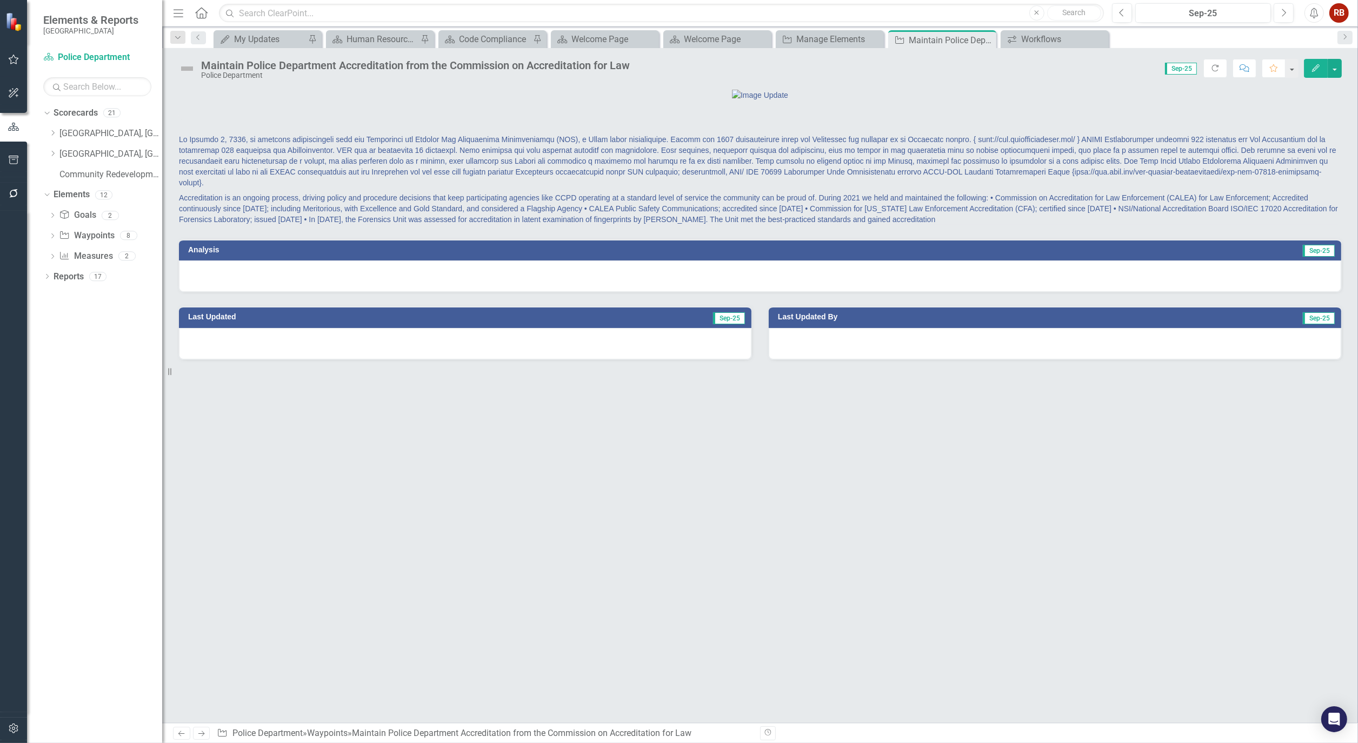
click at [1312, 70] on icon "button" at bounding box center [1316, 68] width 8 height 8
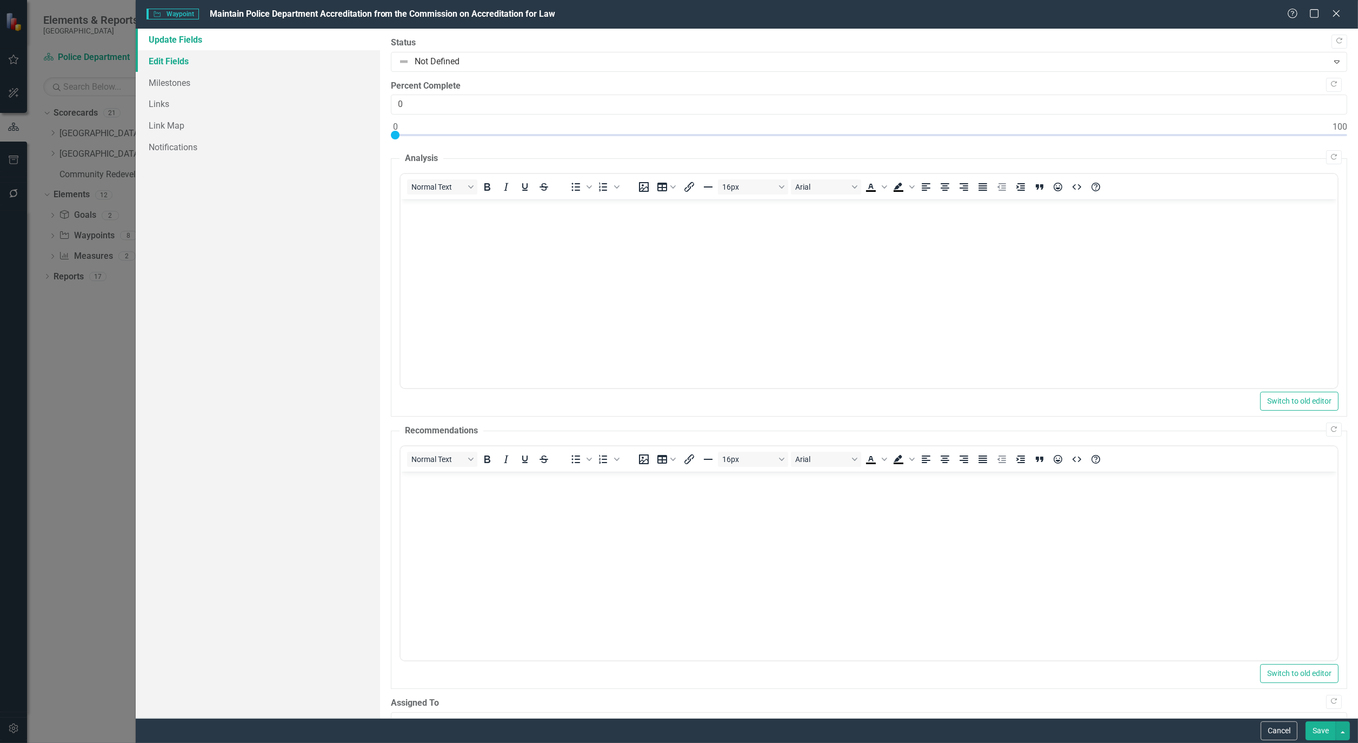
click at [157, 56] on link "Edit Fields" at bounding box center [258, 61] width 244 height 22
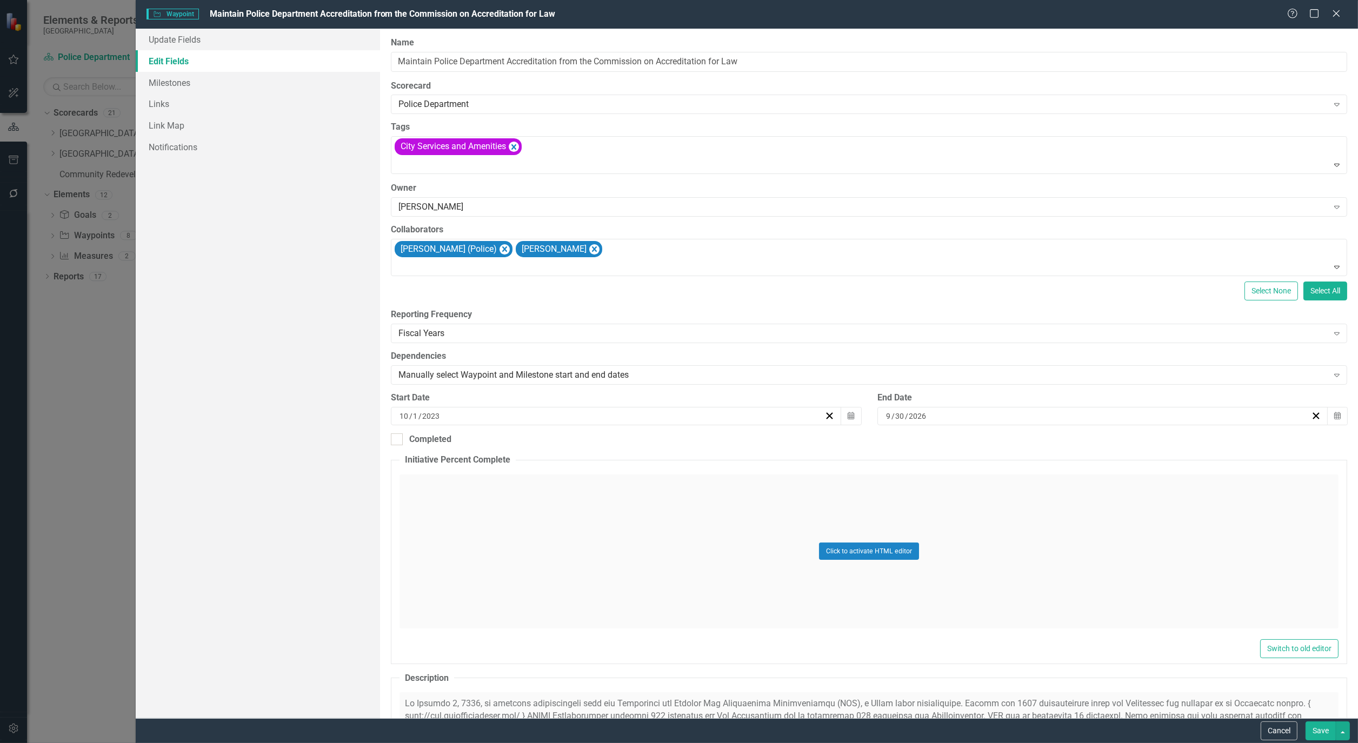
click at [1323, 732] on button "Save" at bounding box center [1320, 731] width 30 height 19
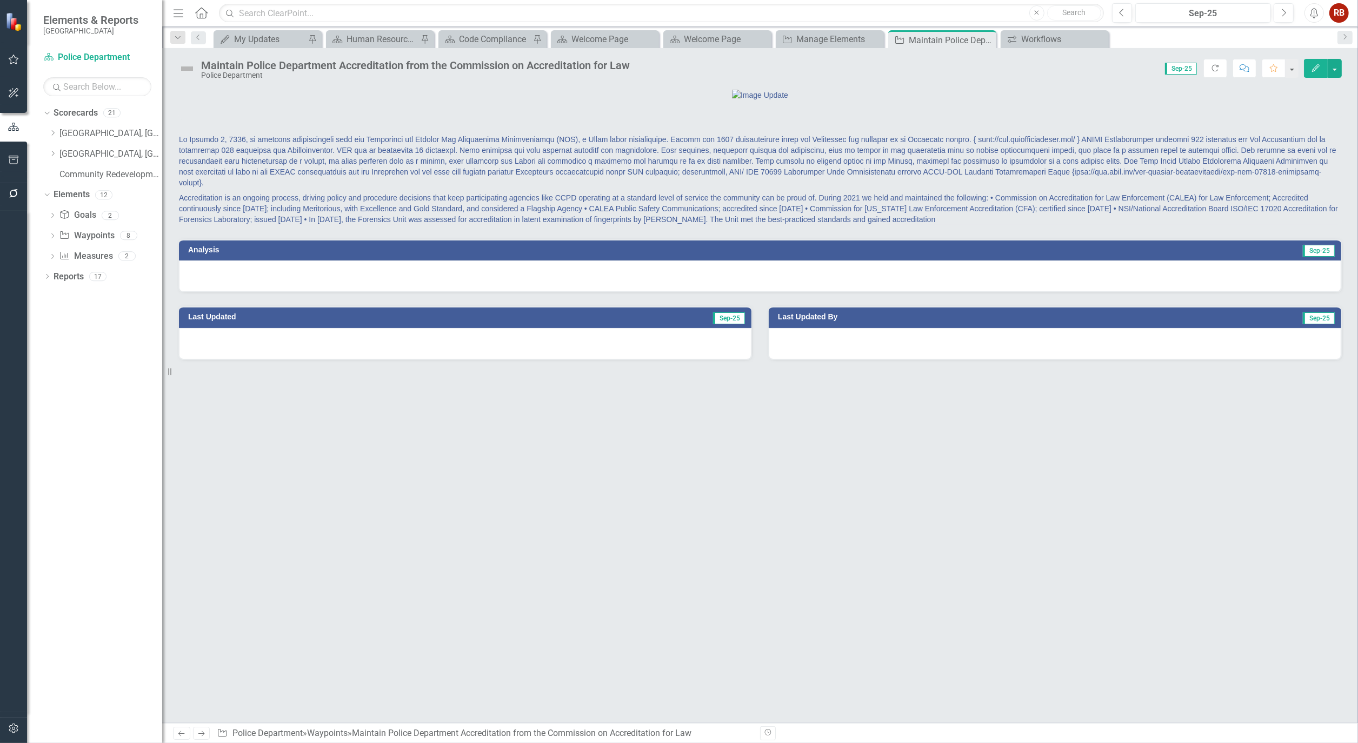
click at [1312, 71] on icon "Edit" at bounding box center [1316, 68] width 10 height 8
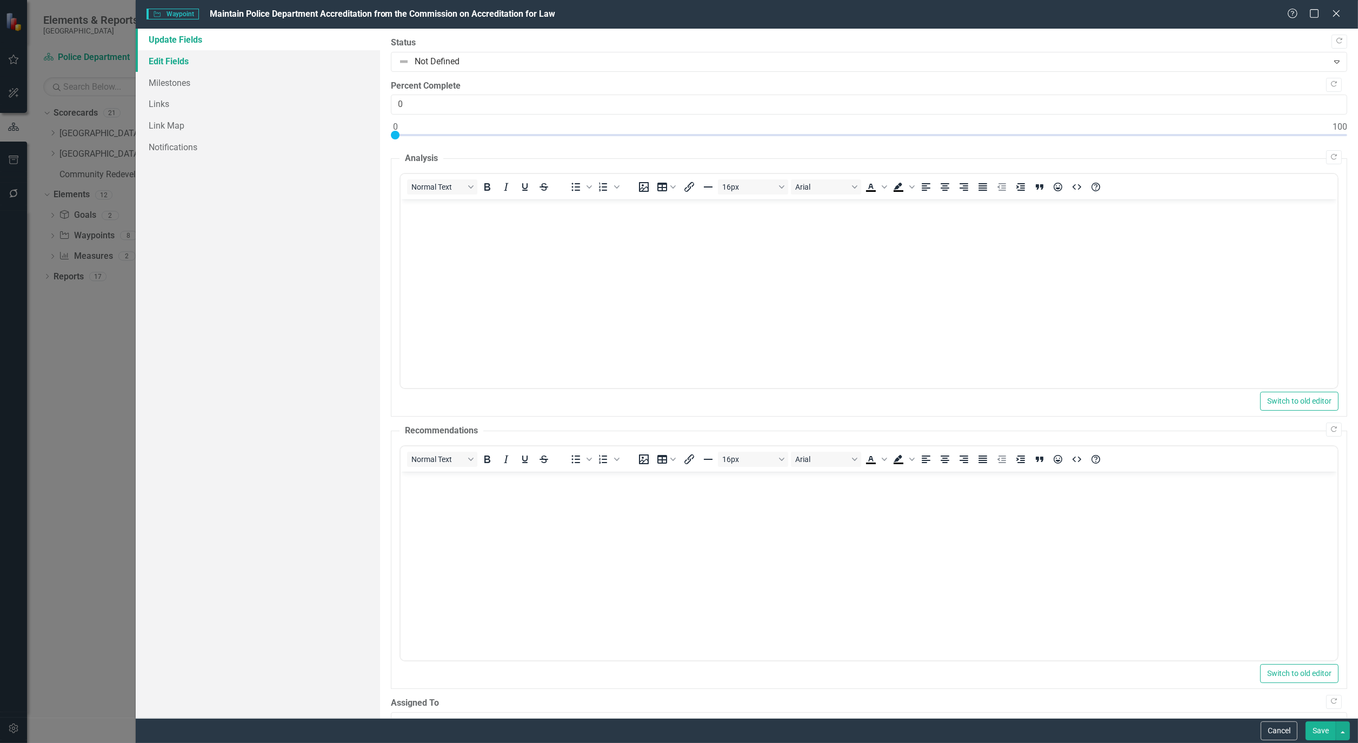
click at [191, 58] on link "Edit Fields" at bounding box center [258, 61] width 244 height 22
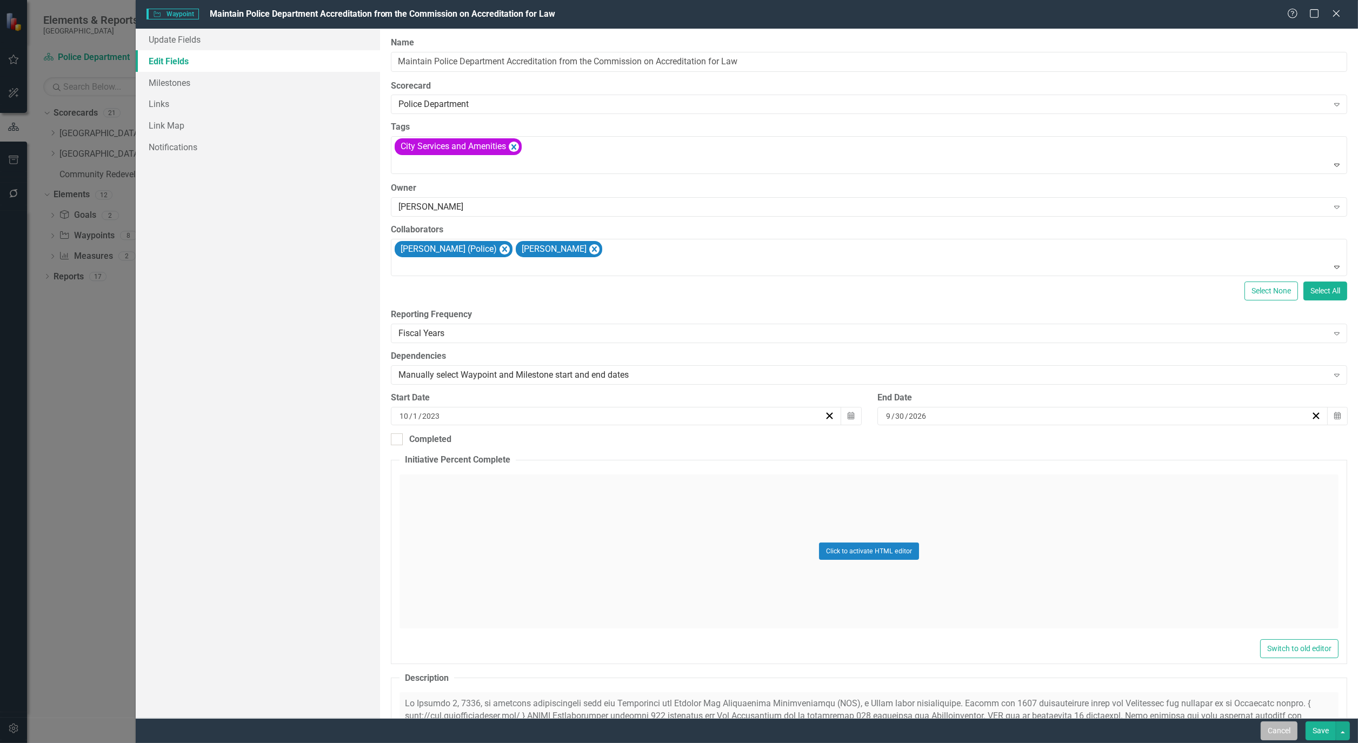
click at [1266, 726] on button "Cancel" at bounding box center [1278, 731] width 37 height 19
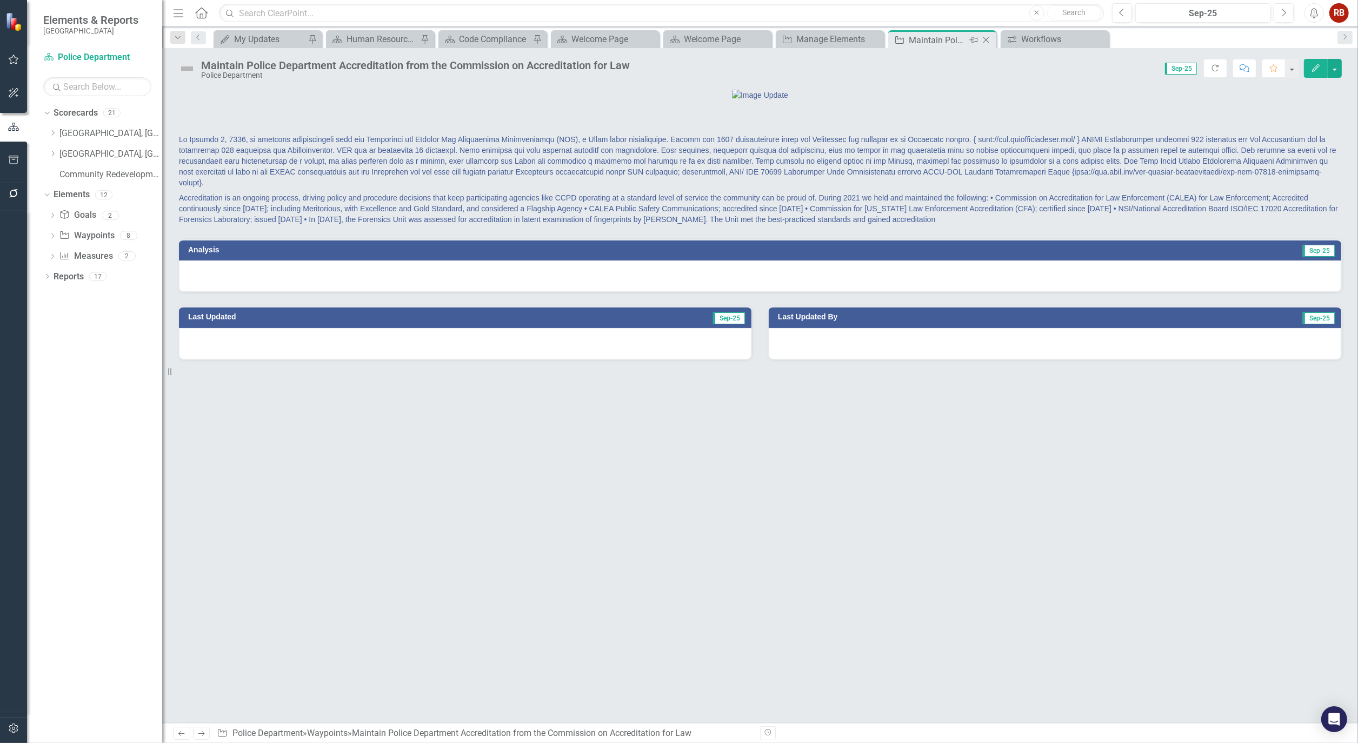
click at [987, 41] on icon "Close" at bounding box center [985, 40] width 11 height 9
